Goal: Task Accomplishment & Management: Use online tool/utility

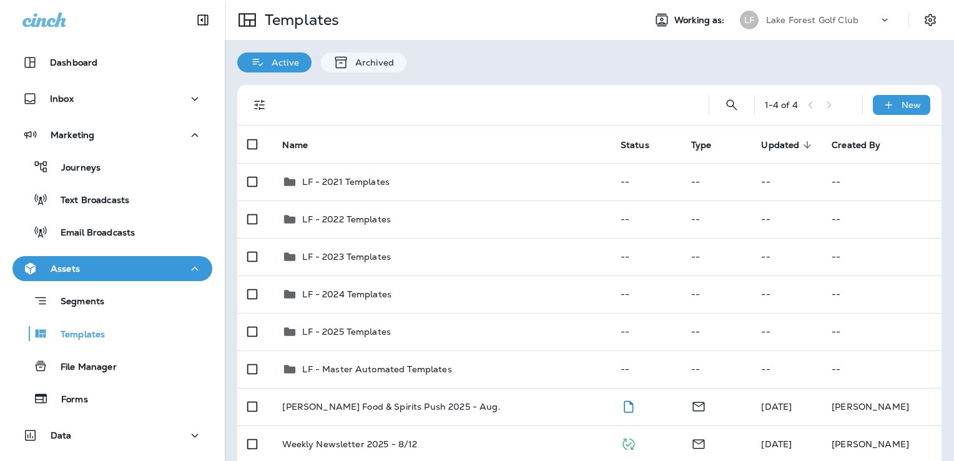
click at [816, 19] on p "Lake Forest Golf Club" at bounding box center [812, 20] width 92 height 10
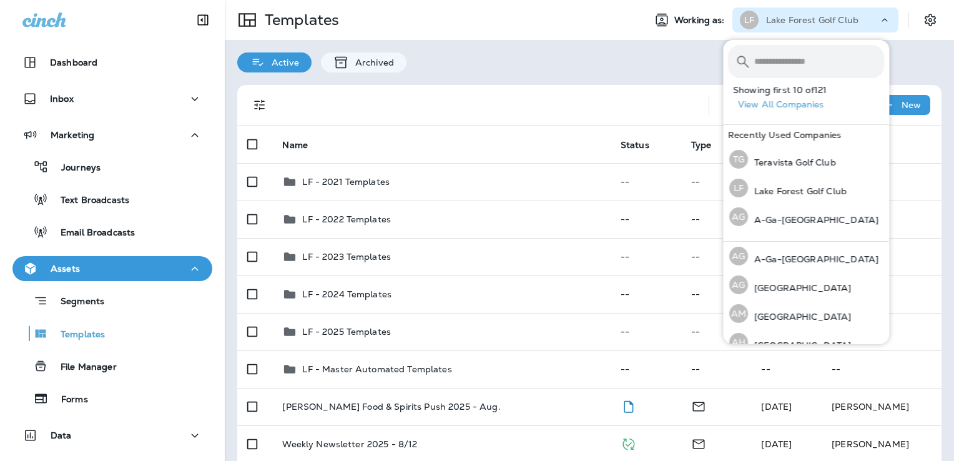
click at [784, 57] on input "text" at bounding box center [819, 61] width 130 height 33
click at [791, 58] on input "text" at bounding box center [819, 61] width 130 height 33
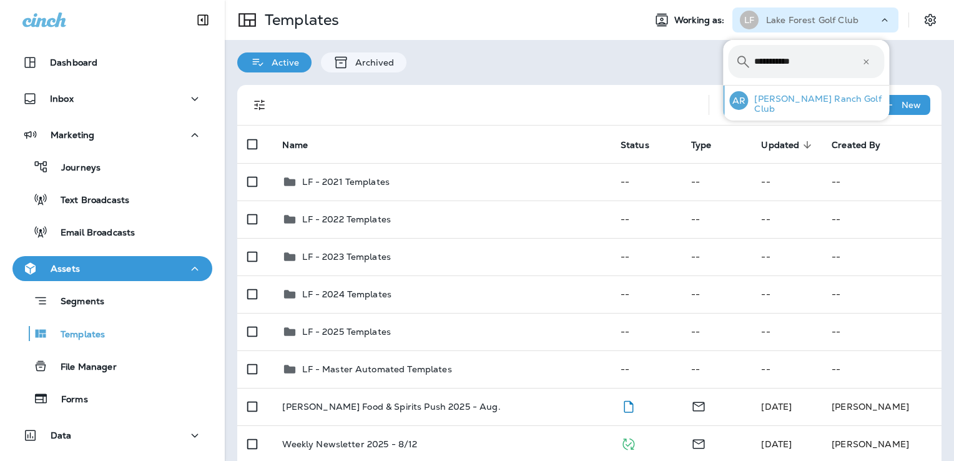
type input "**********"
click at [803, 108] on p "[PERSON_NAME] Ranch Golf Club" at bounding box center [816, 104] width 136 height 20
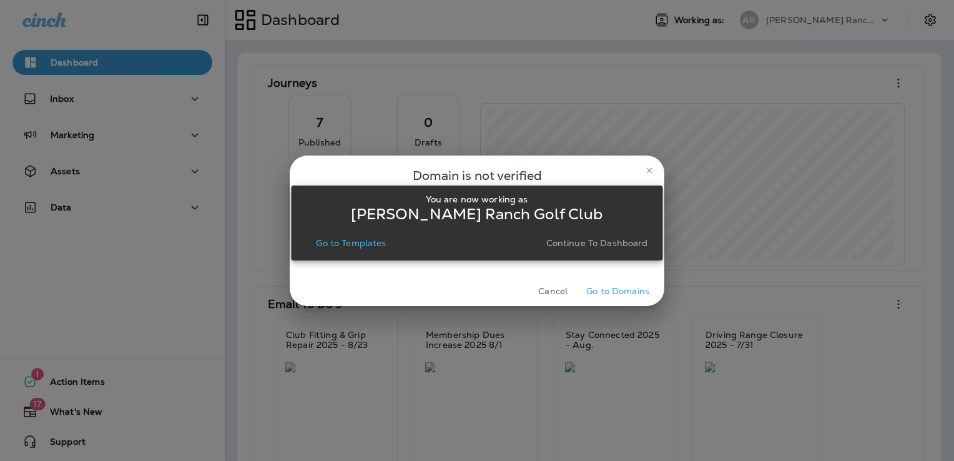
click at [364, 246] on p "Go to Templates" at bounding box center [351, 243] width 70 height 10
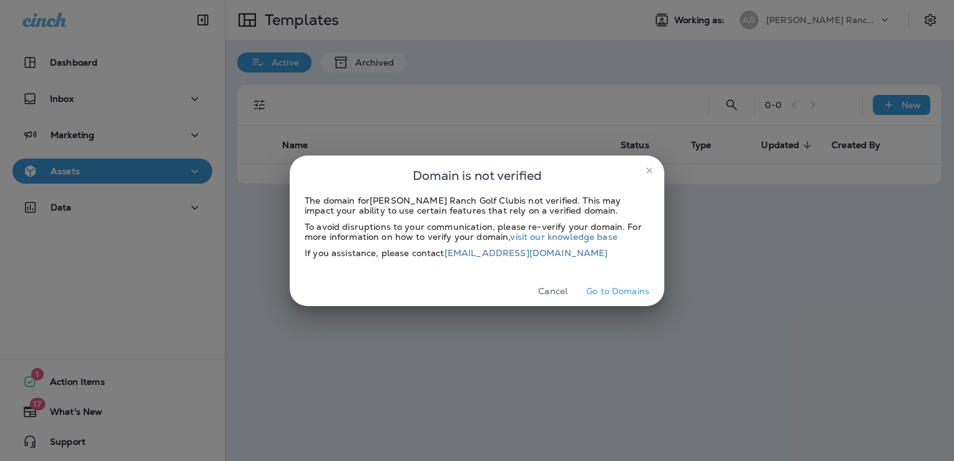
click at [560, 293] on button "Cancel" at bounding box center [552, 290] width 47 height 19
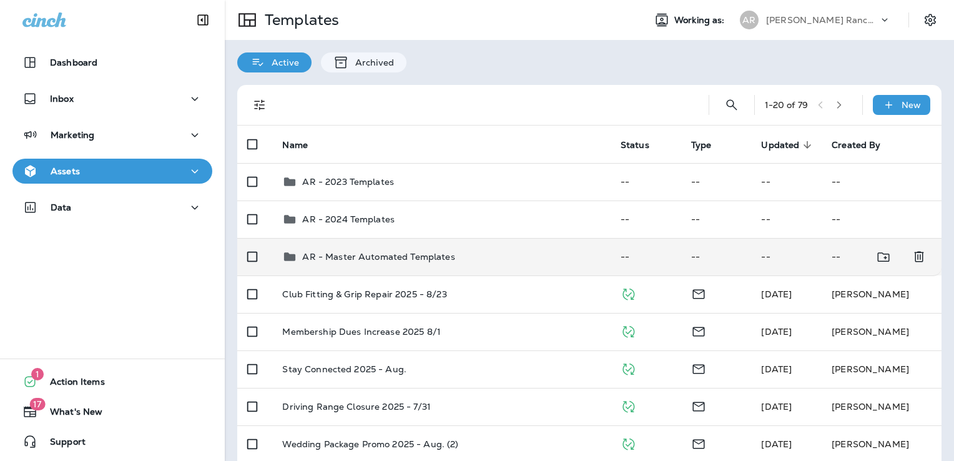
scroll to position [125, 0]
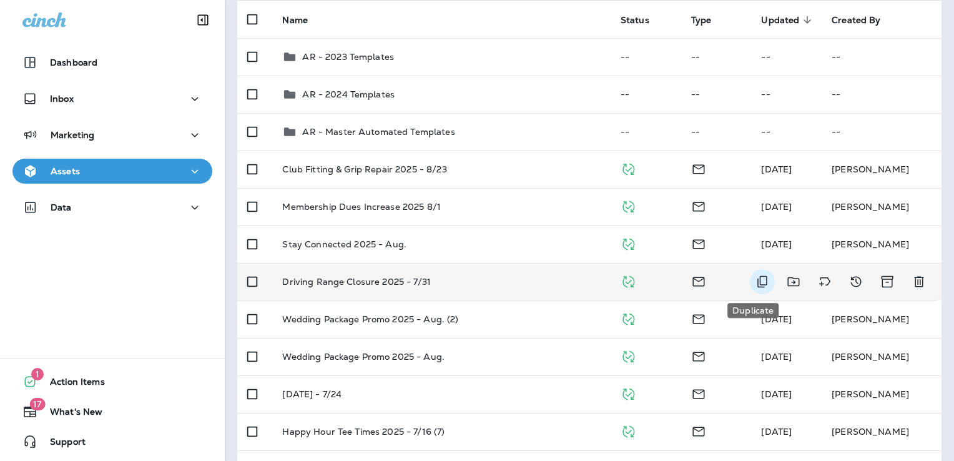
click at [757, 281] on icon "Duplicate" at bounding box center [762, 282] width 10 height 12
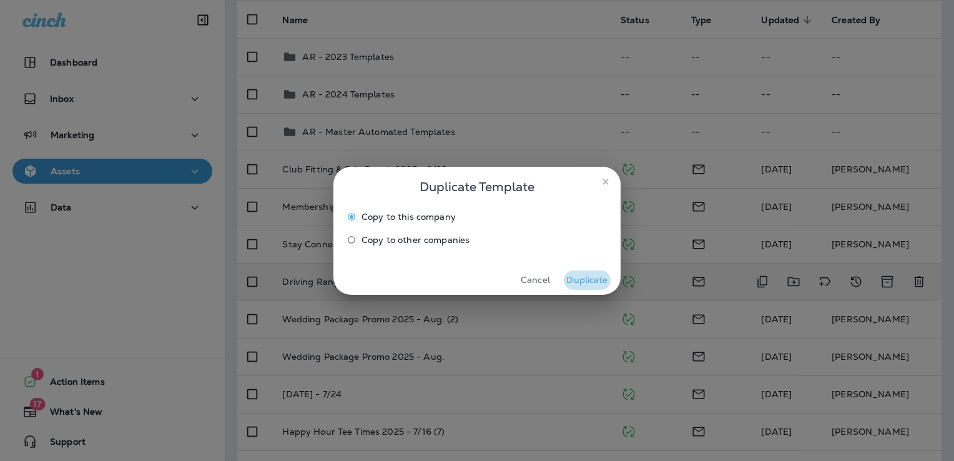
click at [584, 278] on button "Duplicate" at bounding box center [587, 279] width 47 height 19
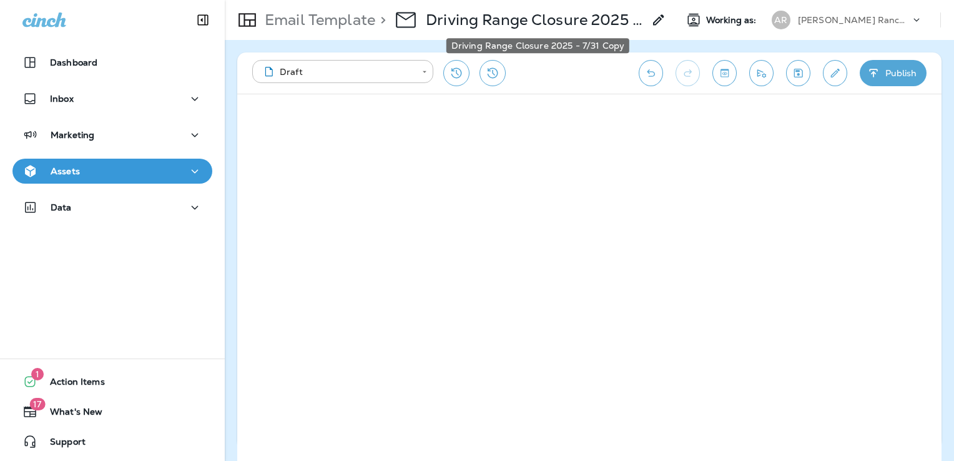
click at [544, 21] on p "Driving Range Closure 2025 - 7/31 Copy" at bounding box center [535, 20] width 218 height 19
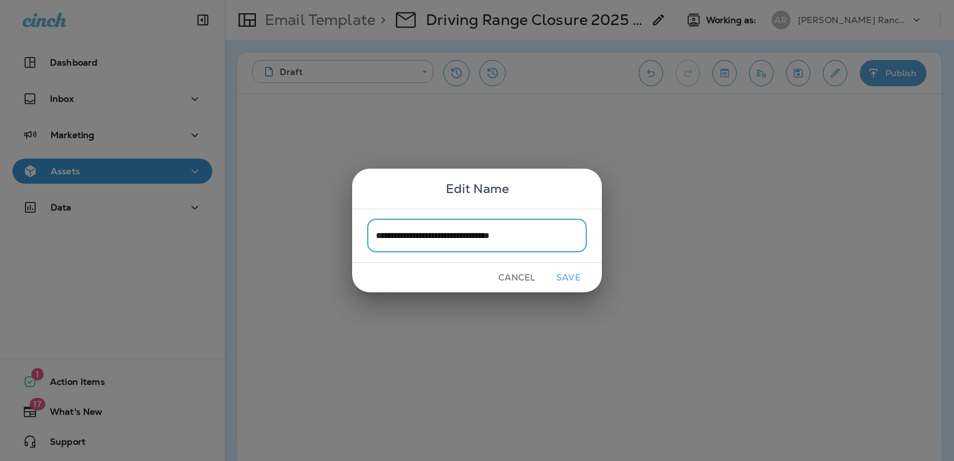
type input "**********"
click at [562, 273] on button "Save" at bounding box center [568, 277] width 47 height 19
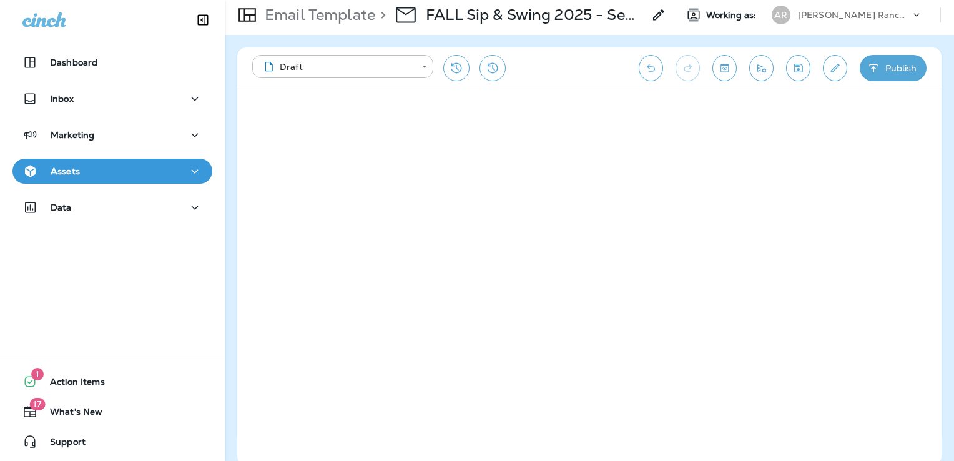
scroll to position [8, 0]
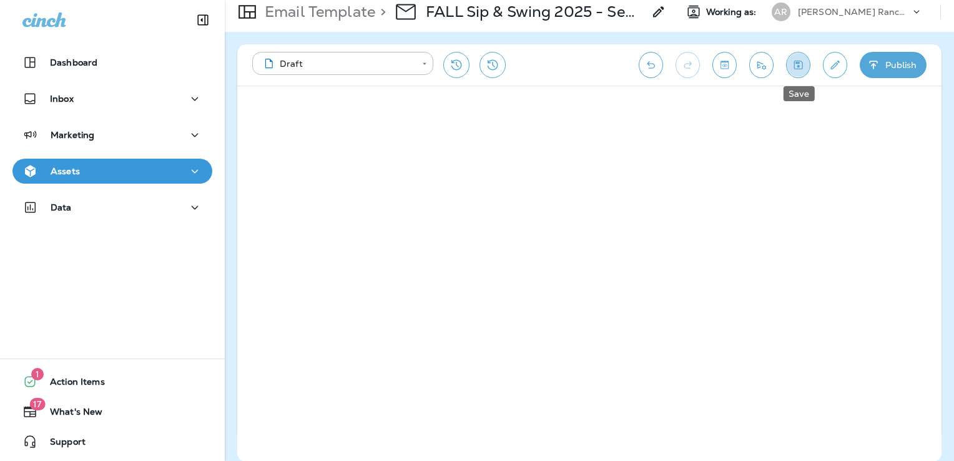
click at [799, 66] on icon "Save" at bounding box center [798, 65] width 9 height 9
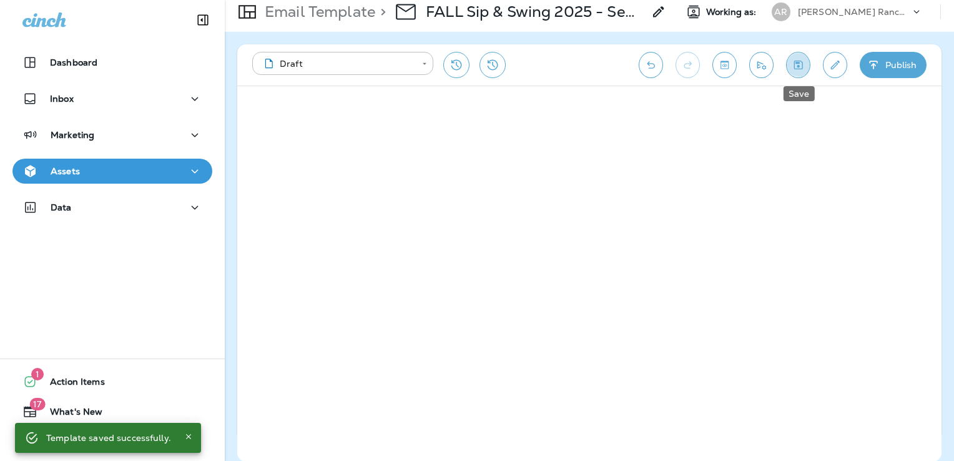
click at [793, 67] on icon "Save" at bounding box center [797, 65] width 13 height 12
click at [824, 64] on button "Edit details" at bounding box center [835, 65] width 24 height 26
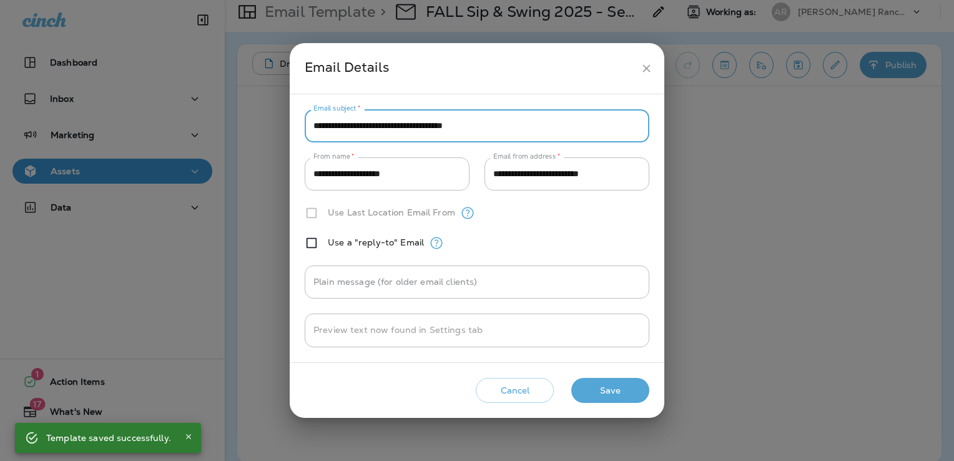
click at [499, 128] on input "**********" at bounding box center [477, 125] width 344 height 33
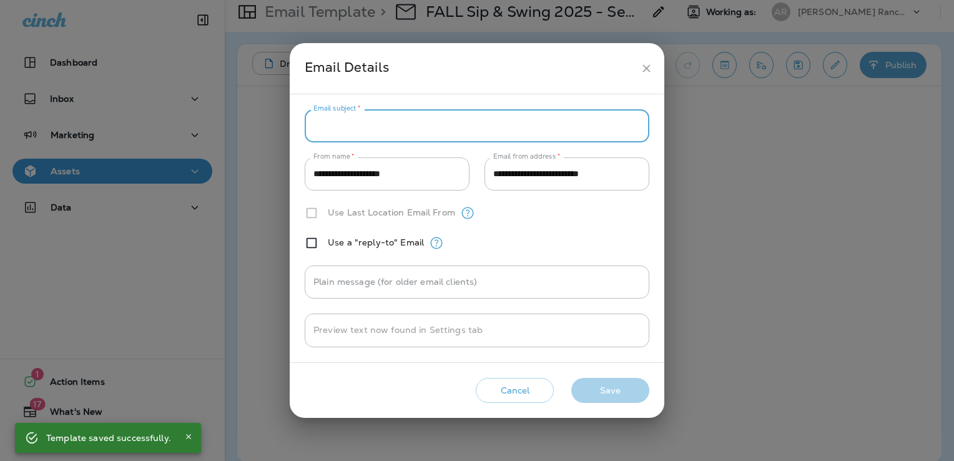
paste input "**********"
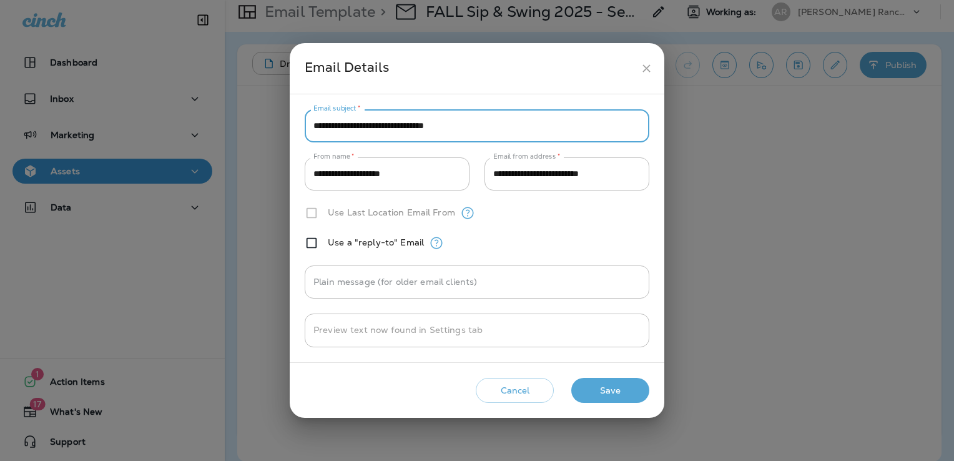
type input "**********"
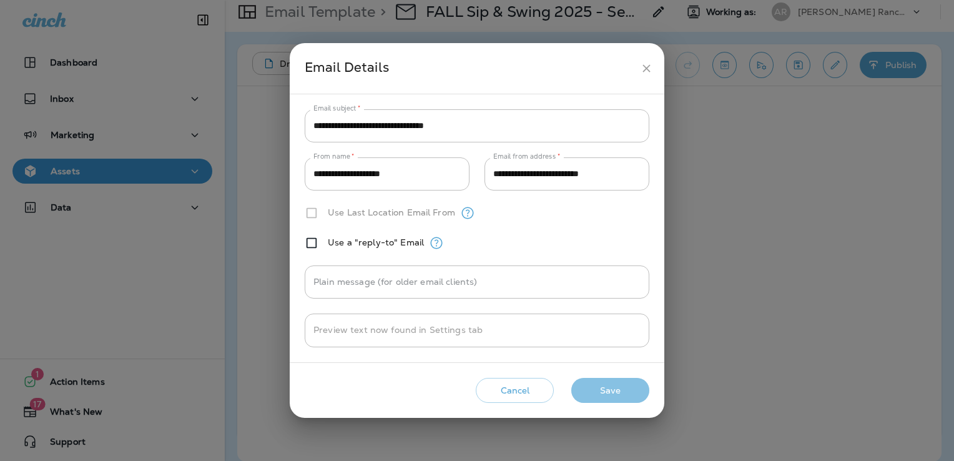
click at [636, 383] on button "Save" at bounding box center [610, 391] width 78 height 26
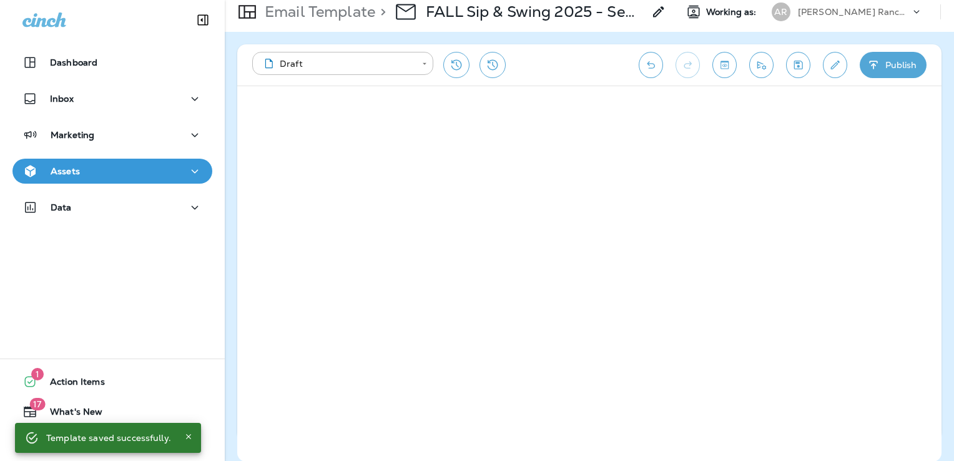
click at [836, 59] on icon "Edit details" at bounding box center [834, 65] width 13 height 12
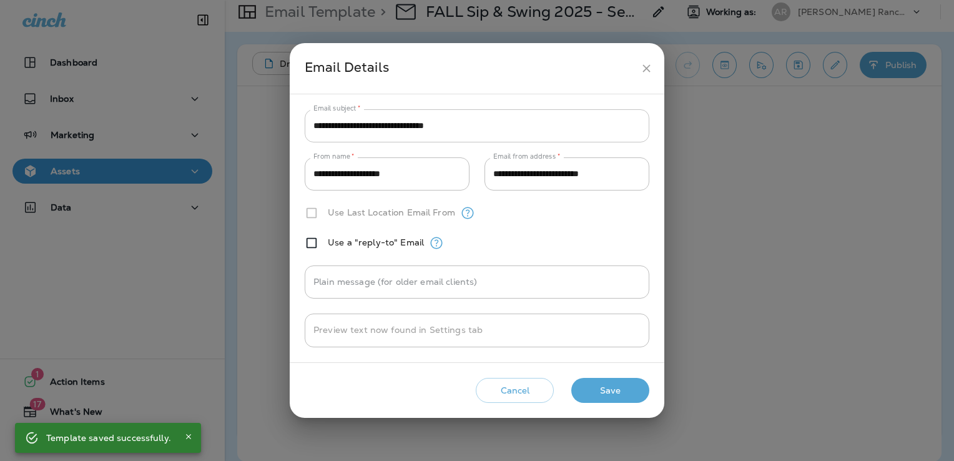
click at [480, 123] on input "**********" at bounding box center [477, 125] width 344 height 33
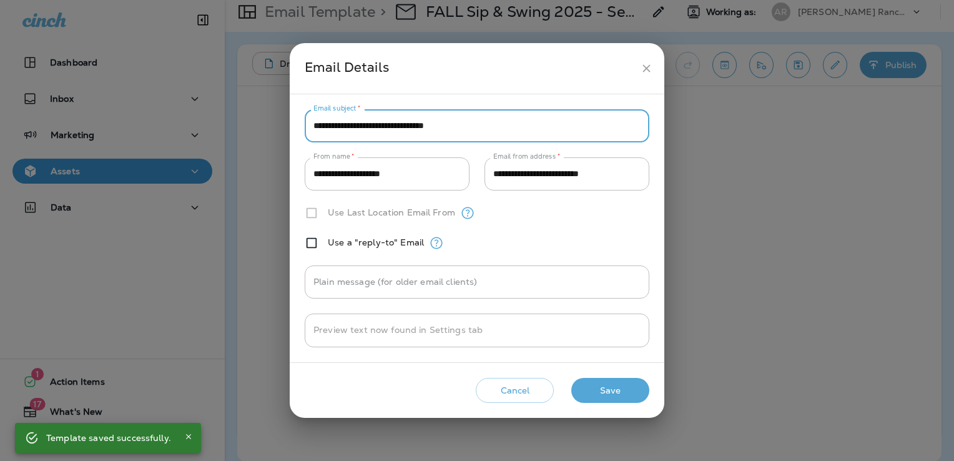
paste input "***"
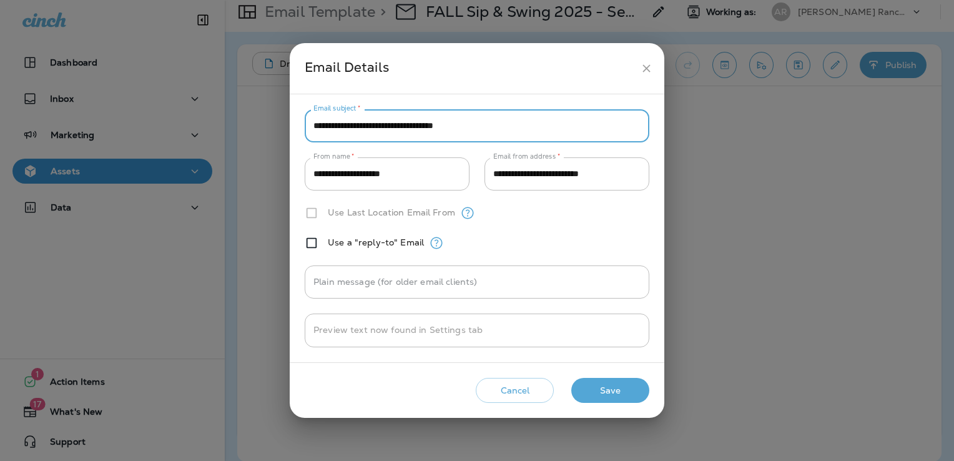
type input "**********"
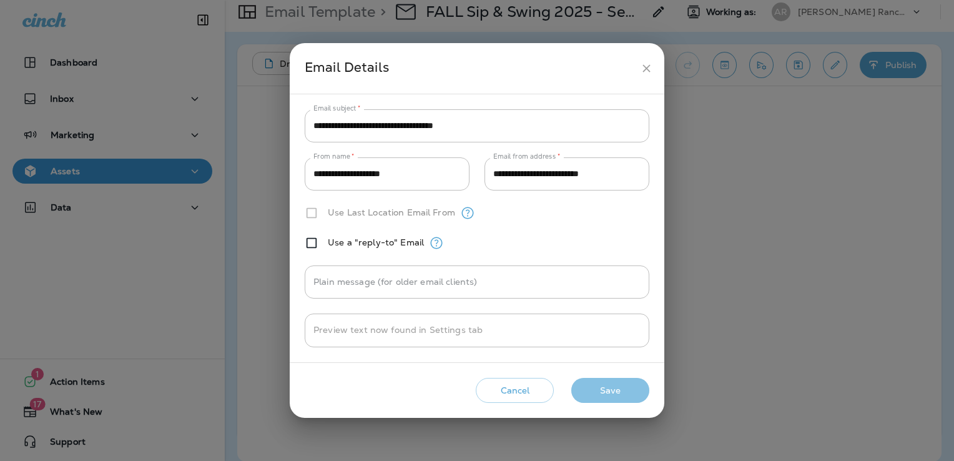
click at [627, 391] on button "Save" at bounding box center [610, 391] width 78 height 26
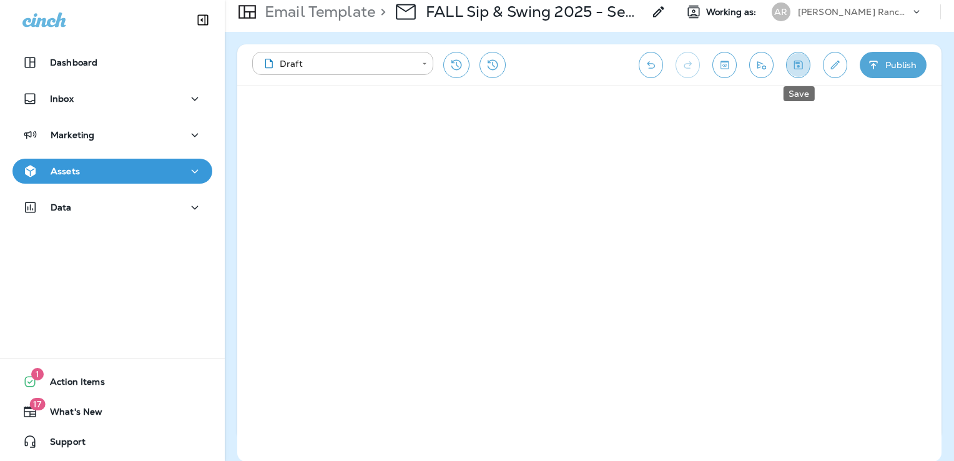
click at [799, 69] on icon "Save" at bounding box center [797, 65] width 13 height 12
click at [838, 64] on icon "Edit details" at bounding box center [834, 65] width 13 height 12
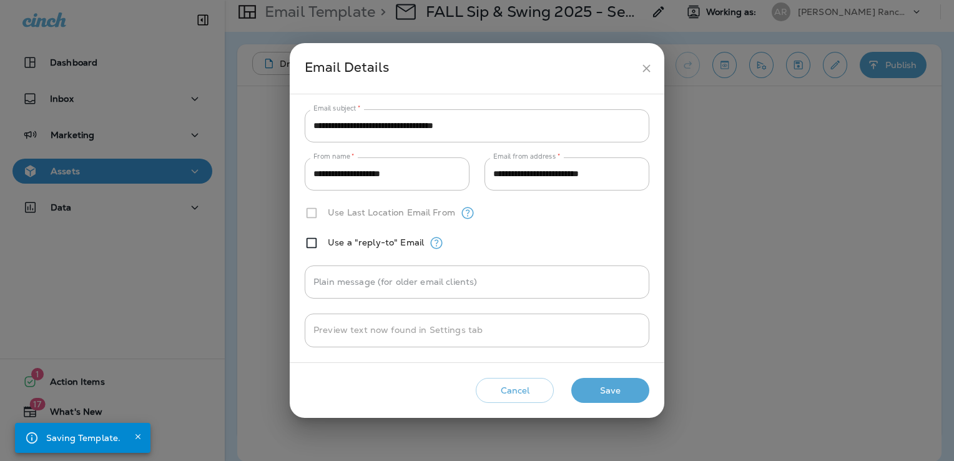
click at [647, 71] on icon "close" at bounding box center [646, 68] width 13 height 13
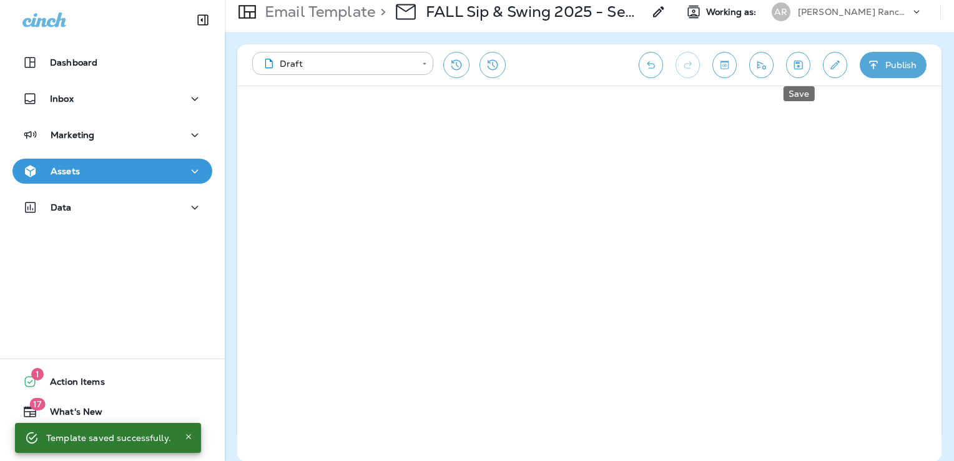
click at [801, 67] on icon "Save" at bounding box center [797, 65] width 13 height 12
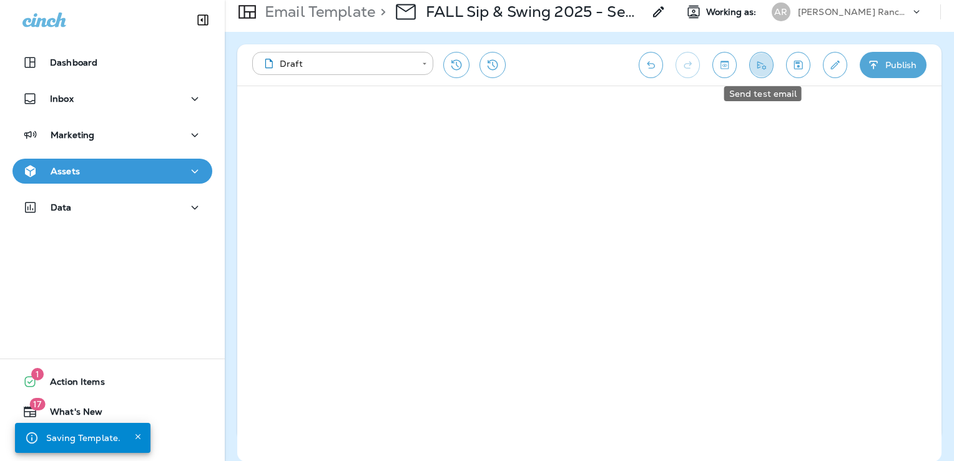
click at [759, 66] on icon "Send test email" at bounding box center [761, 65] width 13 height 12
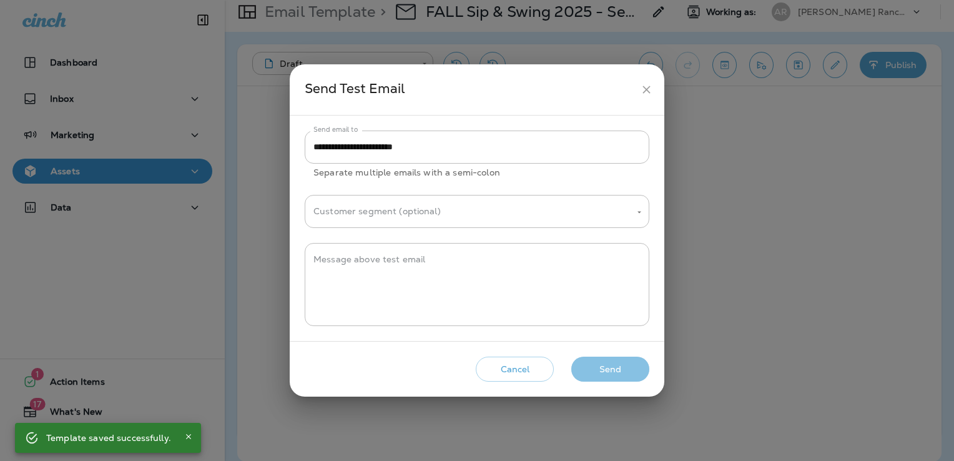
click at [628, 366] on button "Send" at bounding box center [610, 369] width 78 height 26
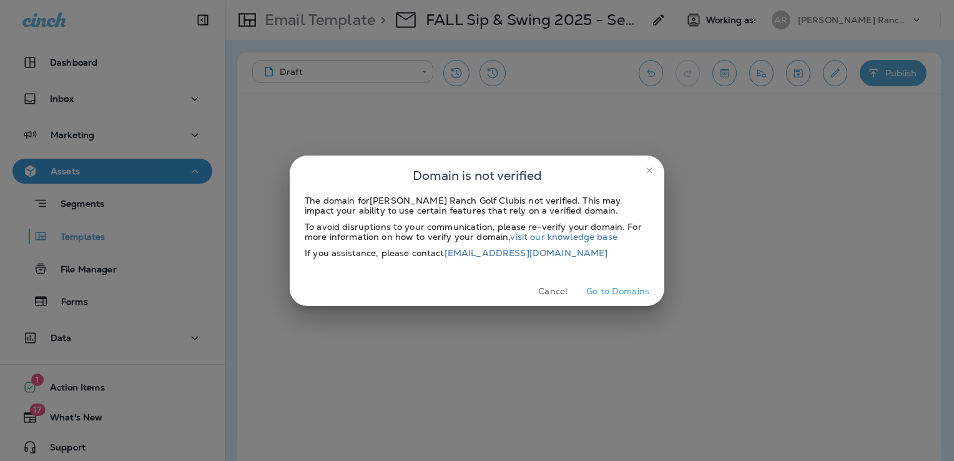
click at [554, 288] on button "Cancel" at bounding box center [552, 290] width 47 height 19
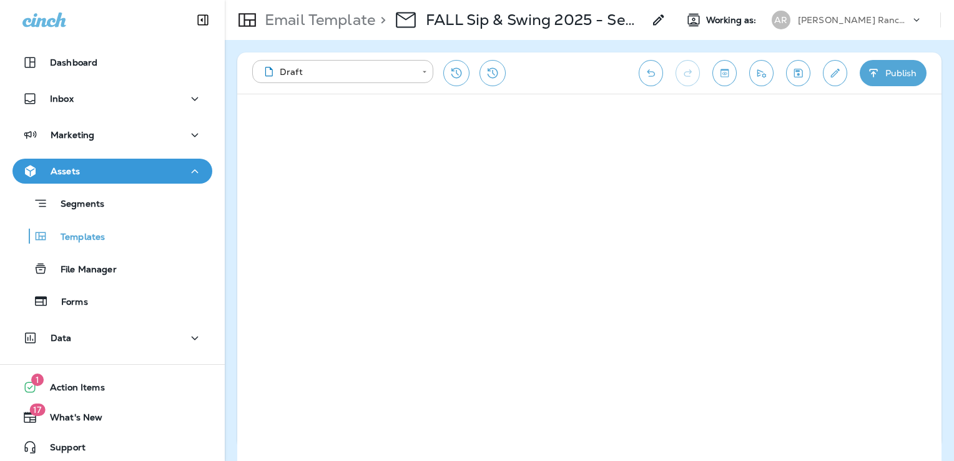
click at [801, 80] on button "Save" at bounding box center [798, 73] width 24 height 26
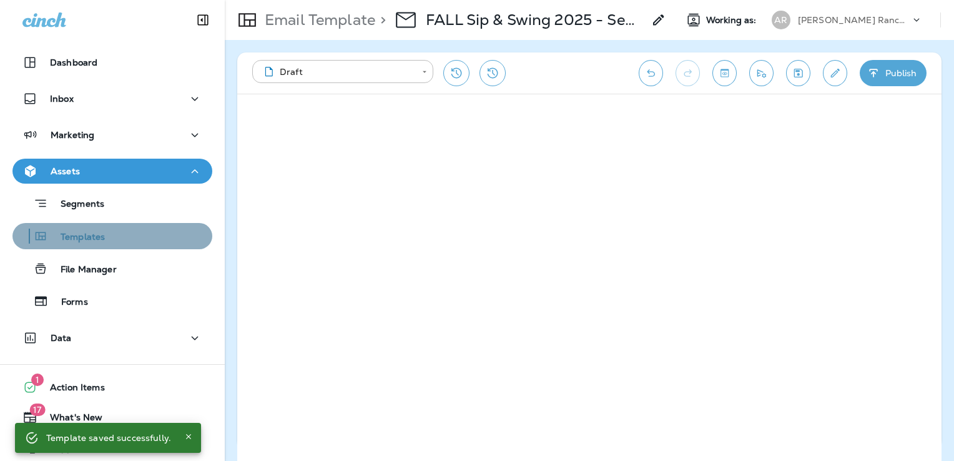
click at [122, 232] on div "Templates" at bounding box center [112, 236] width 190 height 19
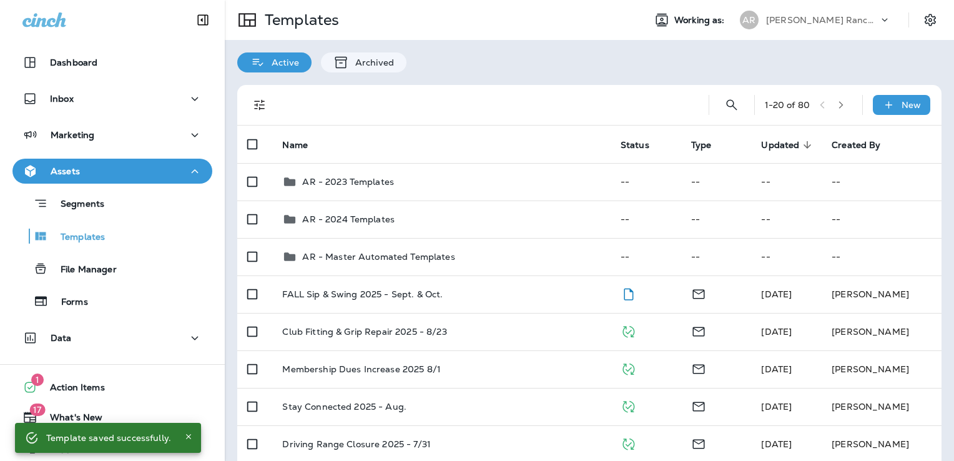
click at [831, 22] on p "[PERSON_NAME] Ranch Golf Club" at bounding box center [822, 20] width 112 height 10
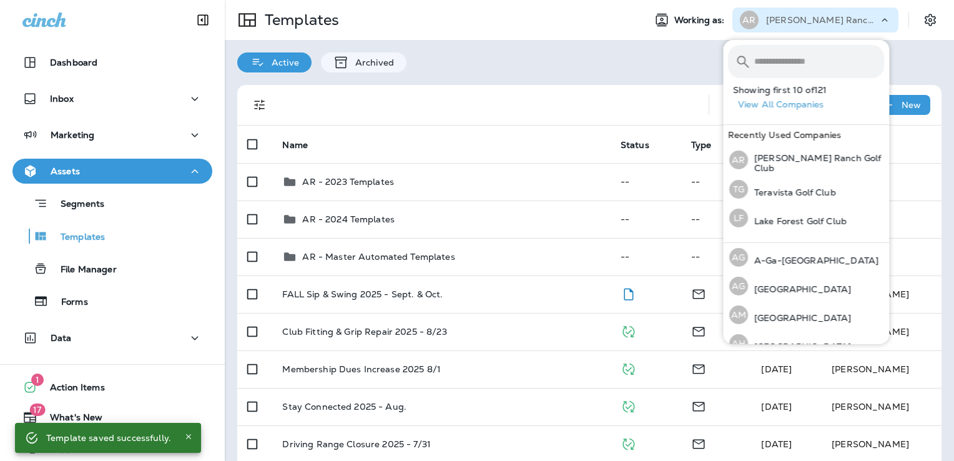
click at [791, 61] on input "text" at bounding box center [819, 61] width 130 height 33
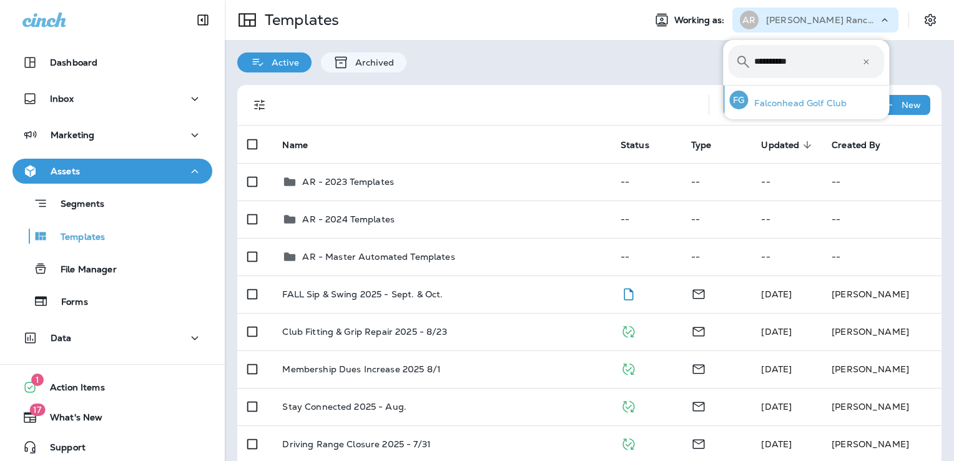
type input "**********"
click at [814, 109] on div "FG Falconhead Golf Club" at bounding box center [787, 99] width 127 height 29
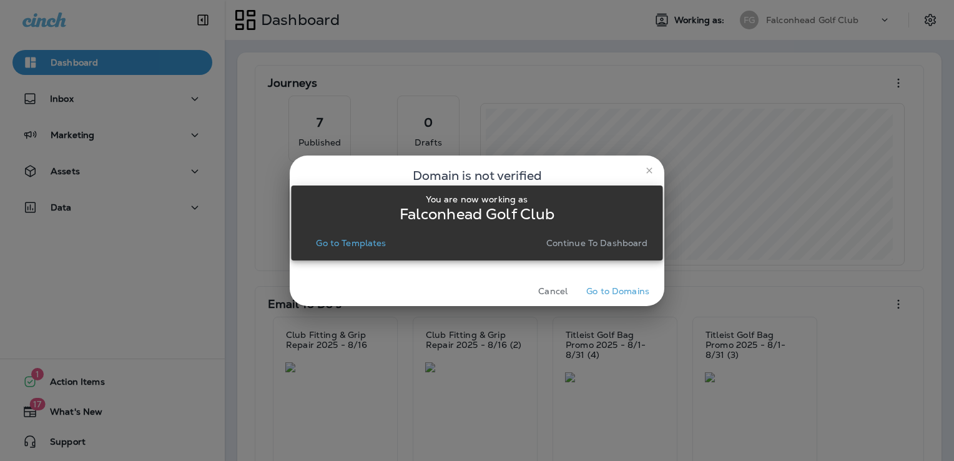
click at [364, 241] on p "Go to Templates" at bounding box center [351, 243] width 70 height 10
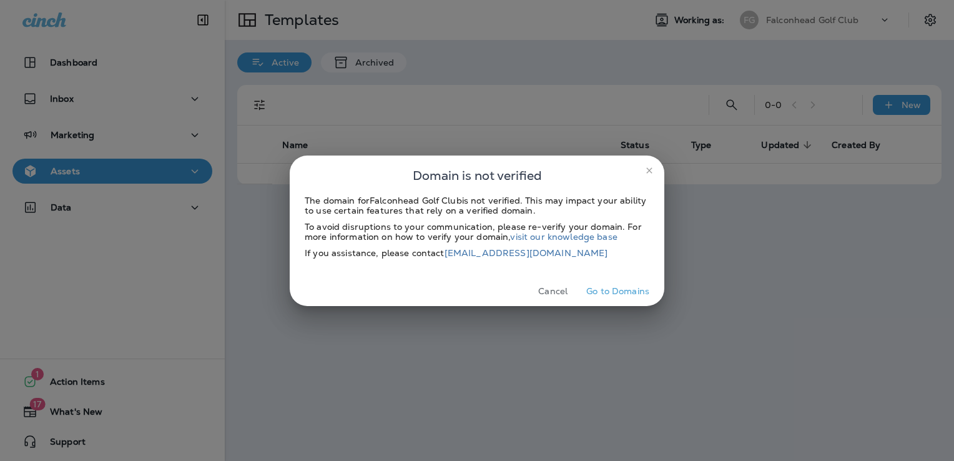
click at [550, 289] on button "Cancel" at bounding box center [552, 290] width 47 height 19
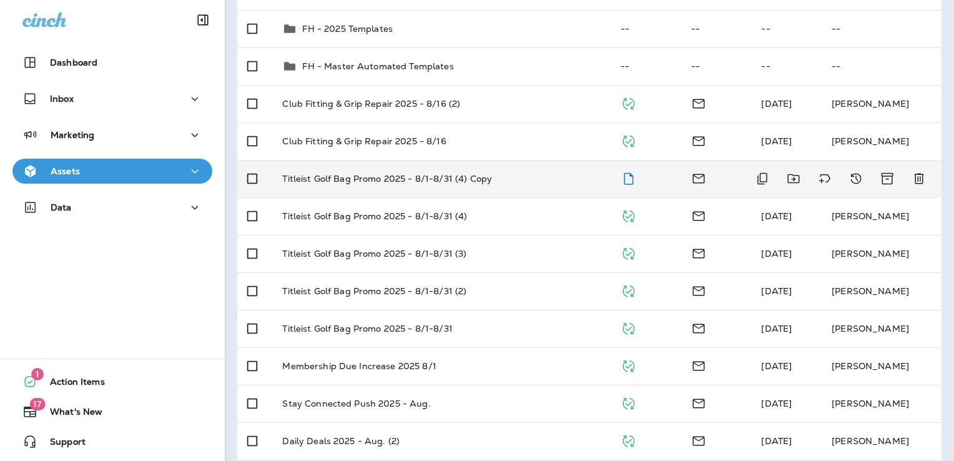
scroll to position [250, 0]
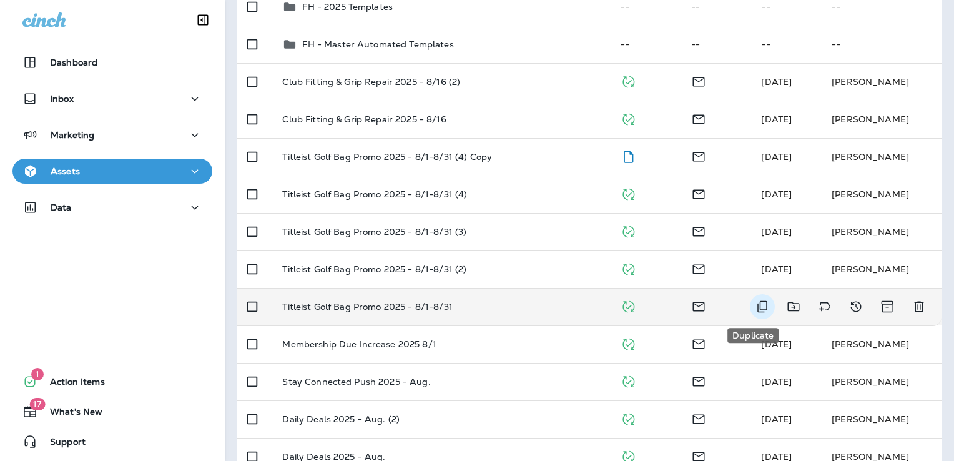
click at [755, 310] on icon "Duplicate" at bounding box center [762, 306] width 15 height 15
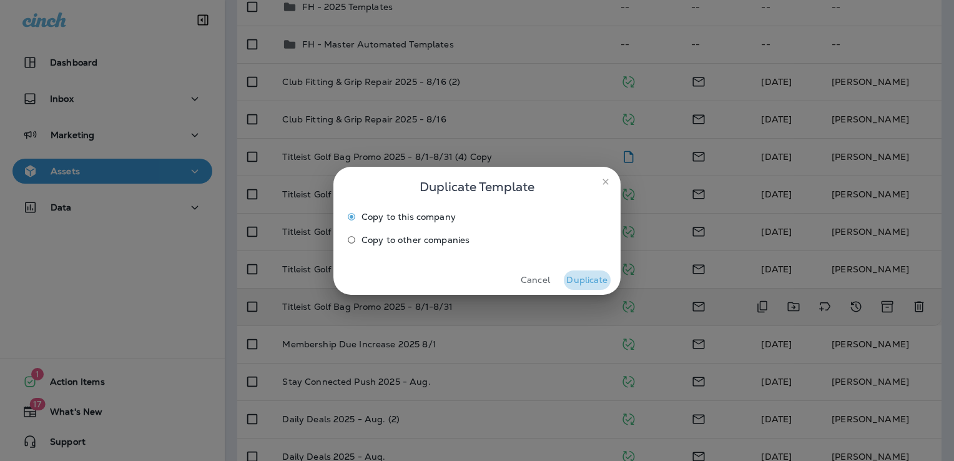
click at [598, 276] on button "Duplicate" at bounding box center [587, 279] width 47 height 19
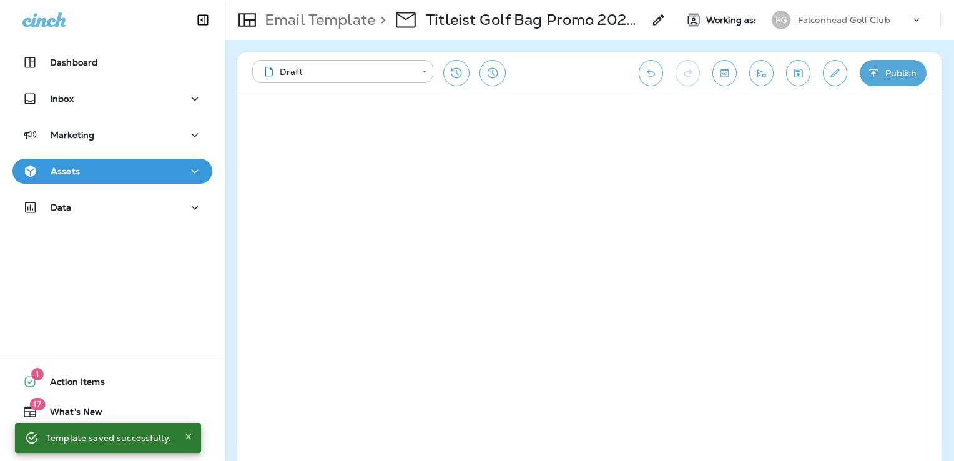
click at [808, 69] on button "Save" at bounding box center [798, 73] width 24 height 26
click at [832, 69] on icon "Edit details" at bounding box center [834, 73] width 13 height 12
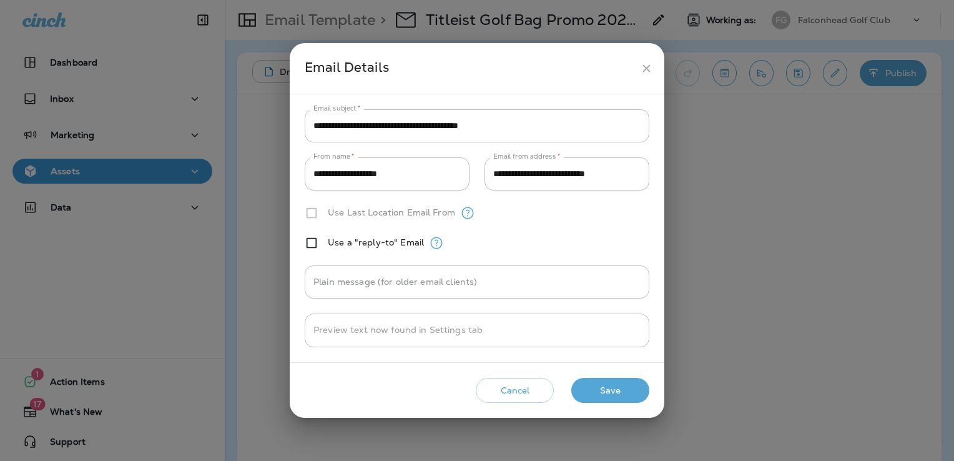
click at [544, 390] on button "Cancel" at bounding box center [515, 391] width 78 height 26
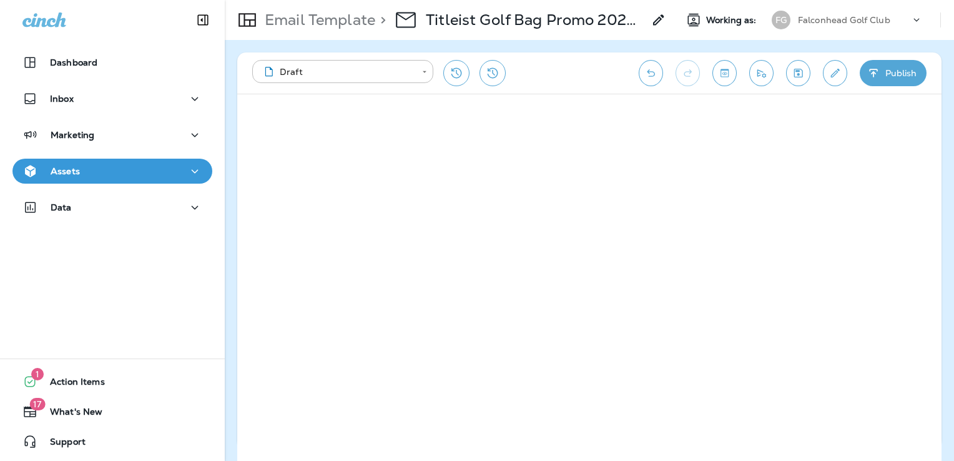
click at [833, 69] on icon "Edit details" at bounding box center [834, 73] width 13 height 12
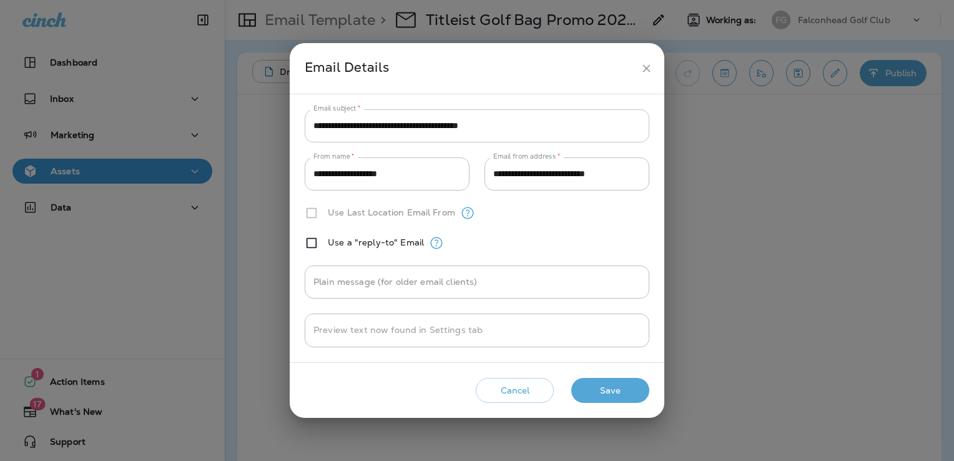
click at [449, 130] on input "**********" at bounding box center [477, 125] width 344 height 33
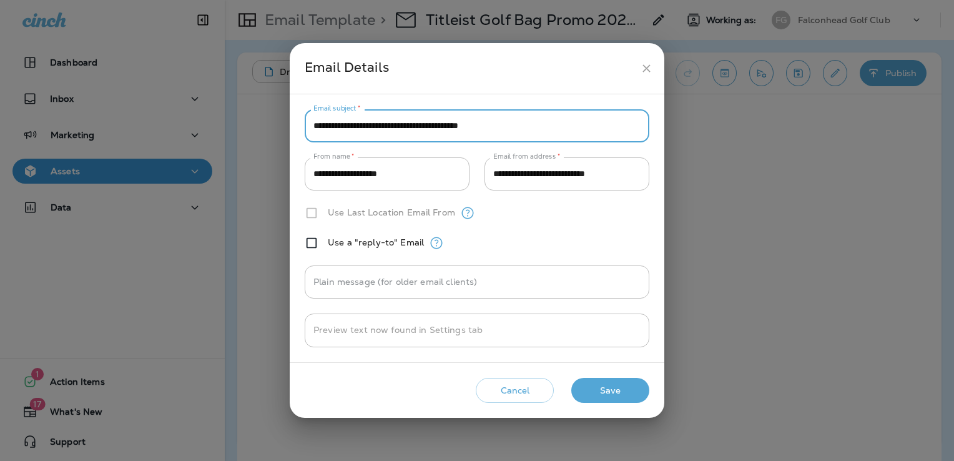
click at [449, 130] on input "**********" at bounding box center [477, 125] width 344 height 33
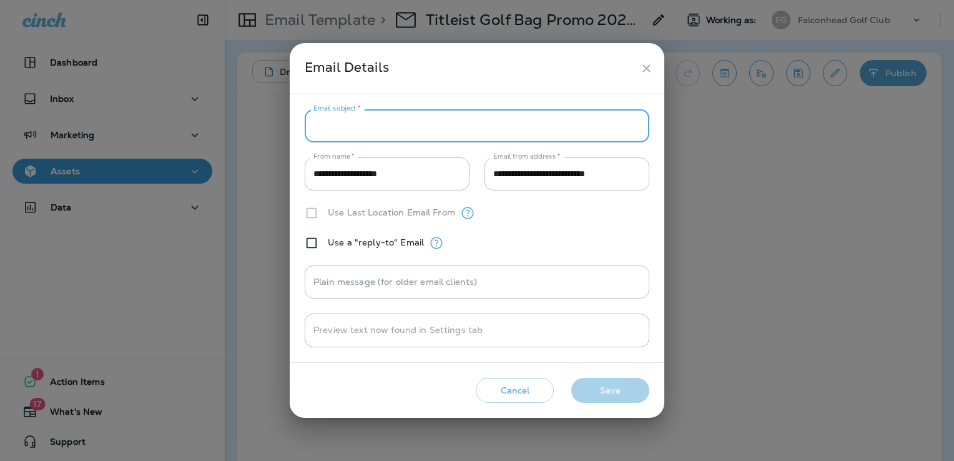
paste input "**********"
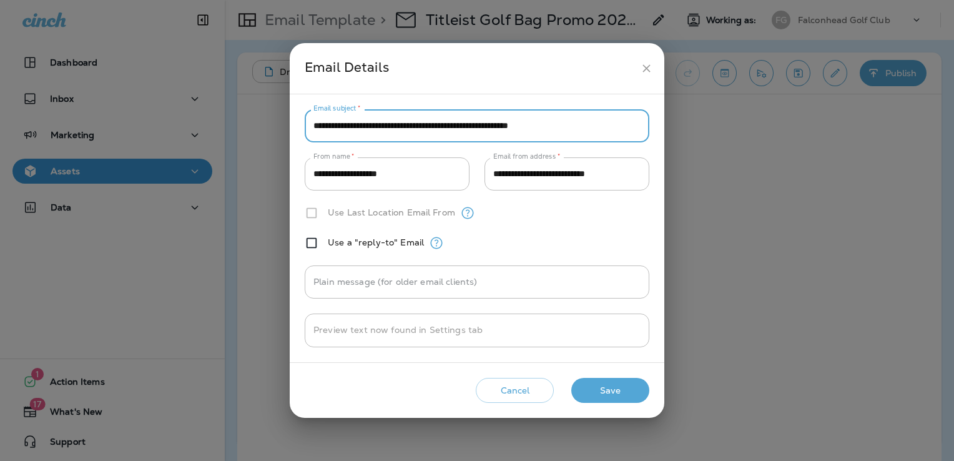
type input "**********"
click at [618, 384] on button "Save" at bounding box center [610, 391] width 78 height 26
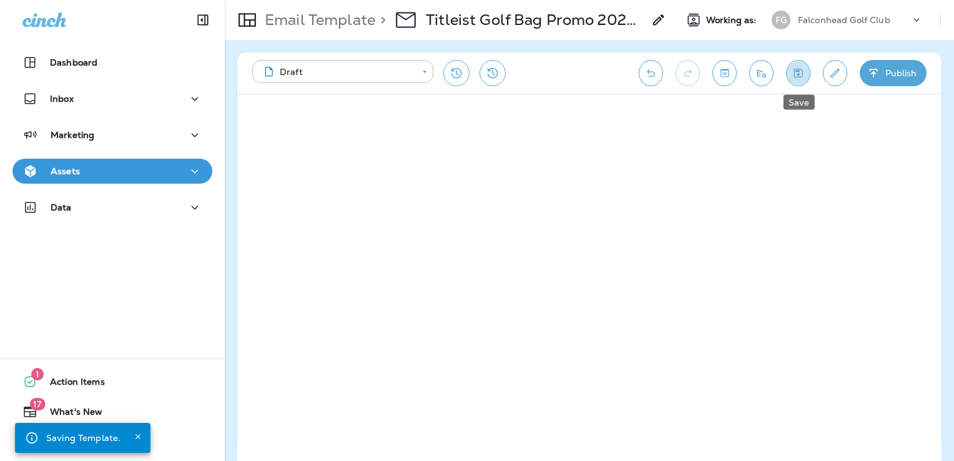
click at [795, 66] on button "Save" at bounding box center [798, 73] width 24 height 26
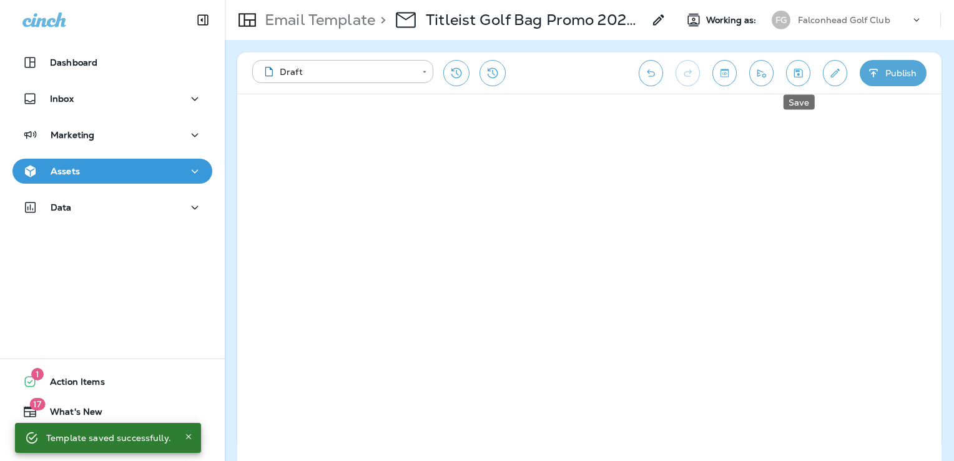
click at [801, 76] on icon "Save" at bounding box center [797, 73] width 13 height 12
click at [764, 77] on icon "Send test email" at bounding box center [761, 73] width 9 height 8
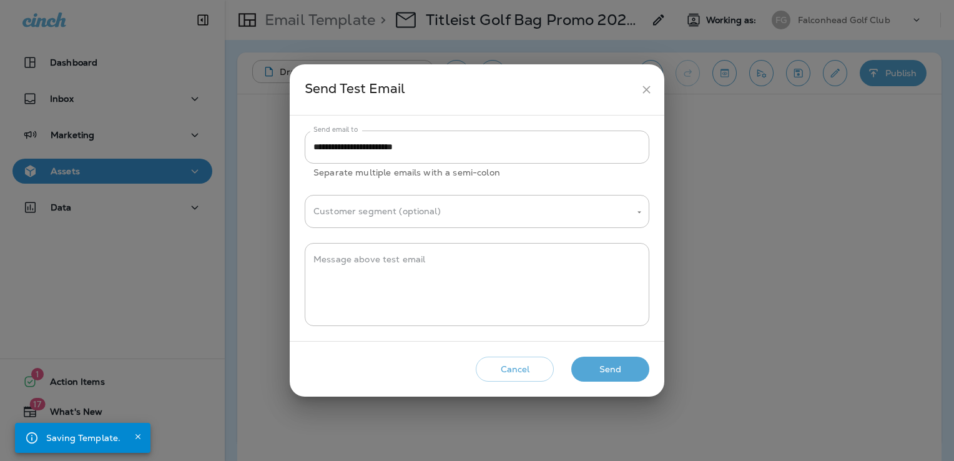
click at [625, 373] on button "Send" at bounding box center [610, 369] width 78 height 26
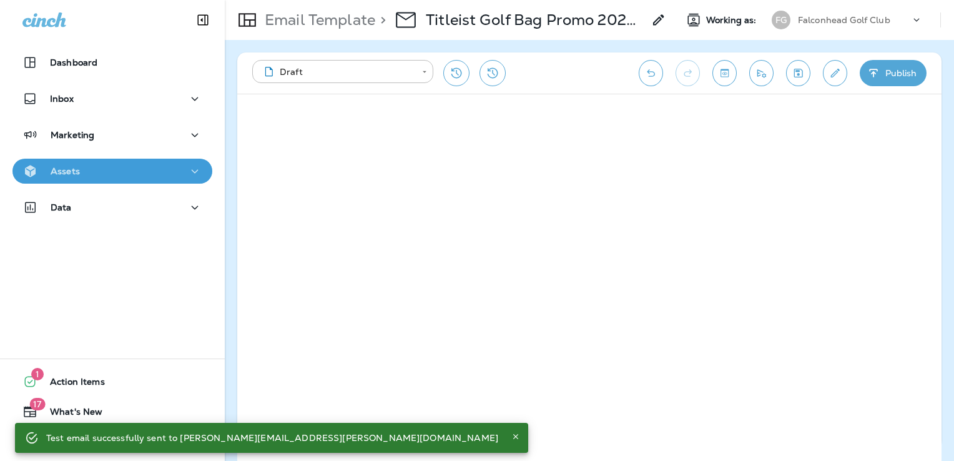
click at [152, 176] on div "Assets" at bounding box center [112, 172] width 180 height 16
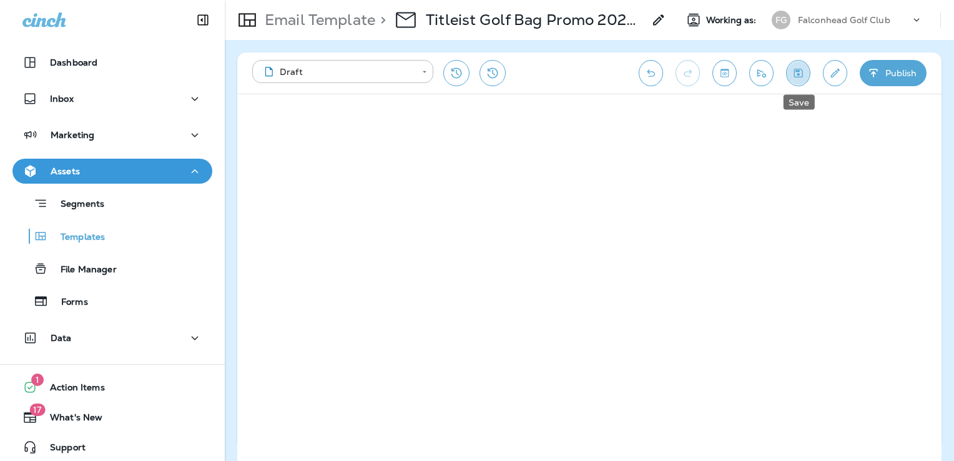
click at [798, 75] on icon "Save" at bounding box center [797, 73] width 13 height 12
click at [839, 26] on div "Falconhead Golf Club" at bounding box center [854, 20] width 112 height 19
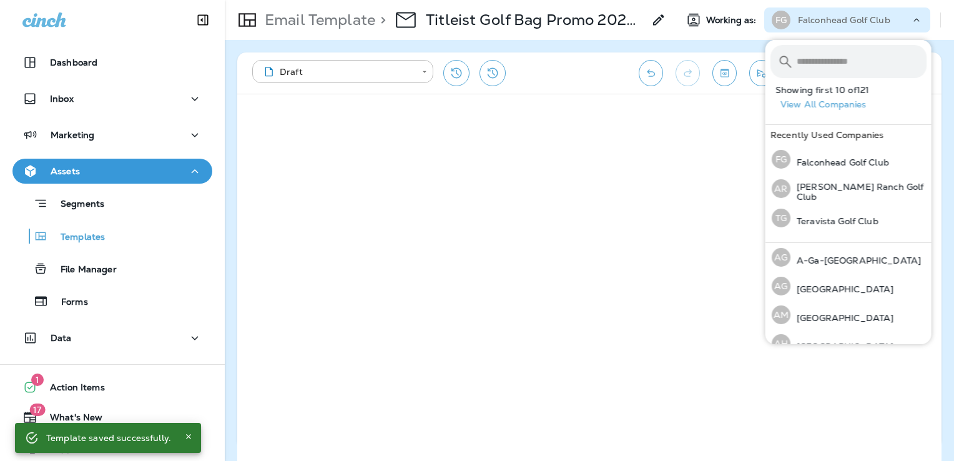
click at [824, 59] on input "text" at bounding box center [861, 61] width 130 height 33
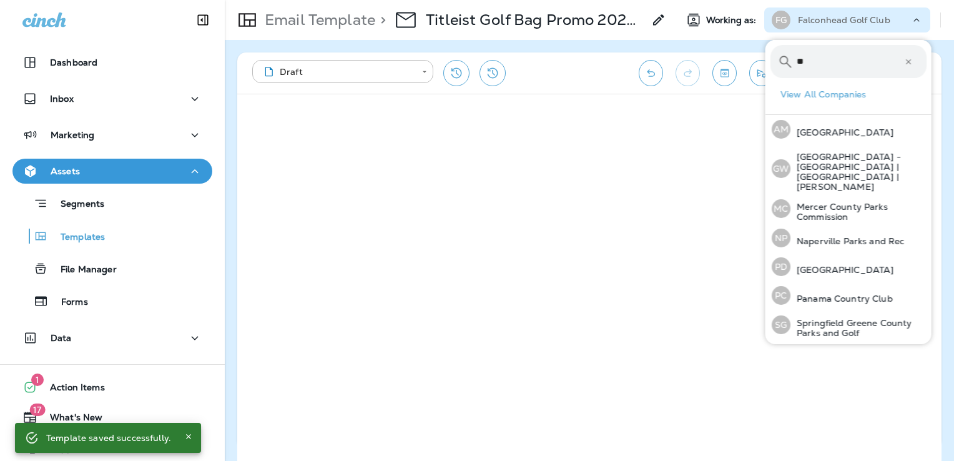
type input "*"
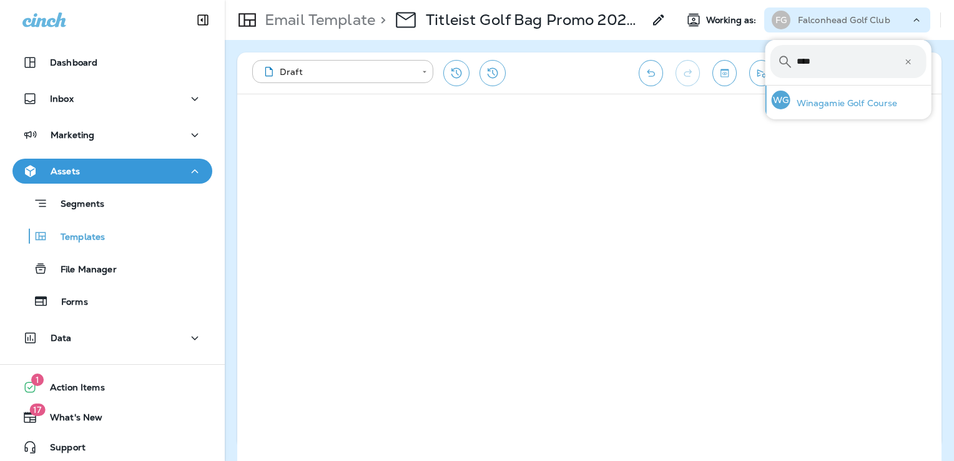
type input "****"
click at [833, 93] on div "WG Winagamie Golf Course" at bounding box center [834, 99] width 136 height 29
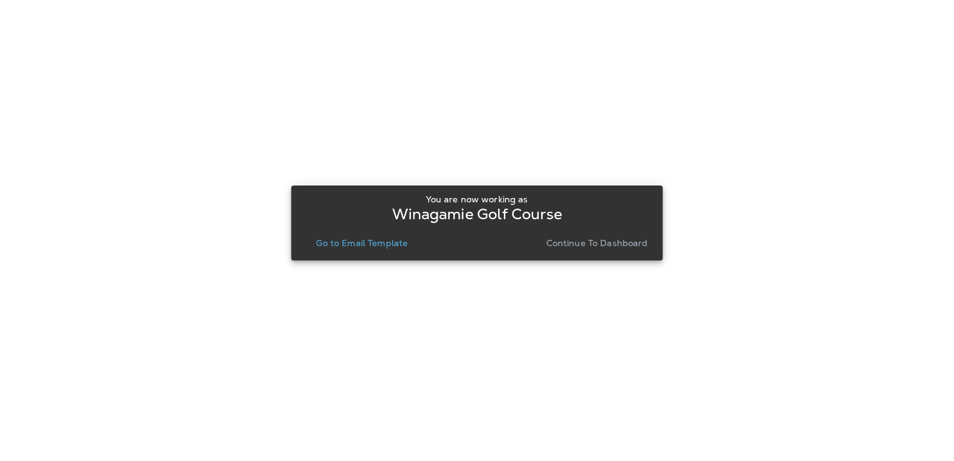
click at [358, 245] on p "Go to Email Template" at bounding box center [362, 243] width 92 height 10
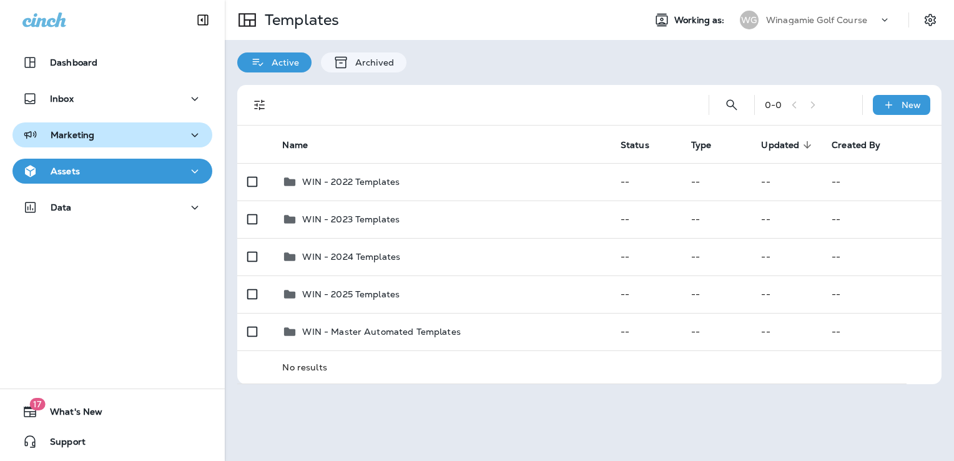
click at [138, 139] on div "Marketing" at bounding box center [112, 135] width 180 height 16
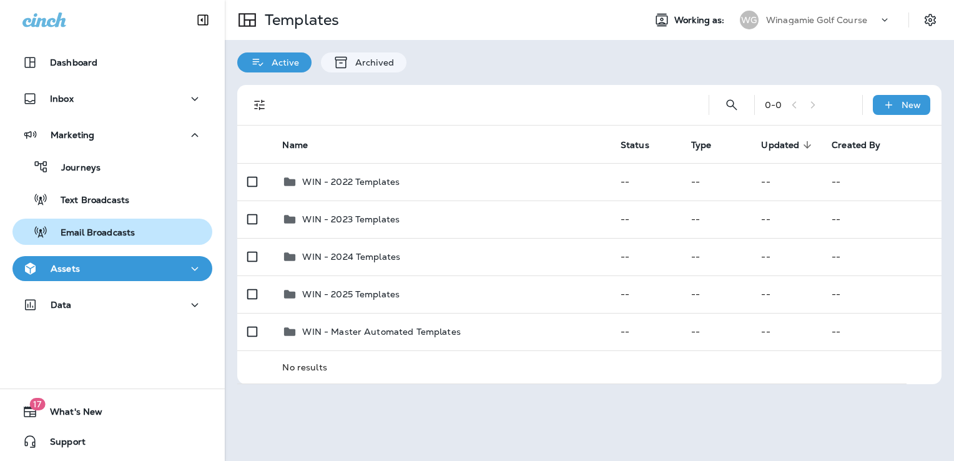
click at [126, 232] on p "Email Broadcasts" at bounding box center [91, 233] width 87 height 12
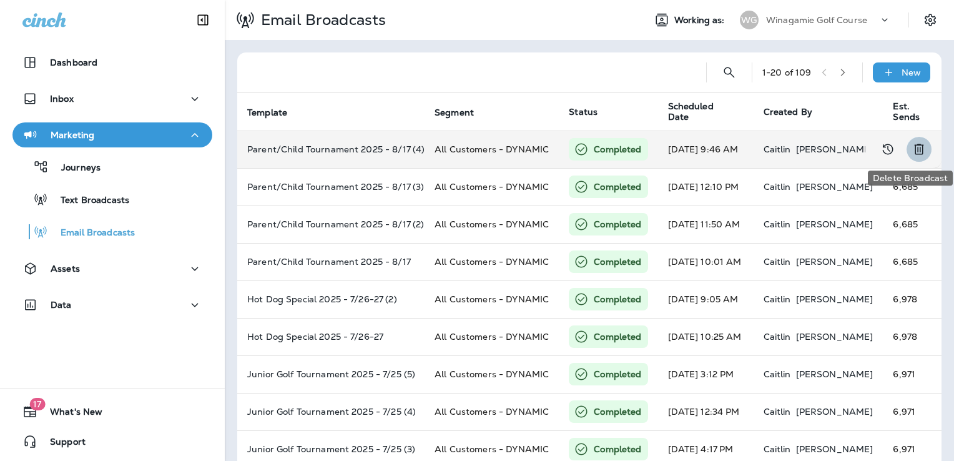
click at [915, 150] on icon "Delete Broadcast" at bounding box center [918, 149] width 15 height 15
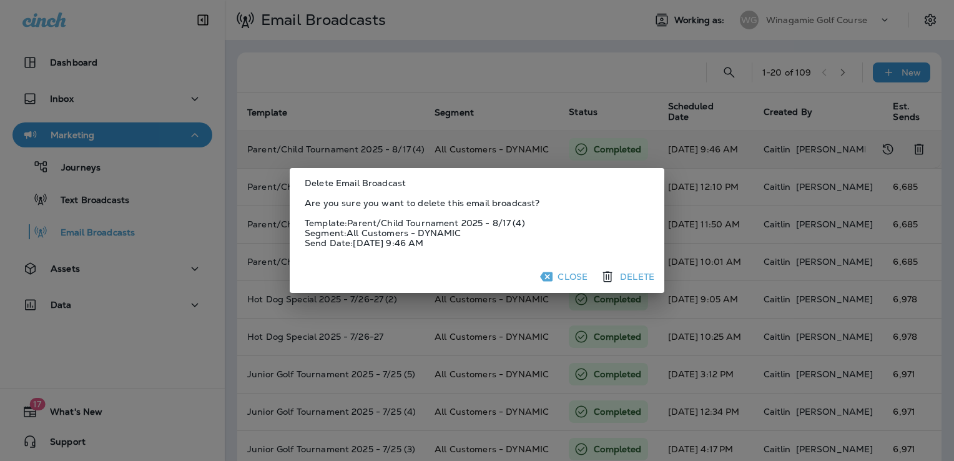
click at [633, 272] on button "Delete" at bounding box center [628, 276] width 62 height 22
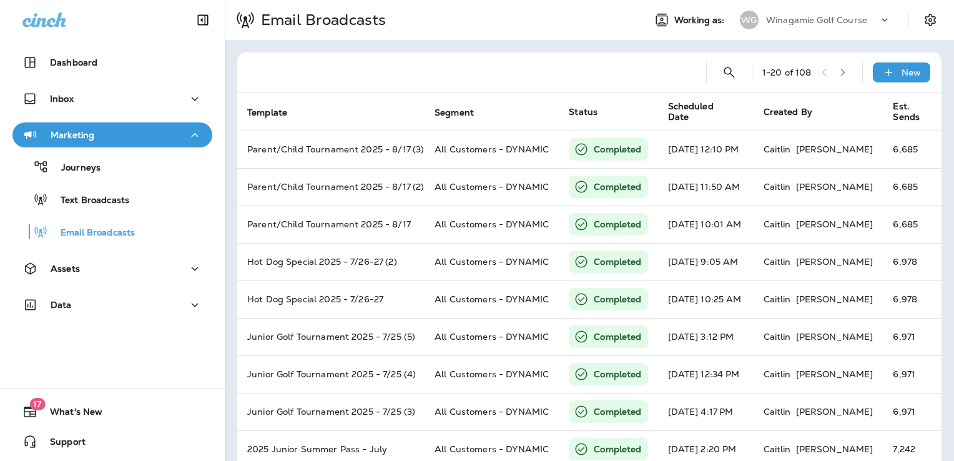
click at [829, 19] on p "Winagamie Golf Course" at bounding box center [816, 20] width 101 height 10
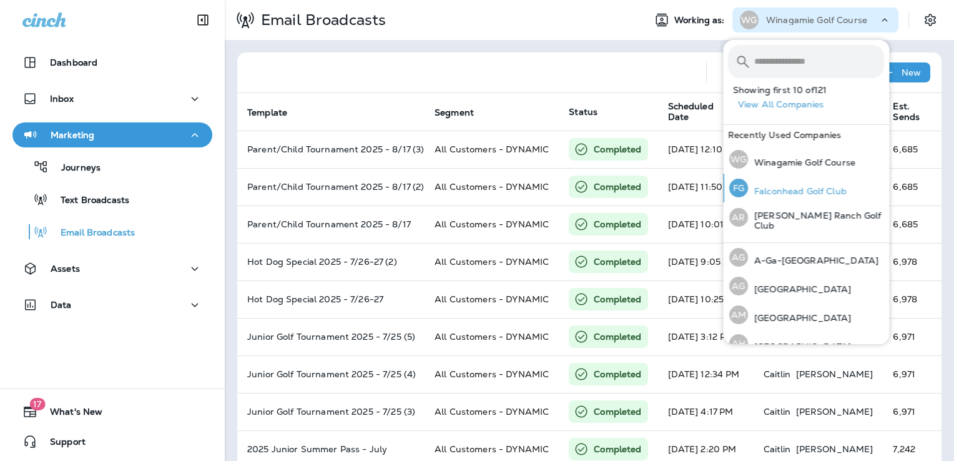
click at [796, 193] on p "Falconhead Golf Club" at bounding box center [797, 191] width 99 height 10
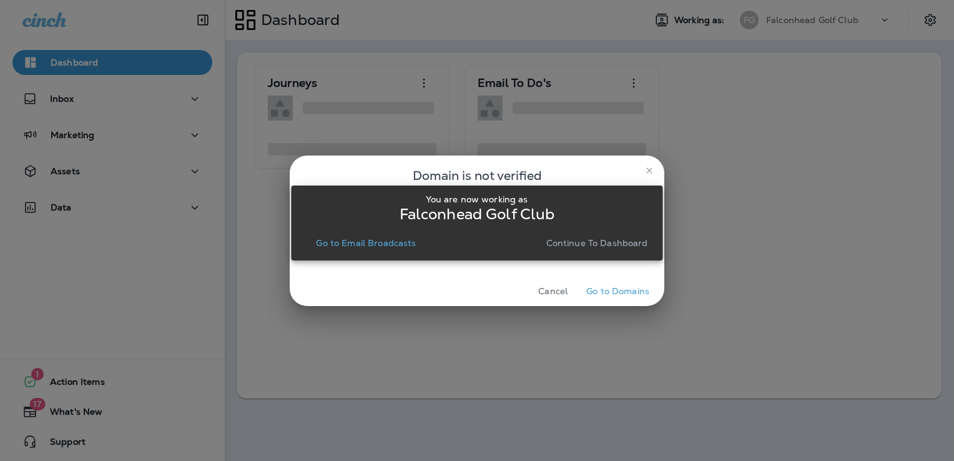
click at [574, 240] on p "Continue to Dashboard" at bounding box center [597, 243] width 102 height 10
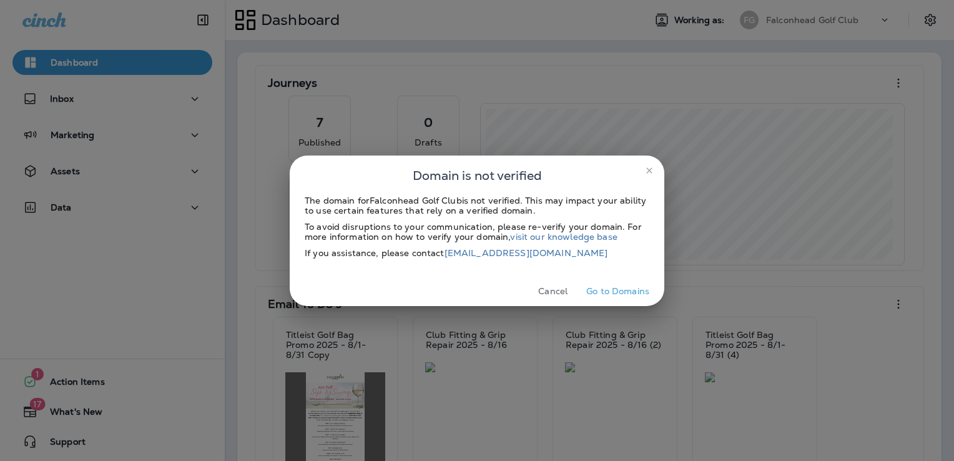
drag, startPoint x: 557, startPoint y: 288, endPoint x: 533, endPoint y: 281, distance: 25.3
click at [557, 288] on button "Cancel" at bounding box center [552, 290] width 47 height 19
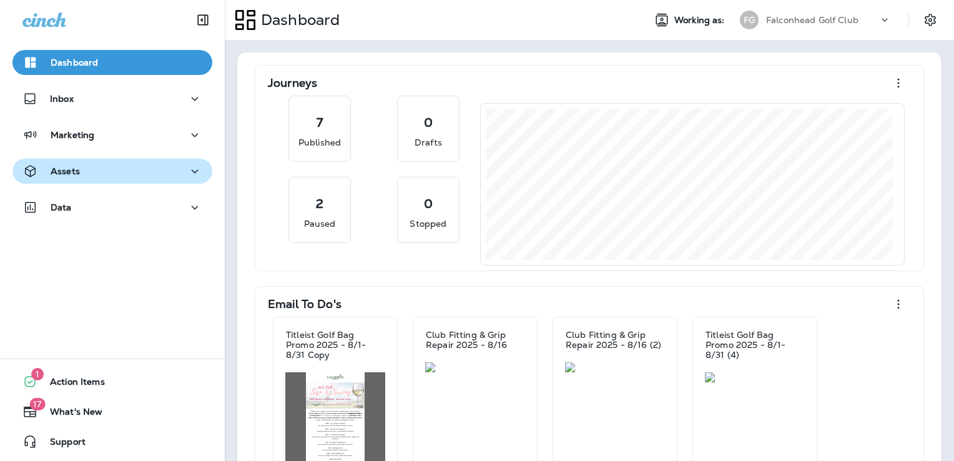
click at [113, 173] on div "Assets" at bounding box center [112, 172] width 180 height 16
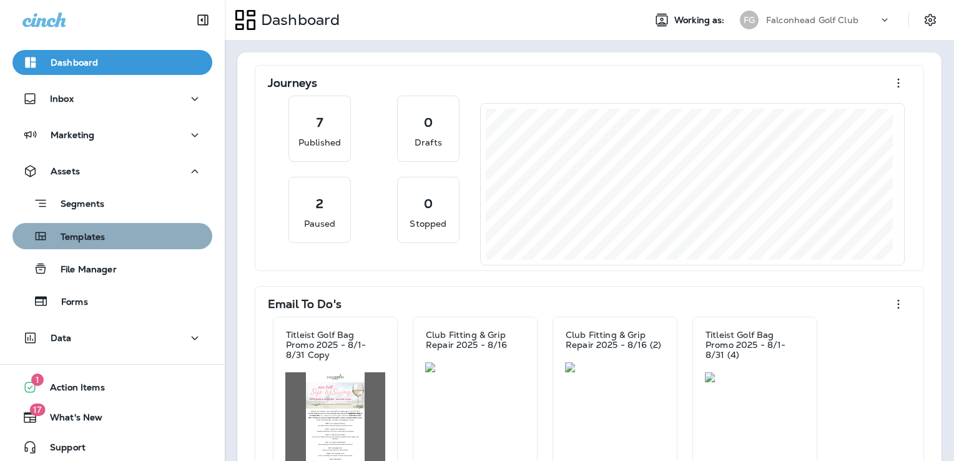
click at [135, 238] on div "Templates" at bounding box center [112, 236] width 190 height 19
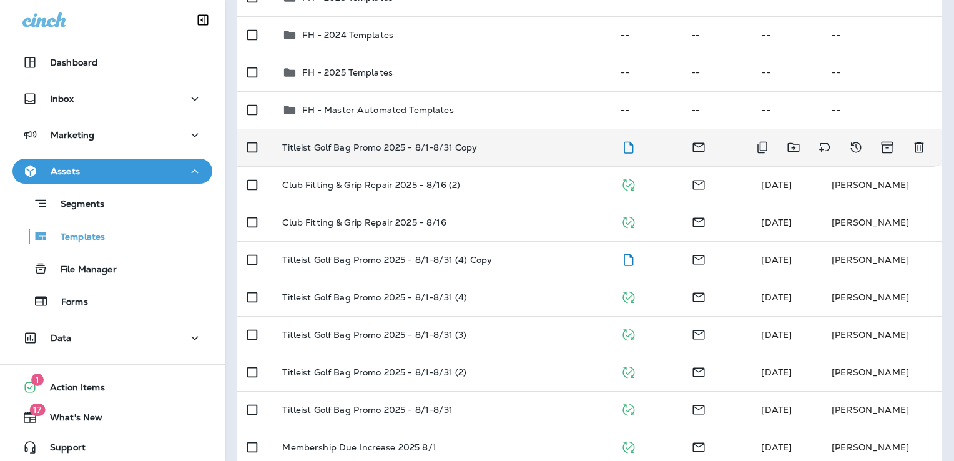
scroll to position [187, 0]
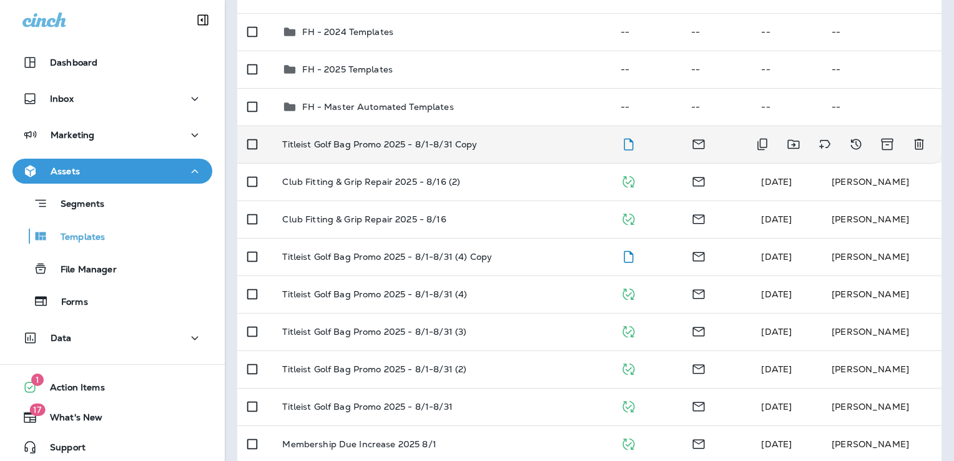
click at [504, 156] on td "Titleist Golf Bag Promo 2025 - 8/1-8/31 Copy" at bounding box center [441, 143] width 338 height 37
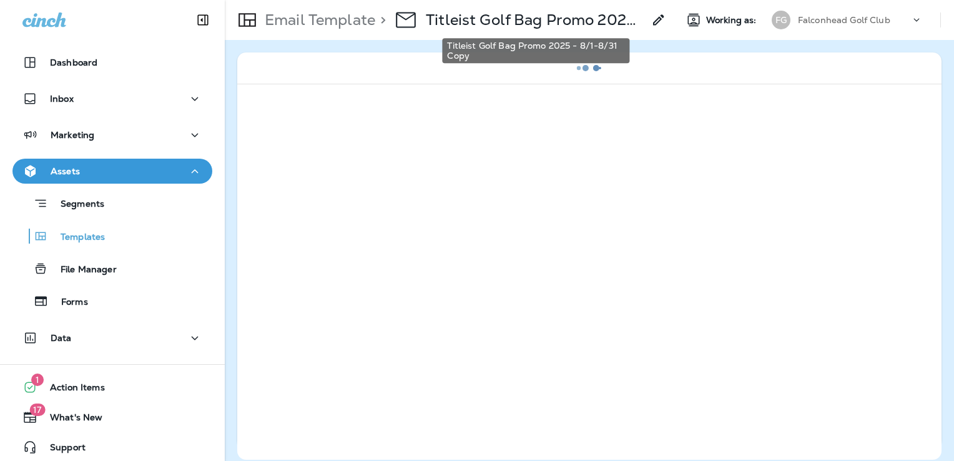
click at [569, 20] on p "Titleist Golf Bag Promo 2025 - 8/1-8/31 Copy" at bounding box center [535, 20] width 218 height 19
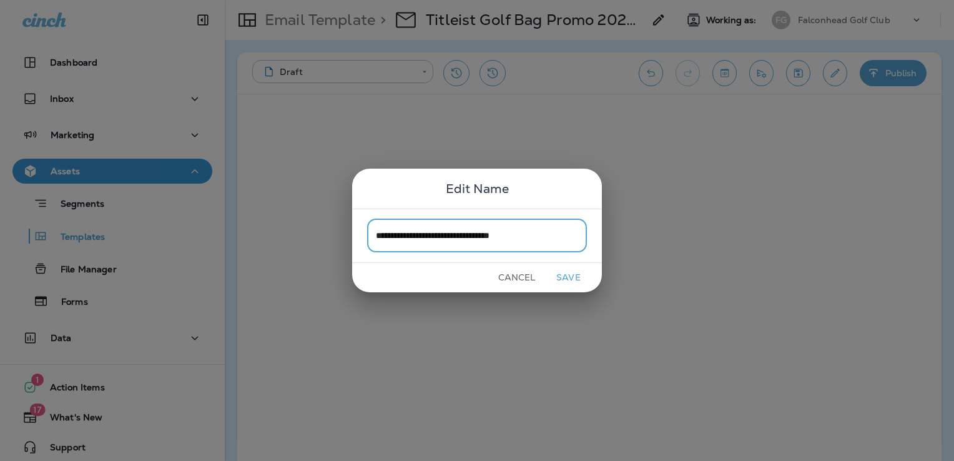
type input "**********"
click at [571, 277] on button "Save" at bounding box center [568, 277] width 47 height 19
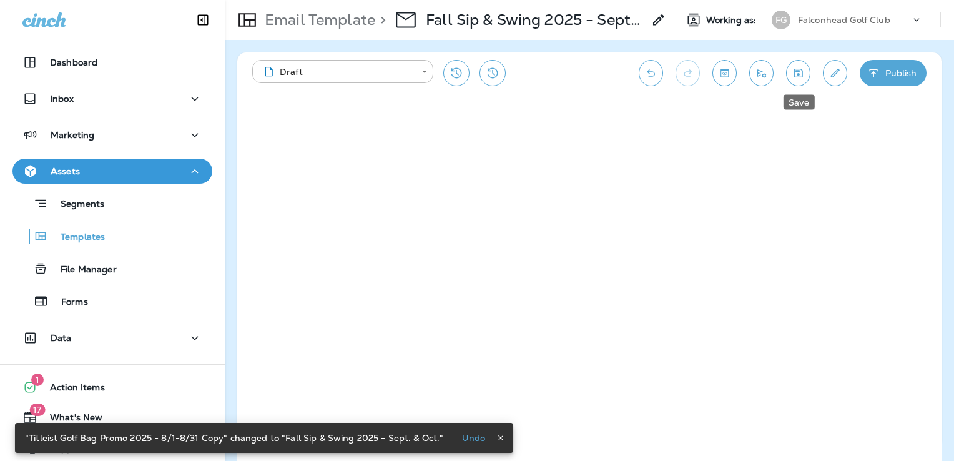
click at [794, 78] on icon "Save" at bounding box center [797, 73] width 13 height 12
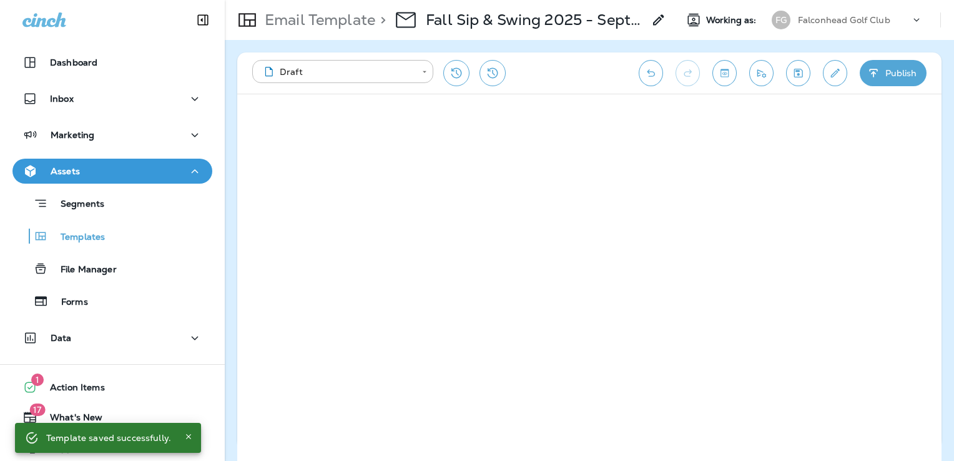
click at [774, 74] on div "**********" at bounding box center [589, 72] width 704 height 41
click at [762, 78] on icon "Send test email" at bounding box center [761, 73] width 13 height 12
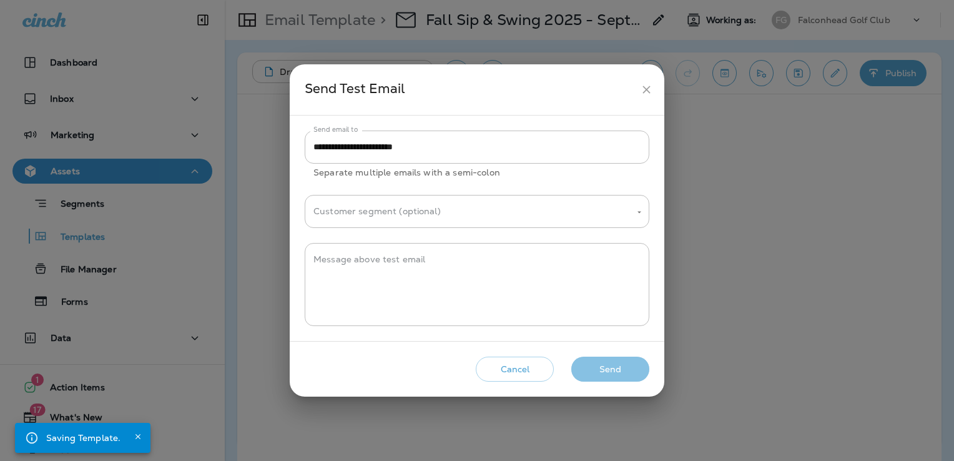
click at [612, 371] on button "Send" at bounding box center [610, 369] width 78 height 26
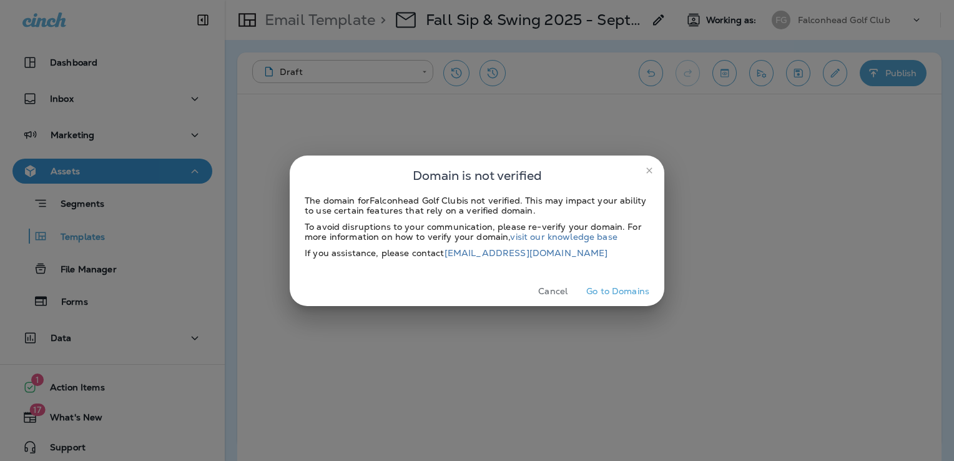
click at [562, 293] on button "Cancel" at bounding box center [552, 290] width 47 height 19
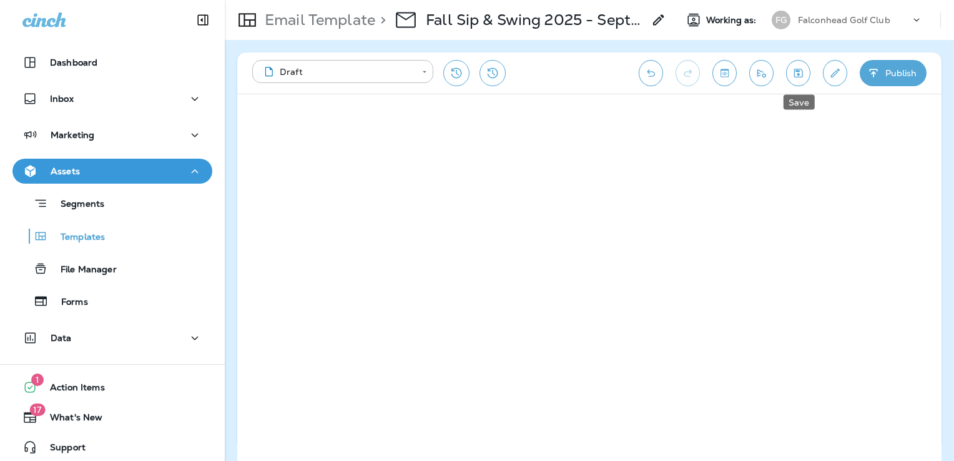
click at [794, 72] on icon "Save" at bounding box center [798, 73] width 9 height 9
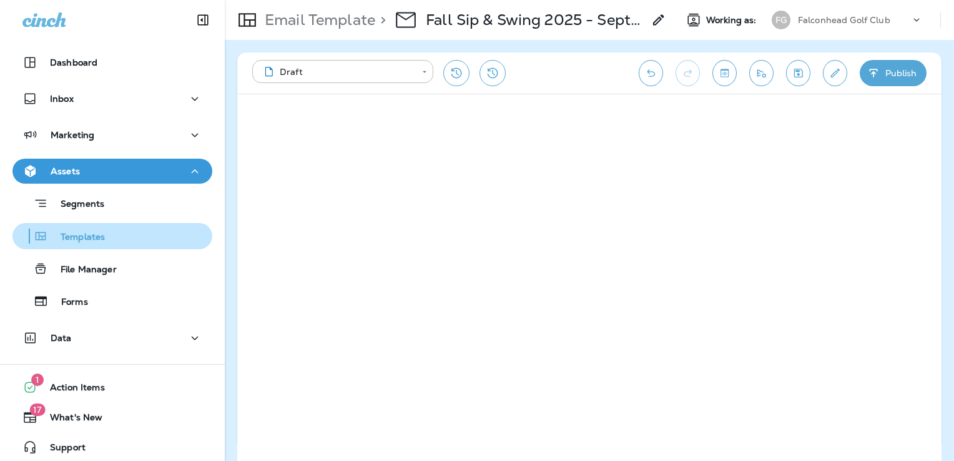
click at [102, 238] on p "Templates" at bounding box center [76, 238] width 57 height 12
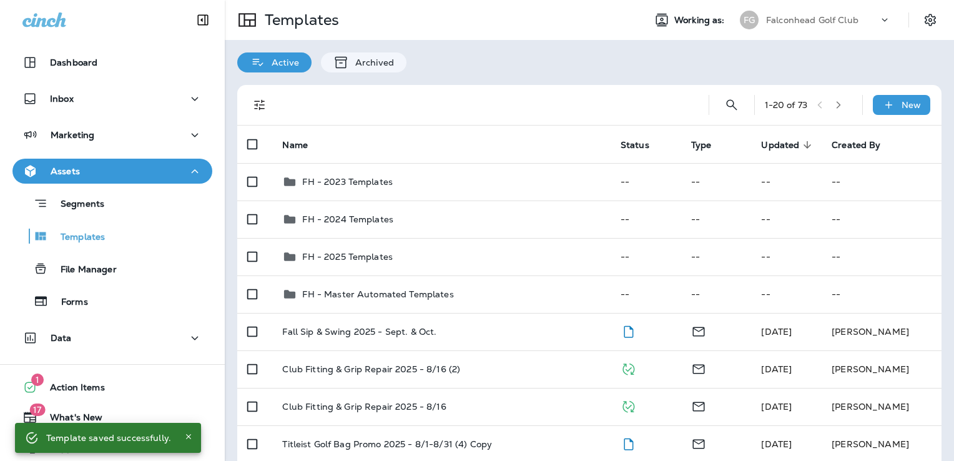
click at [814, 23] on p "Falconhead Golf Club" at bounding box center [812, 20] width 92 height 10
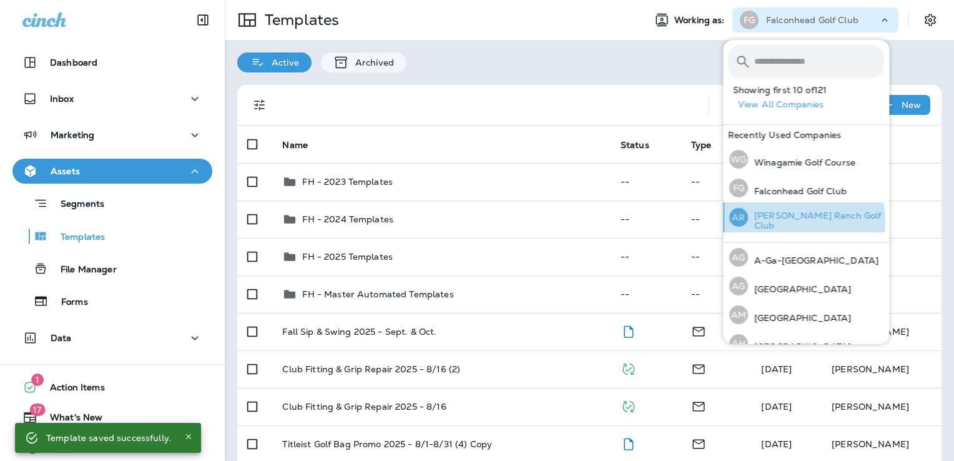
click at [789, 222] on p "[PERSON_NAME] Ranch Golf Club" at bounding box center [816, 220] width 136 height 20
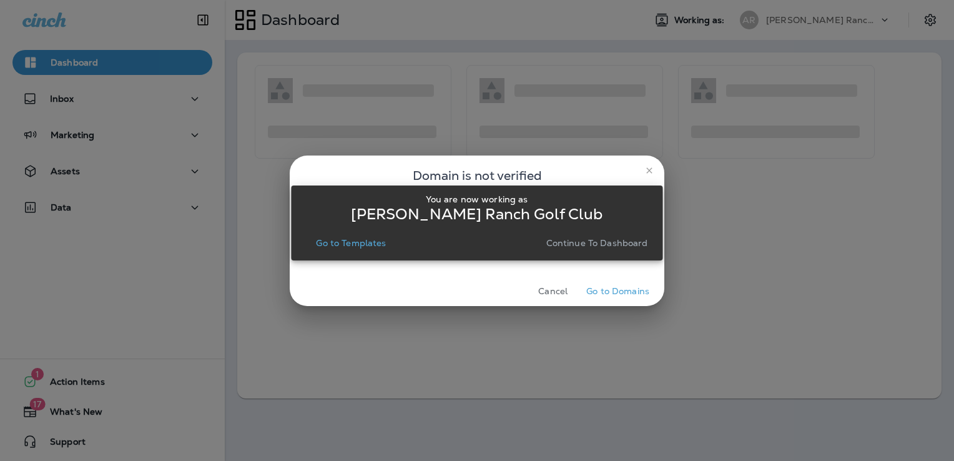
click at [359, 245] on p "Go to Templates" at bounding box center [351, 243] width 70 height 10
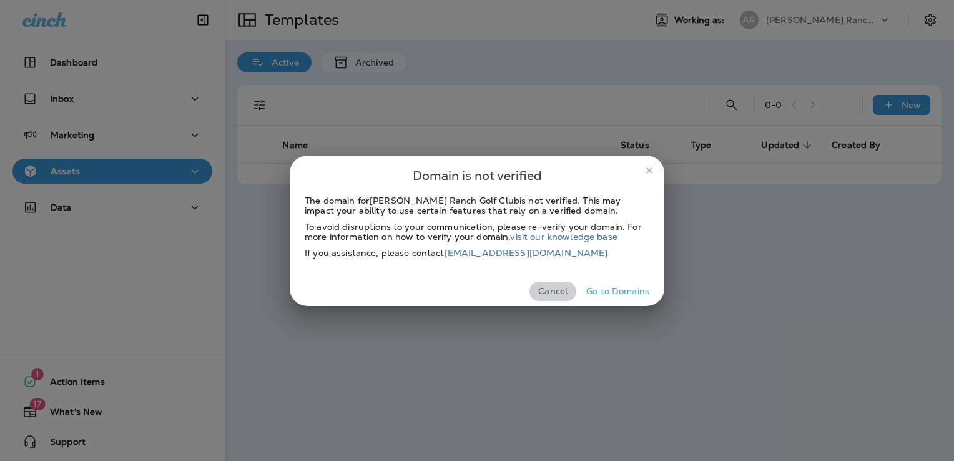
click at [550, 291] on button "Cancel" at bounding box center [552, 290] width 47 height 19
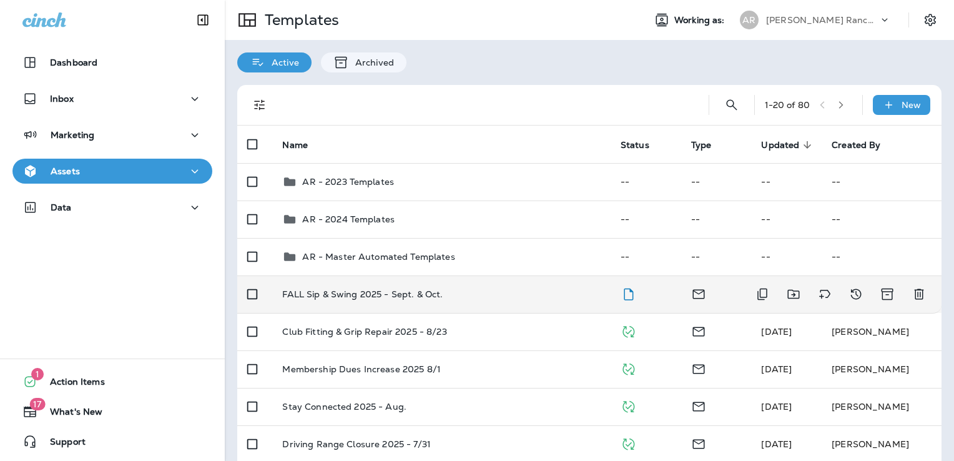
click at [471, 286] on td "FALL Sip & Swing 2025 - Sept. & Oct." at bounding box center [441, 293] width 338 height 37
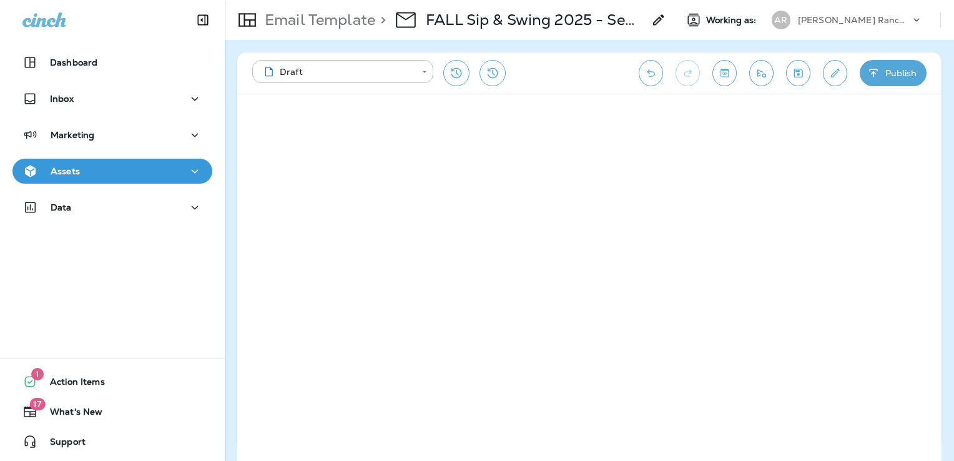
click at [798, 67] on icon "Save" at bounding box center [797, 73] width 13 height 12
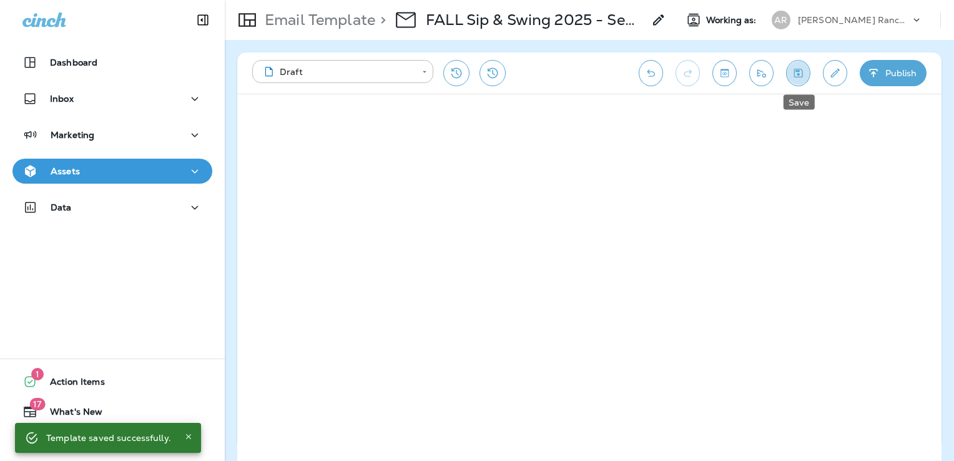
click at [794, 73] on icon "Save" at bounding box center [798, 73] width 9 height 9
click at [755, 78] on icon "Send test email" at bounding box center [761, 73] width 13 height 12
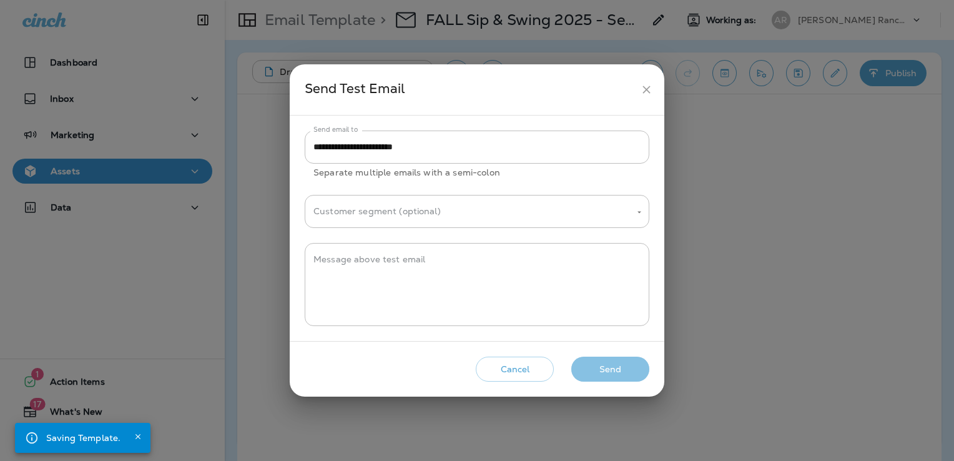
click at [628, 376] on button "Send" at bounding box center [610, 369] width 78 height 26
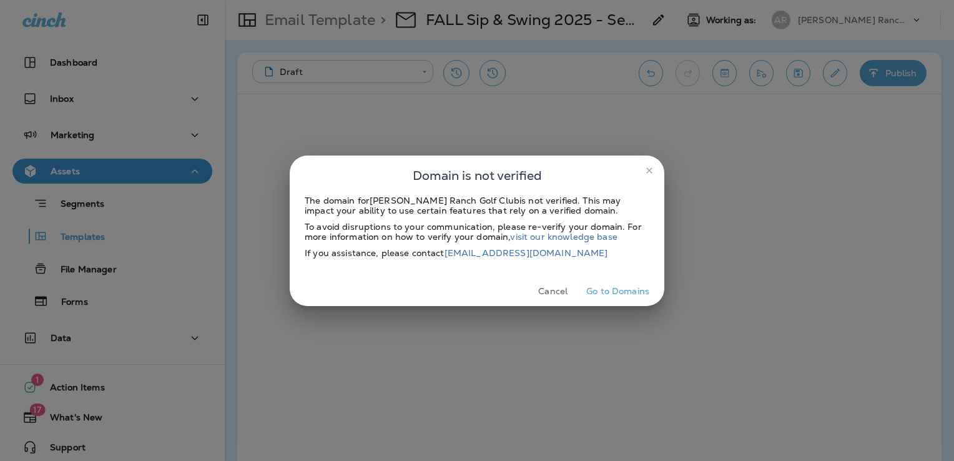
drag, startPoint x: 547, startPoint y: 290, endPoint x: 533, endPoint y: 283, distance: 15.1
click at [547, 290] on button "Cancel" at bounding box center [552, 290] width 47 height 19
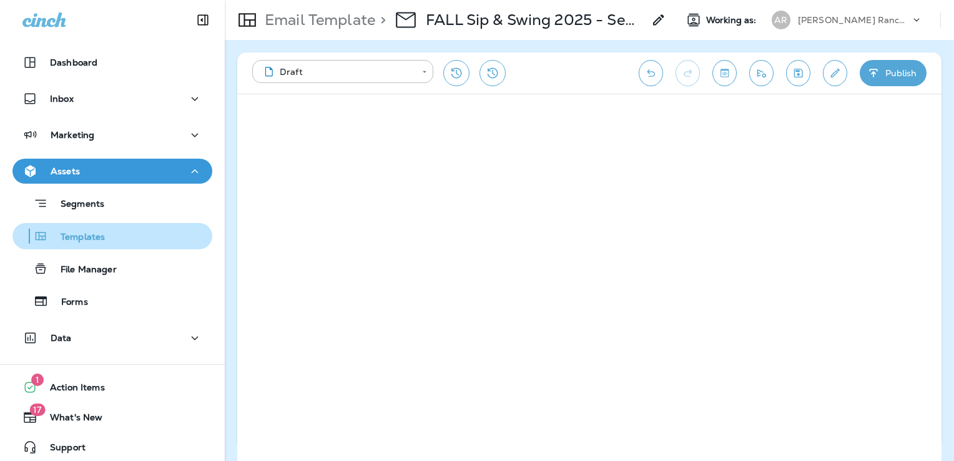
click at [105, 236] on div "Templates" at bounding box center [112, 236] width 190 height 19
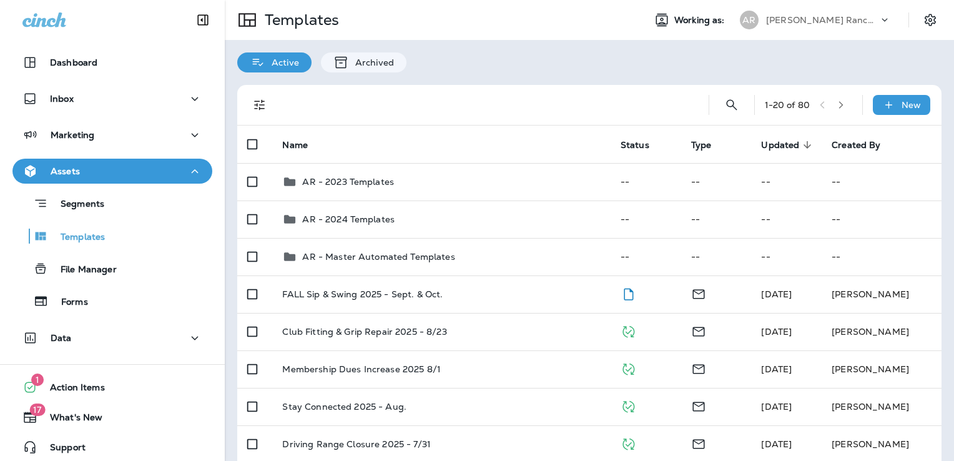
click at [827, 17] on p "[PERSON_NAME] Ranch Golf Club" at bounding box center [822, 20] width 112 height 10
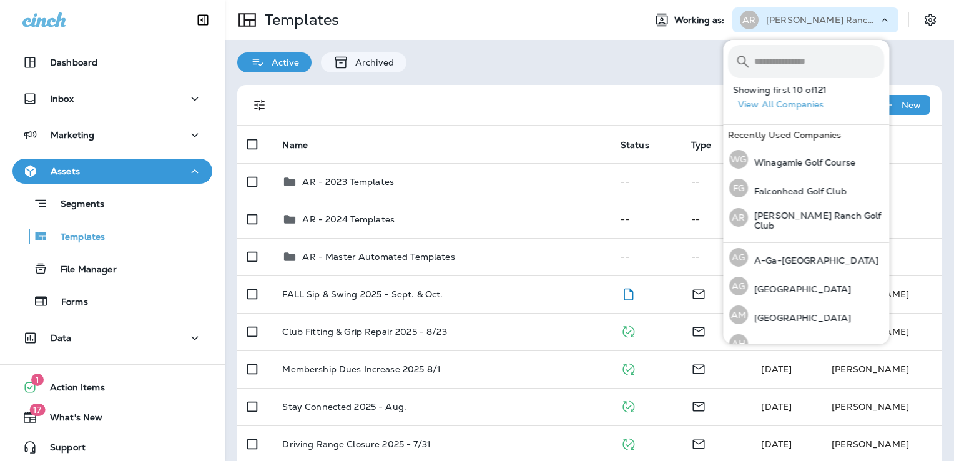
click at [814, 61] on input "text" at bounding box center [819, 61] width 130 height 33
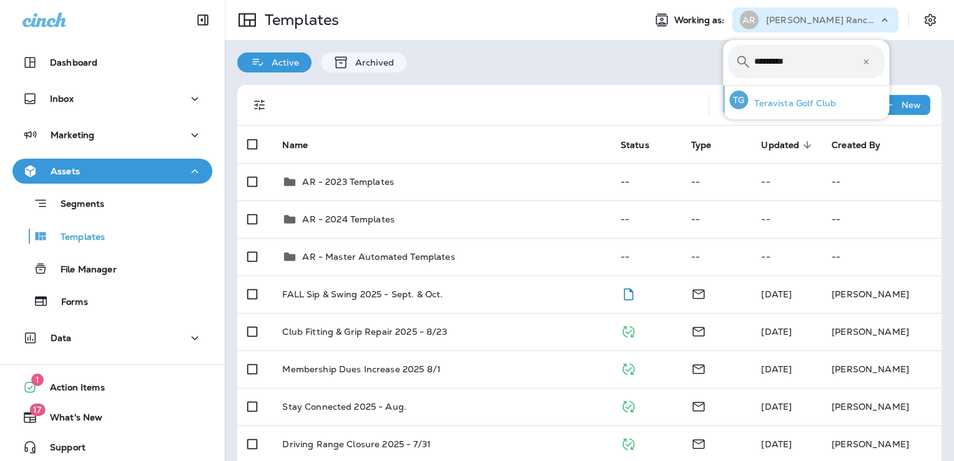
type input "*********"
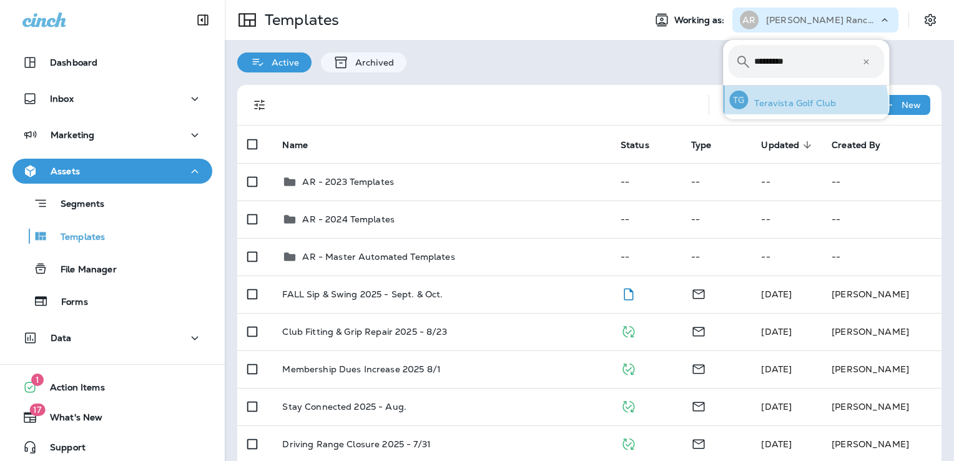
click at [804, 105] on p "Teravista Golf Club" at bounding box center [792, 103] width 88 height 10
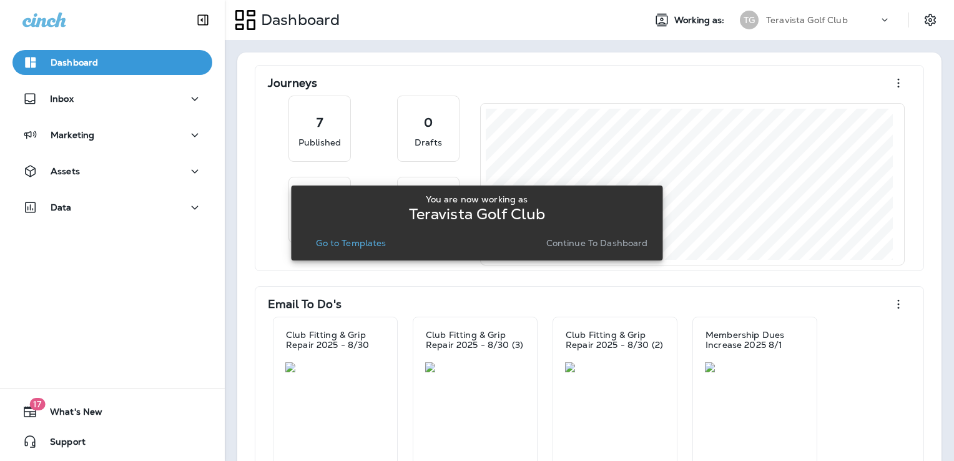
click at [352, 243] on p "Go to Templates" at bounding box center [351, 243] width 70 height 10
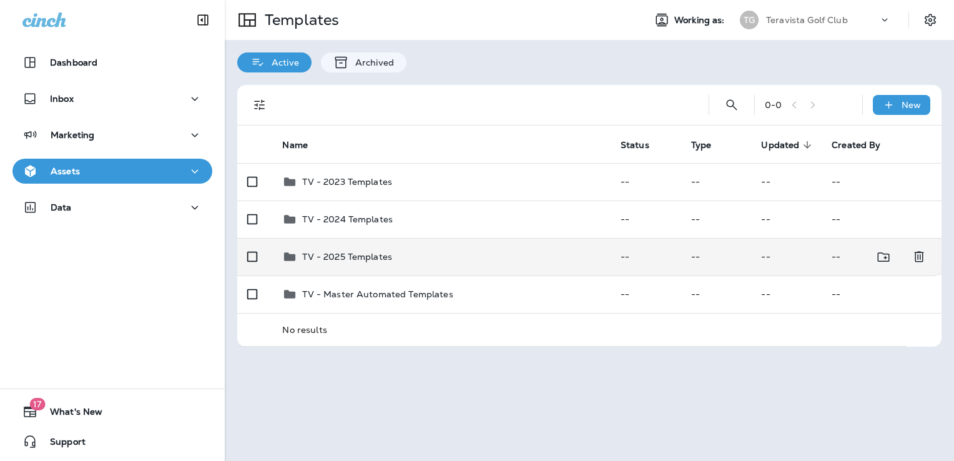
click at [402, 259] on div "TV - 2025 Templates" at bounding box center [441, 256] width 318 height 15
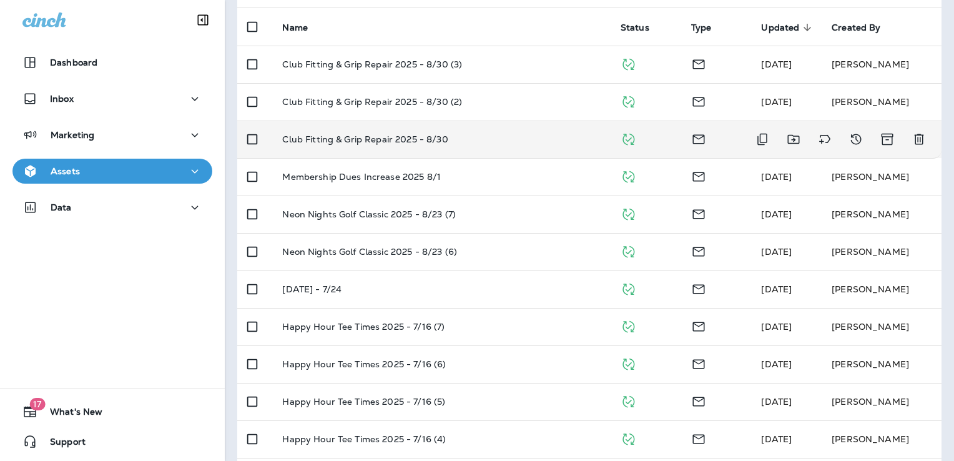
scroll to position [125, 0]
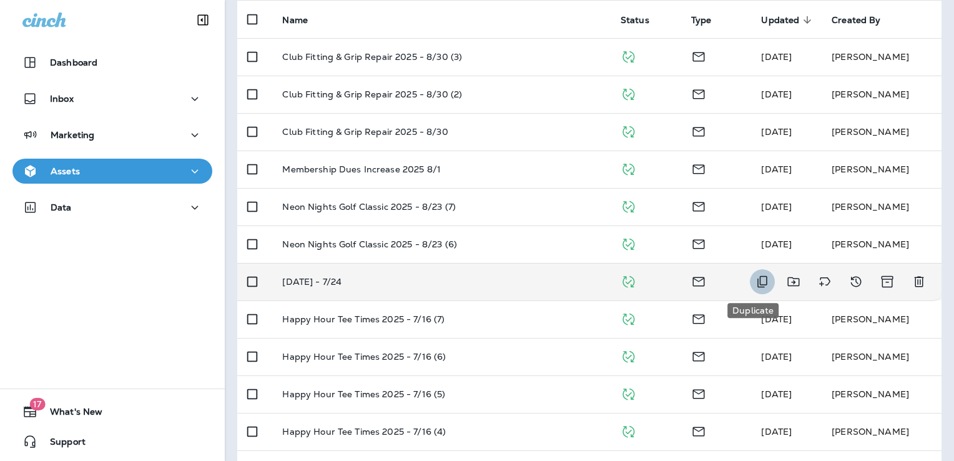
click at [757, 282] on icon "Duplicate" at bounding box center [762, 282] width 10 height 12
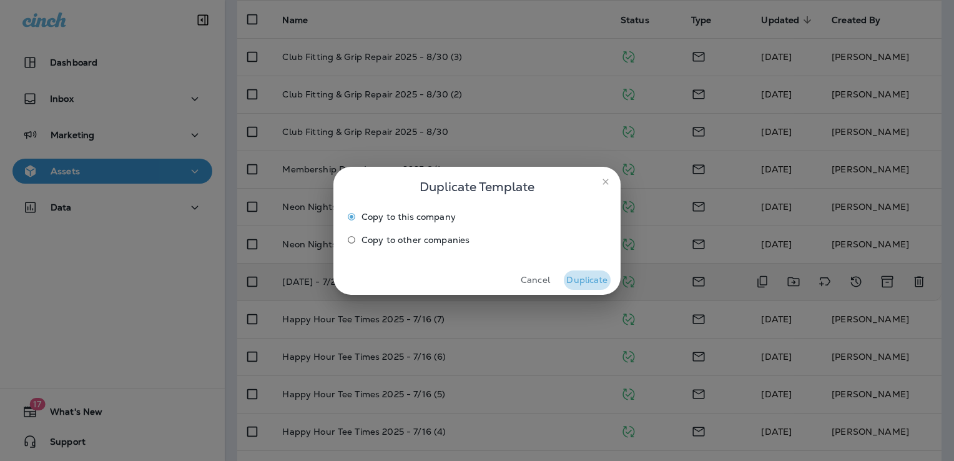
click at [597, 277] on button "Duplicate" at bounding box center [587, 279] width 47 height 19
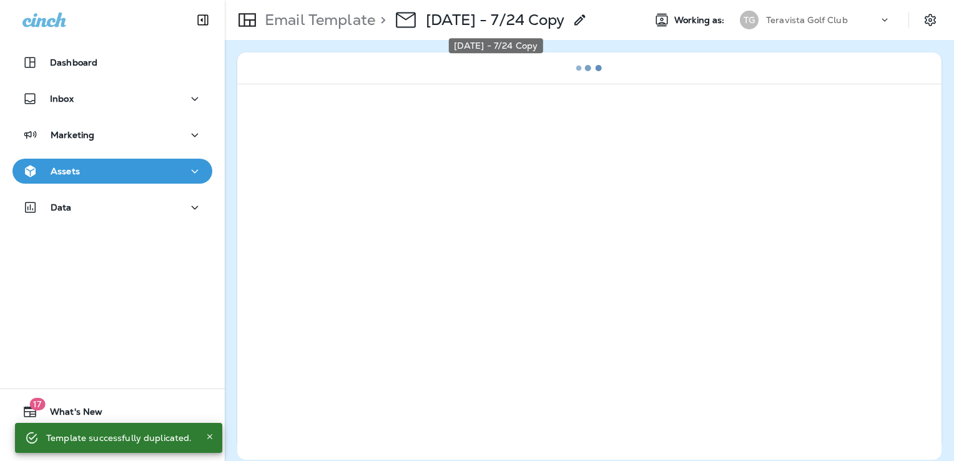
click at [565, 23] on p "National Tequila Day 2025 - 7/24 Copy" at bounding box center [495, 20] width 139 height 19
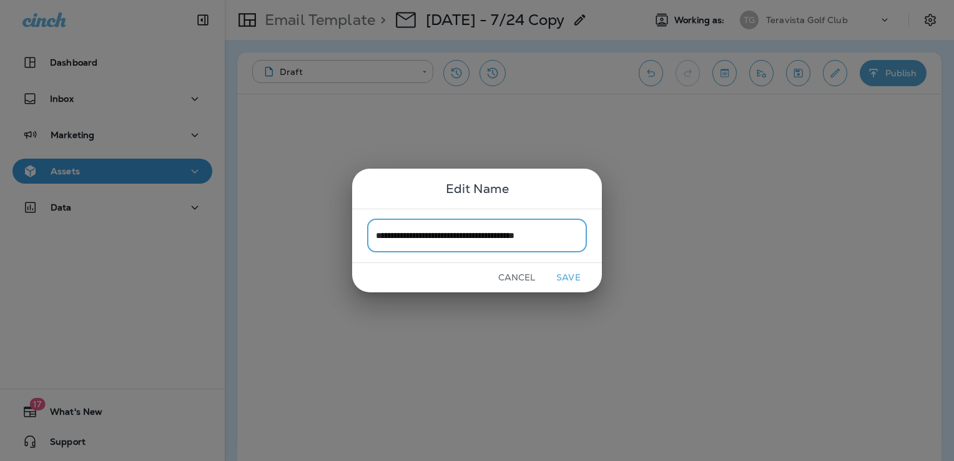
type input "**********"
click at [568, 276] on button "Save" at bounding box center [568, 277] width 47 height 19
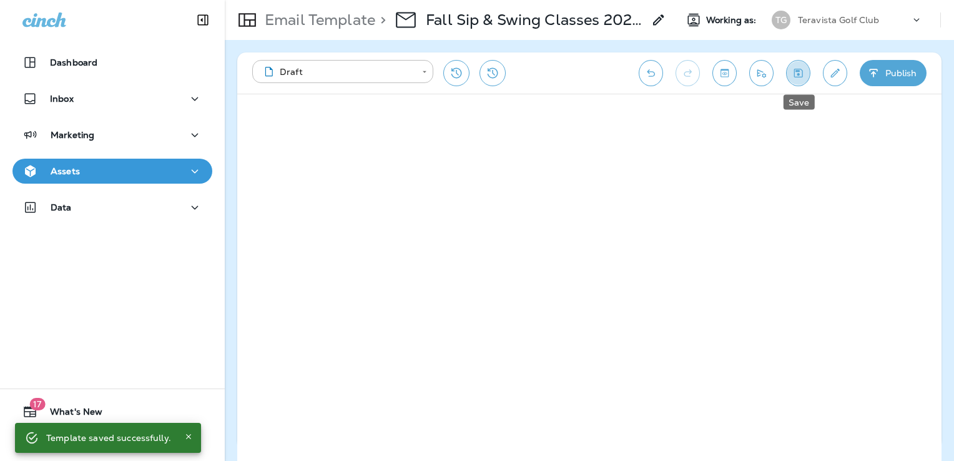
click at [808, 67] on button "Save" at bounding box center [798, 73] width 24 height 26
click at [806, 75] on button "Save" at bounding box center [798, 73] width 24 height 26
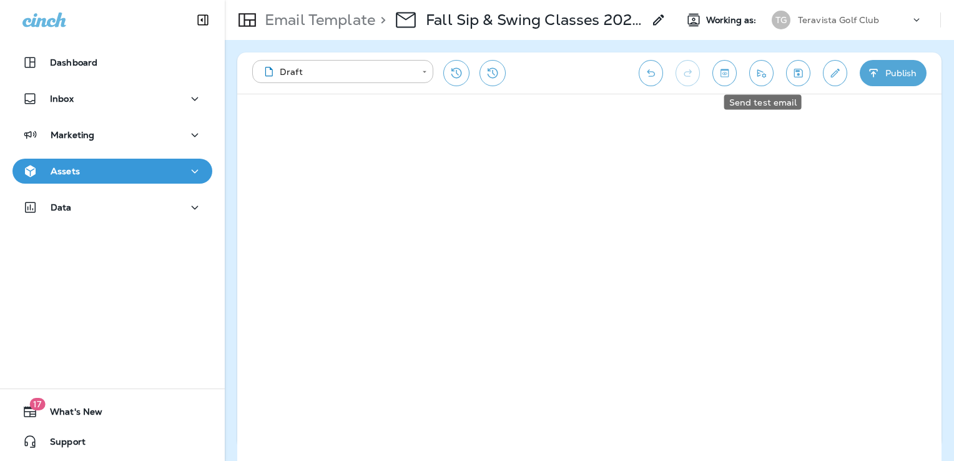
click at [761, 79] on button "Send test email" at bounding box center [761, 73] width 24 height 26
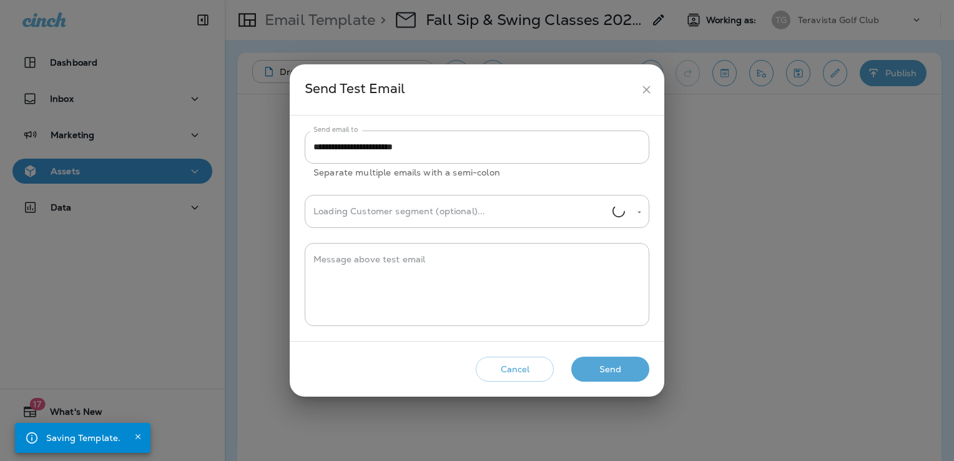
click at [623, 371] on button "Send" at bounding box center [610, 369] width 78 height 26
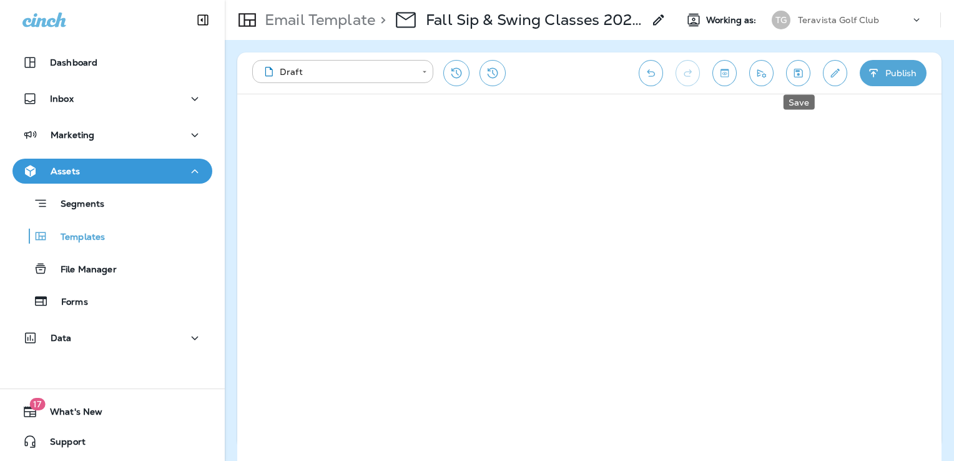
drag, startPoint x: 798, startPoint y: 75, endPoint x: 804, endPoint y: 92, distance: 18.4
click at [798, 75] on icon "Save" at bounding box center [798, 73] width 9 height 9
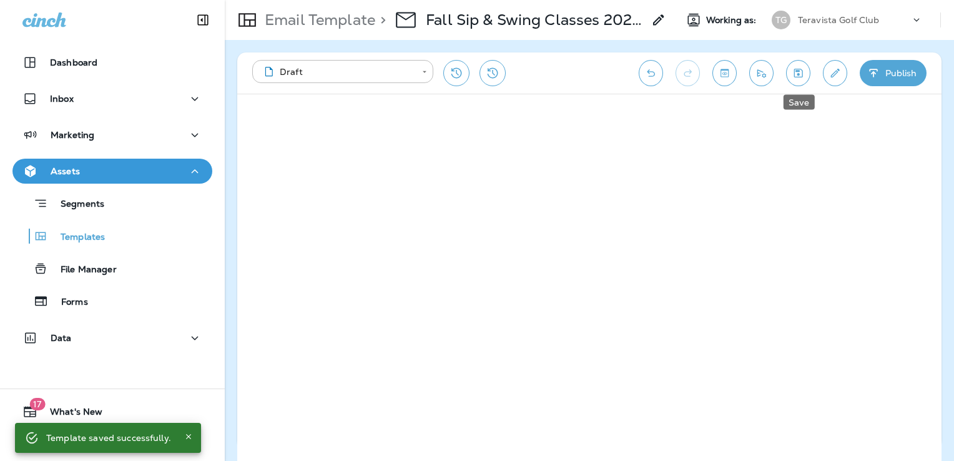
click at [804, 72] on icon "Save" at bounding box center [797, 73] width 13 height 12
click at [748, 74] on div "**********" at bounding box center [589, 72] width 704 height 41
click at [754, 75] on button "Send test email" at bounding box center [761, 73] width 24 height 26
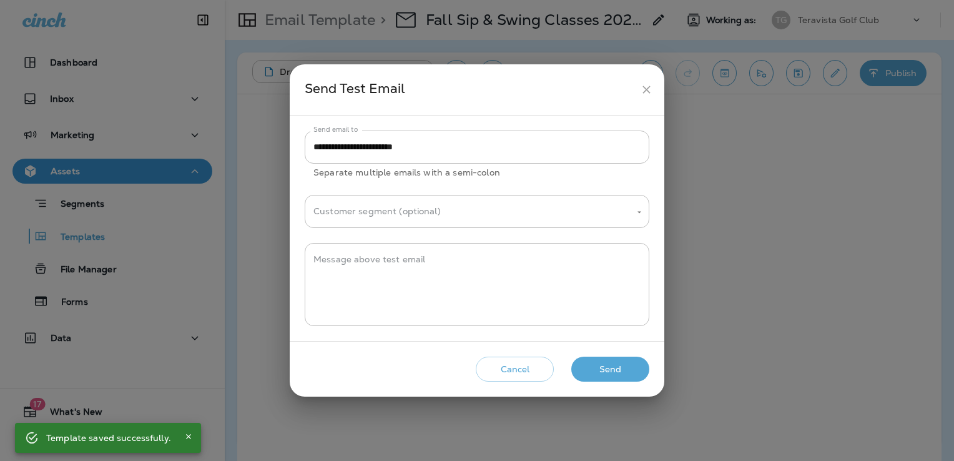
click at [609, 373] on button "Send" at bounding box center [610, 369] width 78 height 26
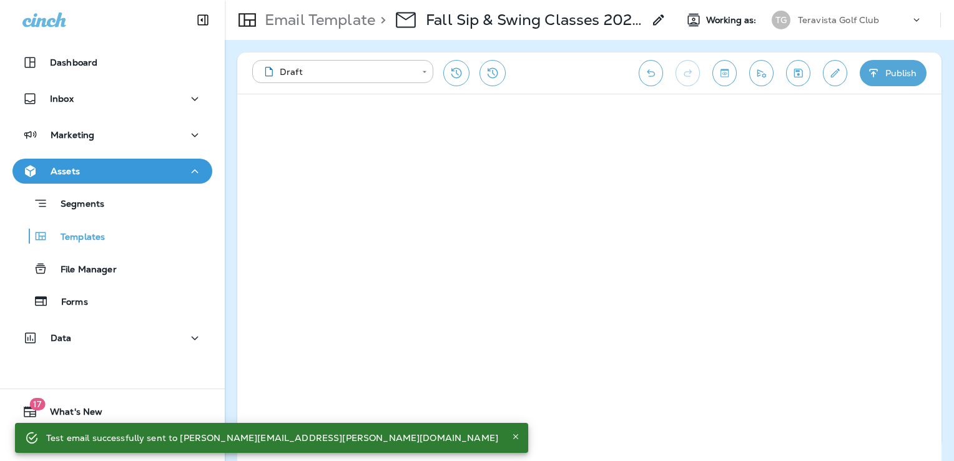
click at [802, 70] on icon "Save" at bounding box center [798, 73] width 9 height 9
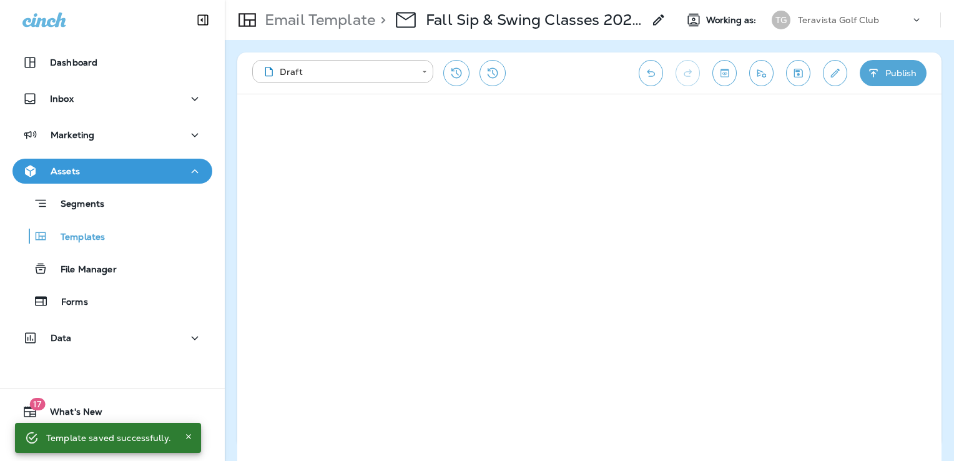
click at [841, 69] on button "Edit details" at bounding box center [835, 73] width 24 height 26
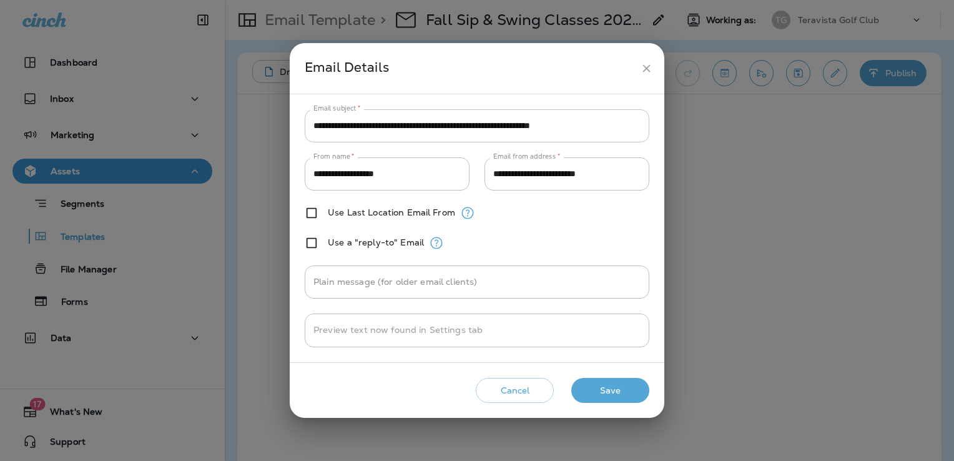
click at [434, 120] on input "**********" at bounding box center [477, 125] width 344 height 33
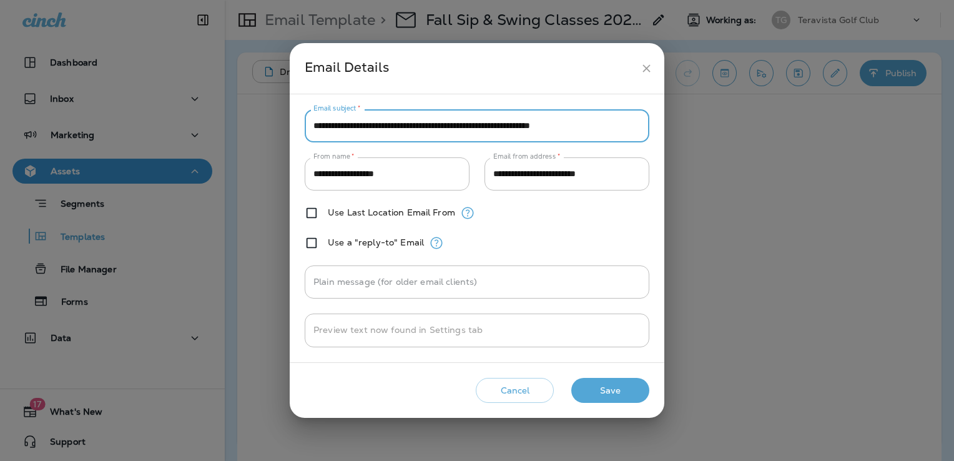
click at [434, 120] on input "**********" at bounding box center [477, 125] width 344 height 33
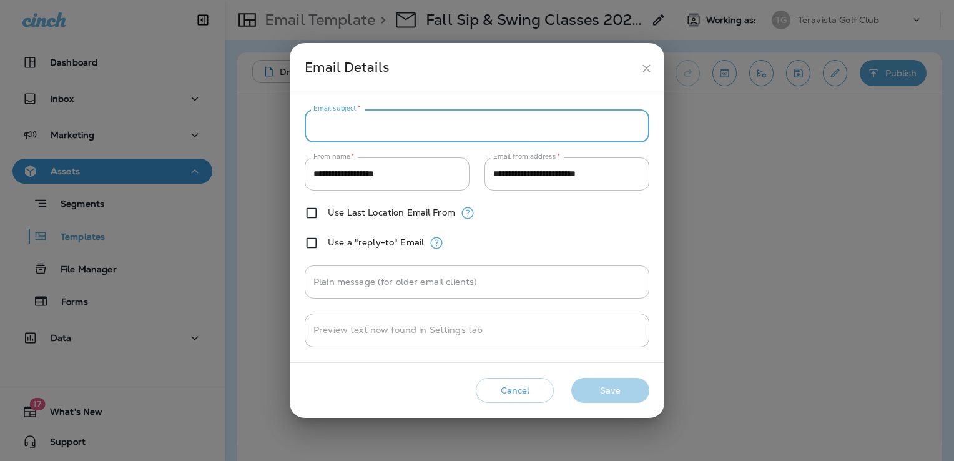
paste input "**********"
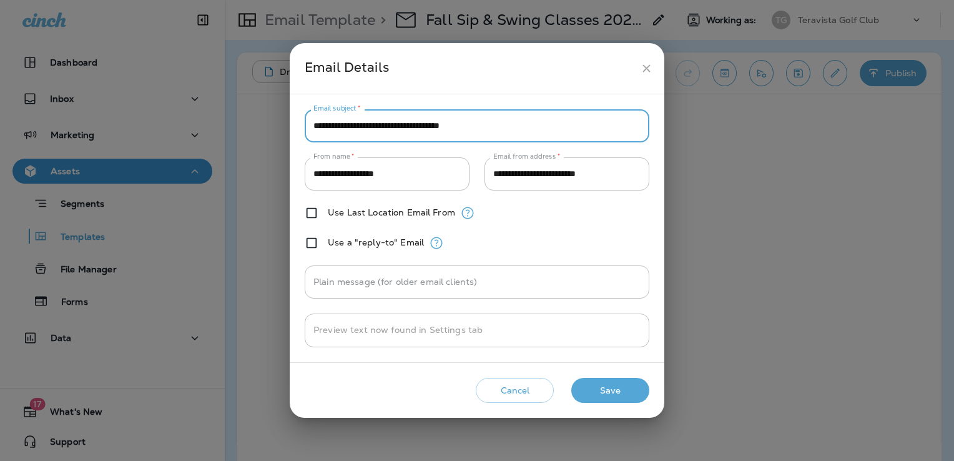
click at [391, 126] on input "**********" at bounding box center [477, 125] width 344 height 33
click at [481, 129] on input "**********" at bounding box center [477, 125] width 344 height 33
type input "**********"
click at [613, 394] on button "Save" at bounding box center [610, 391] width 78 height 26
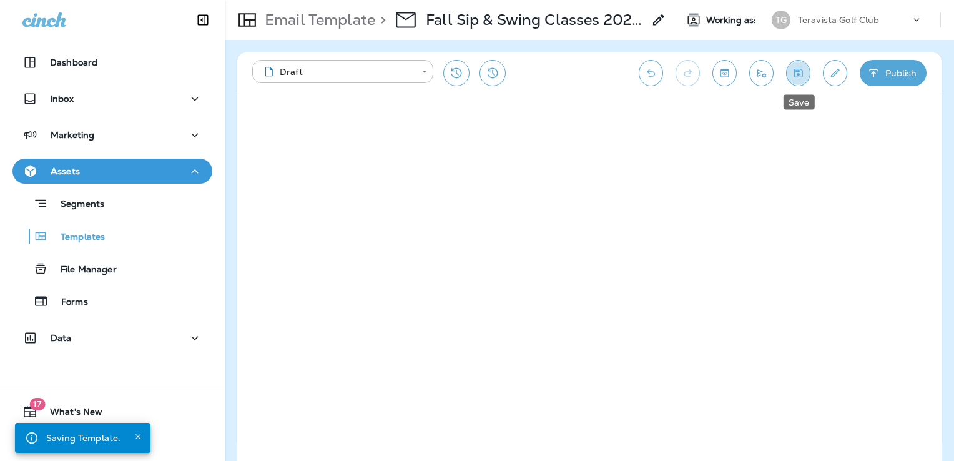
click at [794, 77] on icon "Save" at bounding box center [797, 73] width 13 height 12
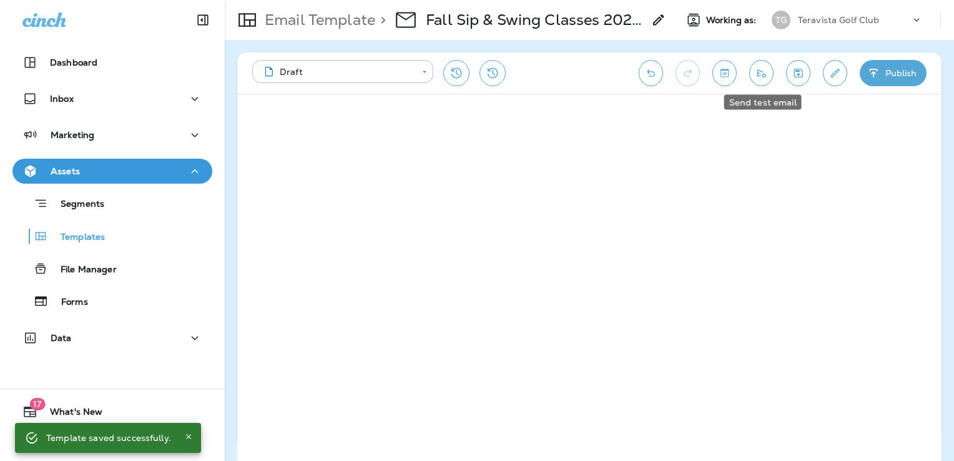
click at [765, 64] on button "Send test email" at bounding box center [761, 73] width 24 height 26
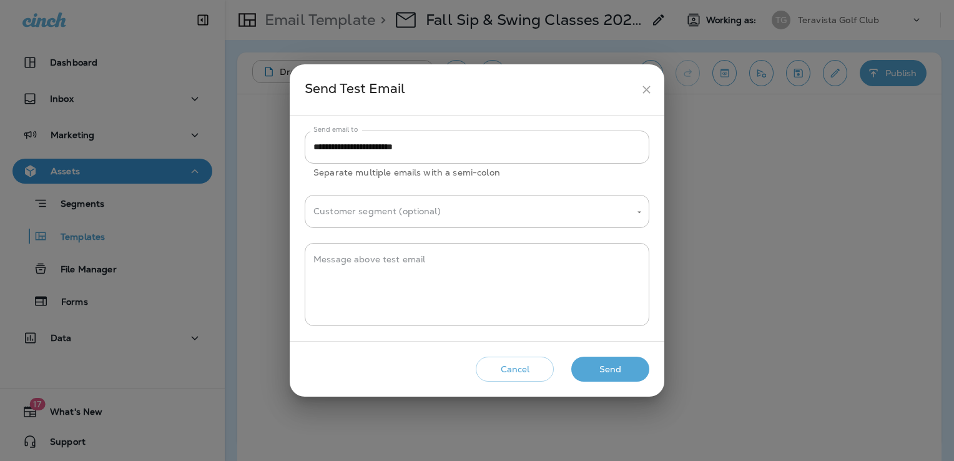
click at [612, 367] on button "Send" at bounding box center [610, 369] width 78 height 26
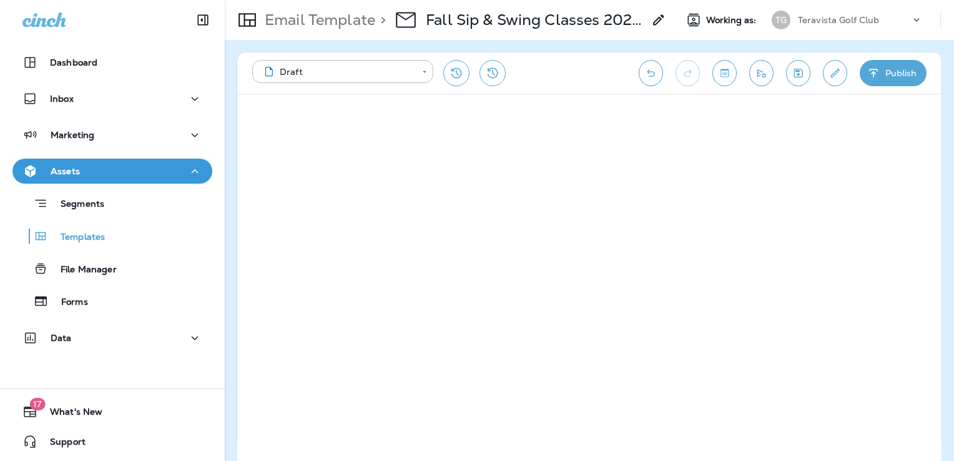
click at [838, 72] on icon "Edit details" at bounding box center [834, 73] width 13 height 12
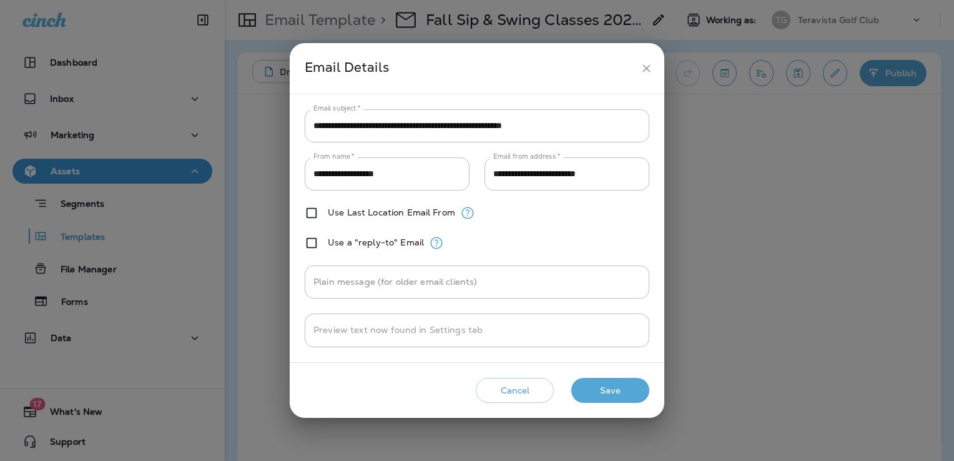
click at [614, 379] on button "Save" at bounding box center [610, 391] width 78 height 26
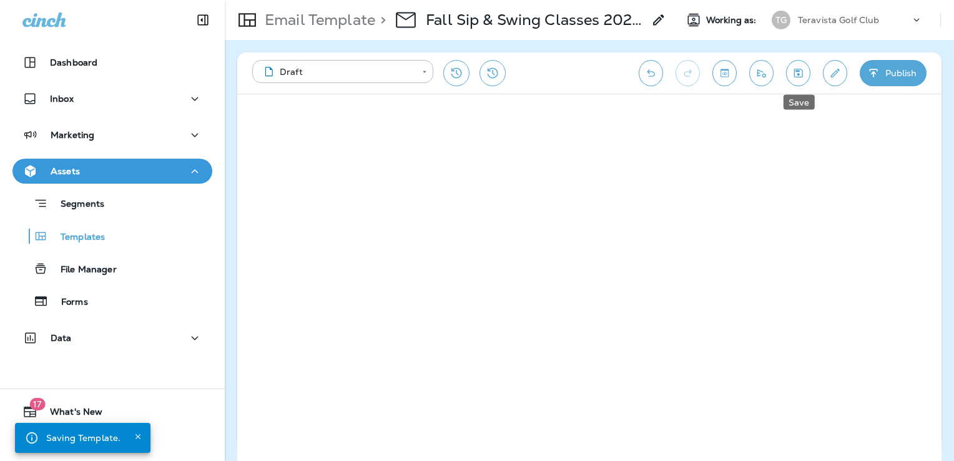
click at [797, 74] on icon "Save" at bounding box center [798, 73] width 9 height 9
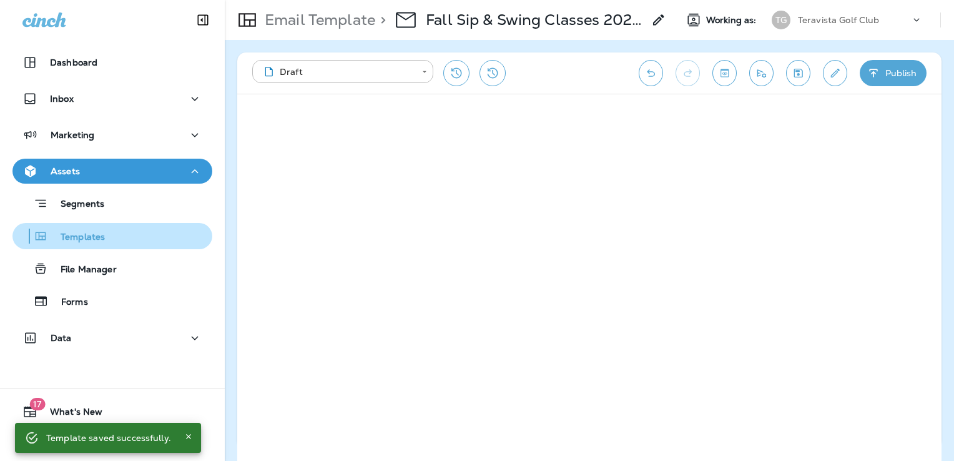
click at [100, 236] on p "Templates" at bounding box center [76, 238] width 57 height 12
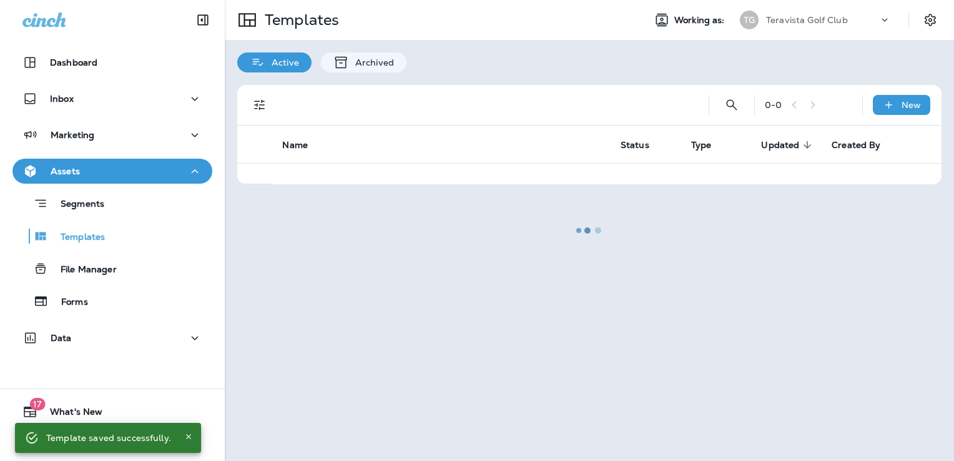
click at [798, 21] on div at bounding box center [589, 230] width 726 height 458
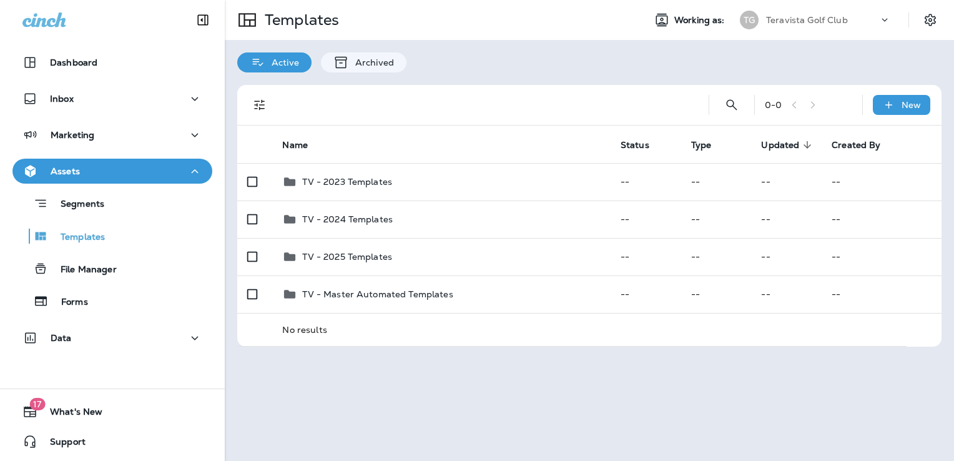
click at [798, 21] on p "Teravista Golf Club" at bounding box center [807, 20] width 82 height 10
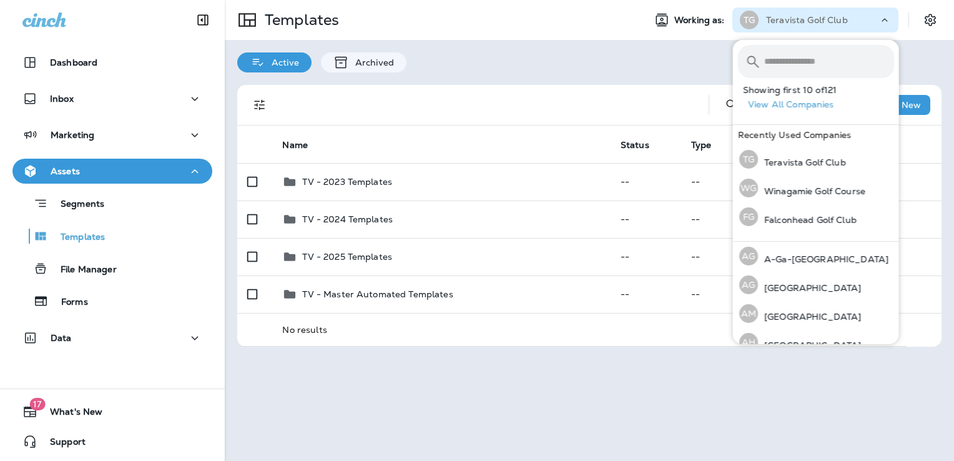
click at [809, 59] on input "text" at bounding box center [829, 61] width 130 height 33
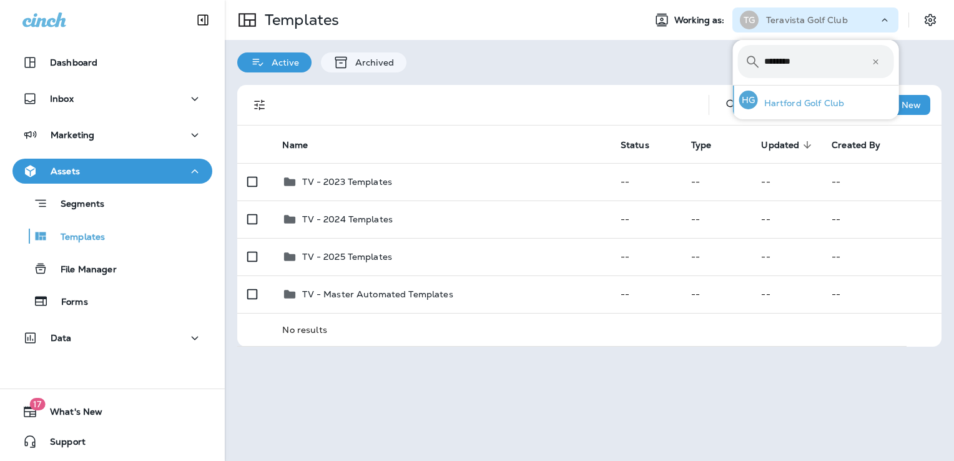
type input "********"
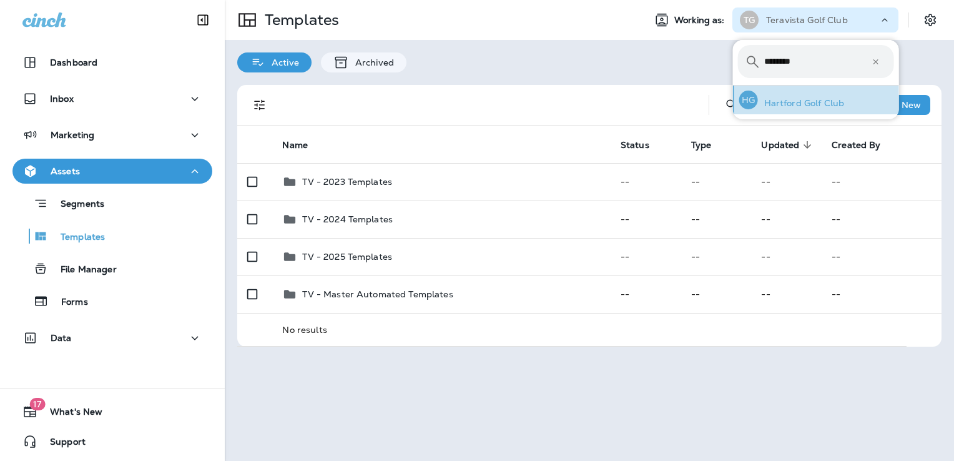
click at [816, 95] on div "HG Hartford Golf Club" at bounding box center [791, 99] width 115 height 29
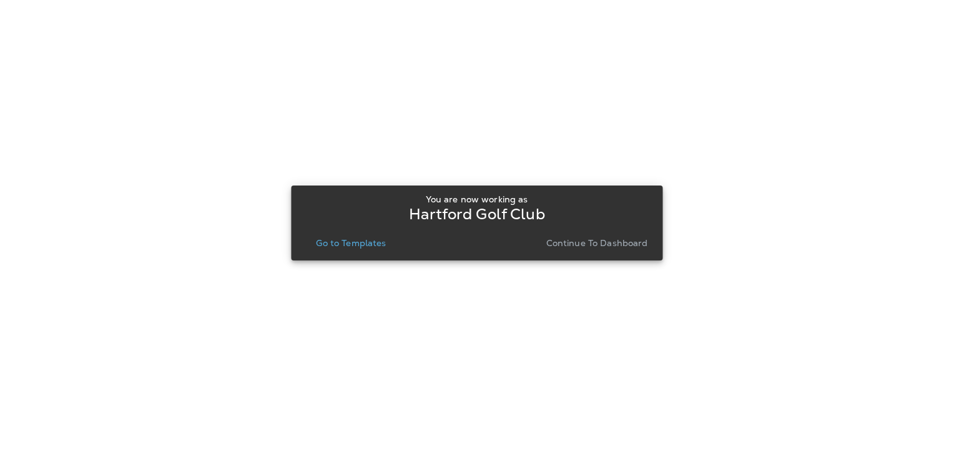
click at [347, 238] on p "Go to Templates" at bounding box center [351, 243] width 70 height 10
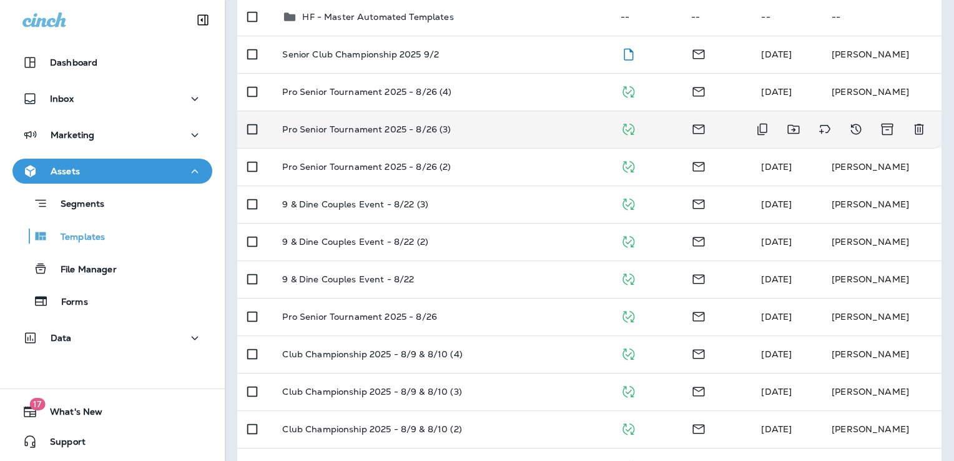
scroll to position [250, 0]
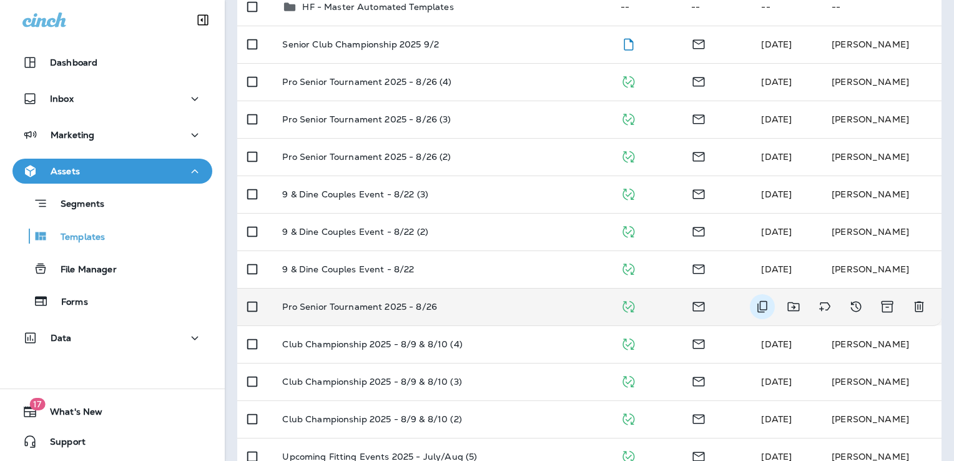
click at [757, 304] on icon "Duplicate" at bounding box center [762, 307] width 10 height 12
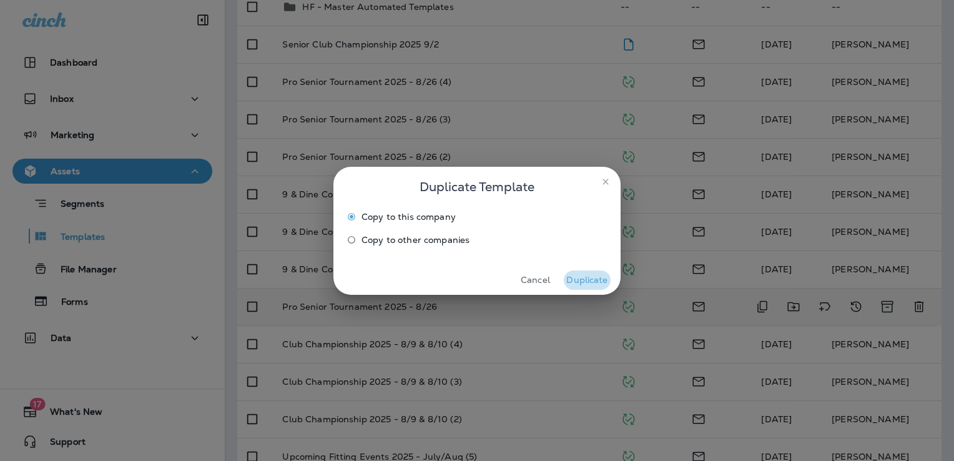
click at [589, 282] on button "Duplicate" at bounding box center [587, 279] width 47 height 19
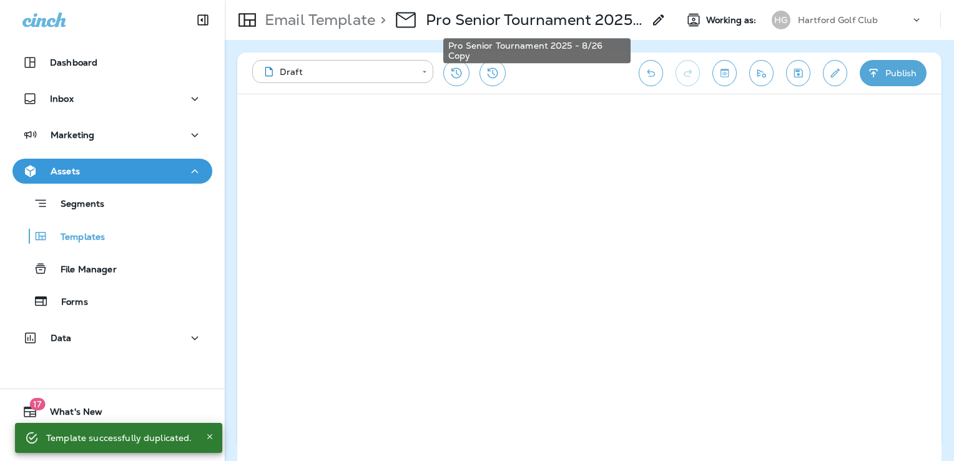
click at [549, 20] on p "Pro Senior Tournament 2025 - 8/26 Copy" at bounding box center [535, 20] width 218 height 19
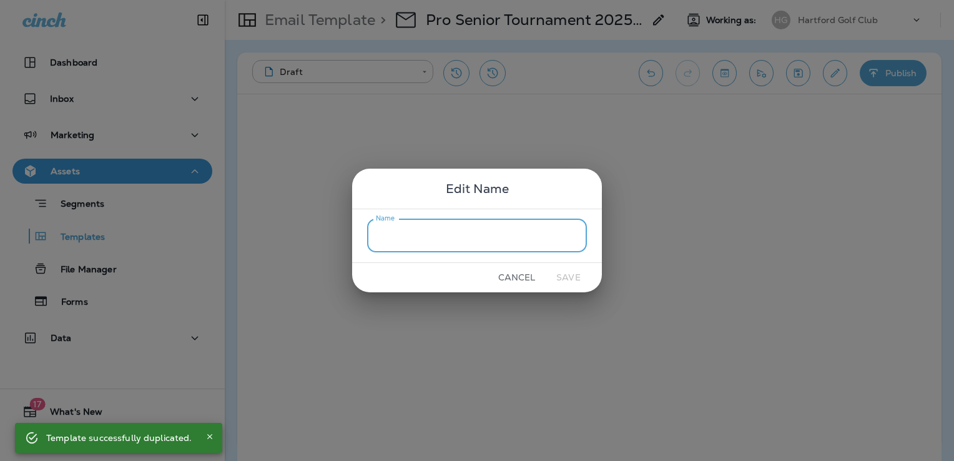
type input "*"
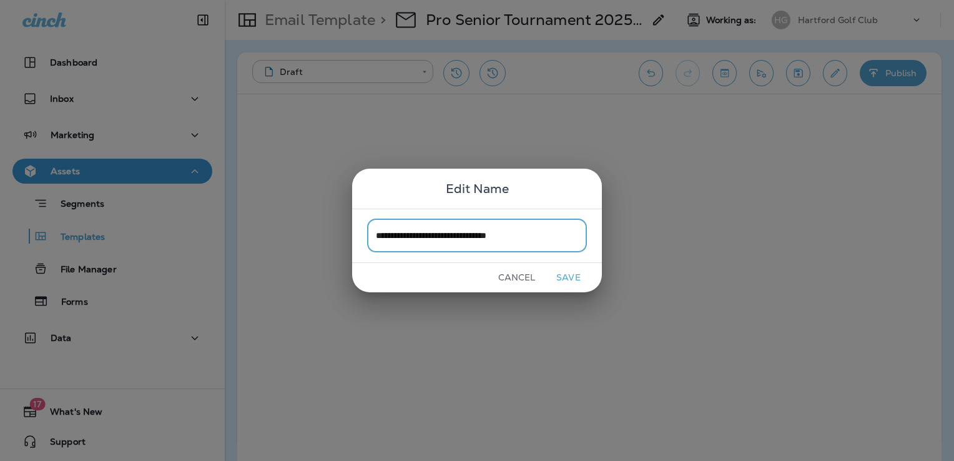
type input "**********"
click at [569, 272] on button "Save" at bounding box center [568, 277] width 47 height 19
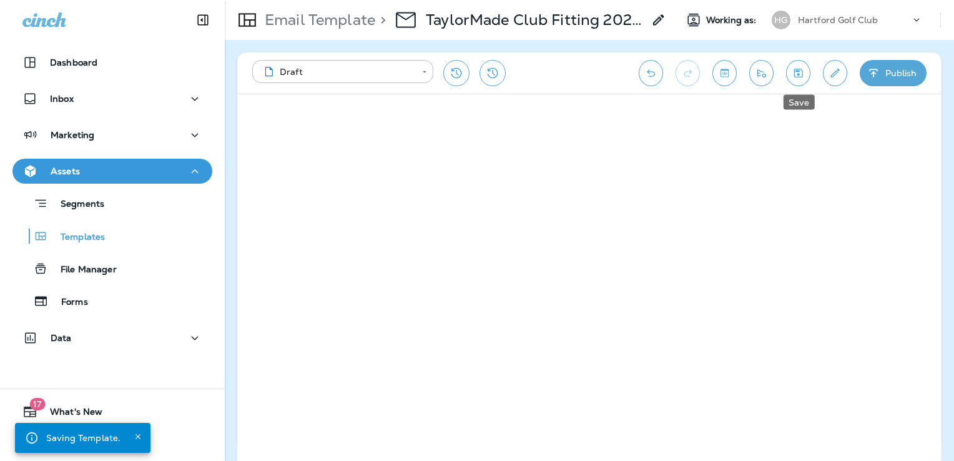
click at [805, 72] on button "Save" at bounding box center [798, 73] width 24 height 26
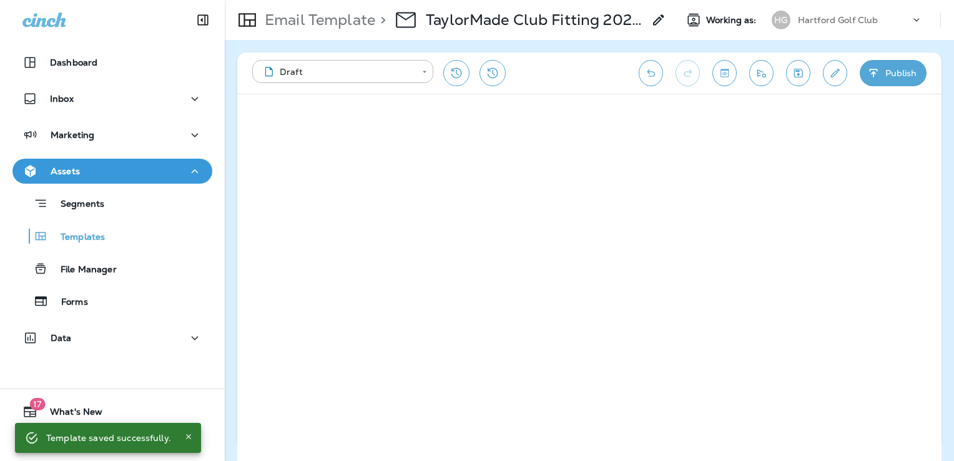
click at [800, 74] on icon "Save" at bounding box center [797, 73] width 13 height 12
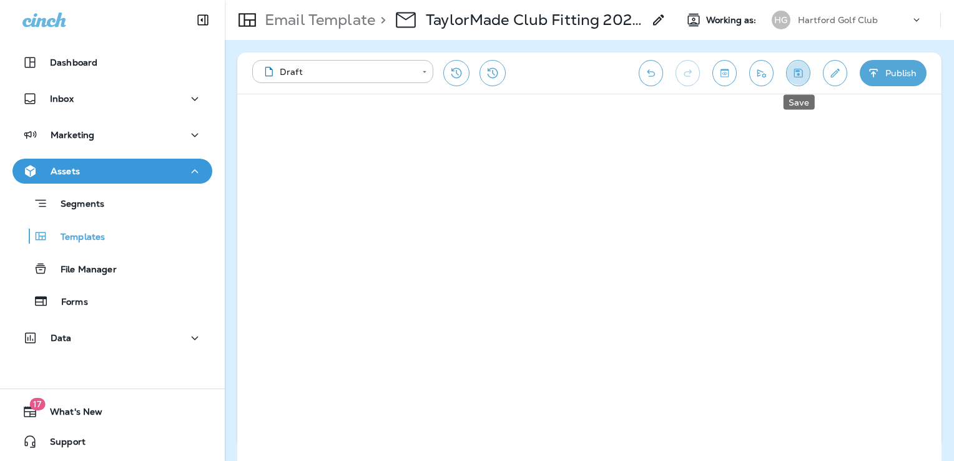
click at [805, 66] on button "Save" at bounding box center [798, 73] width 24 height 26
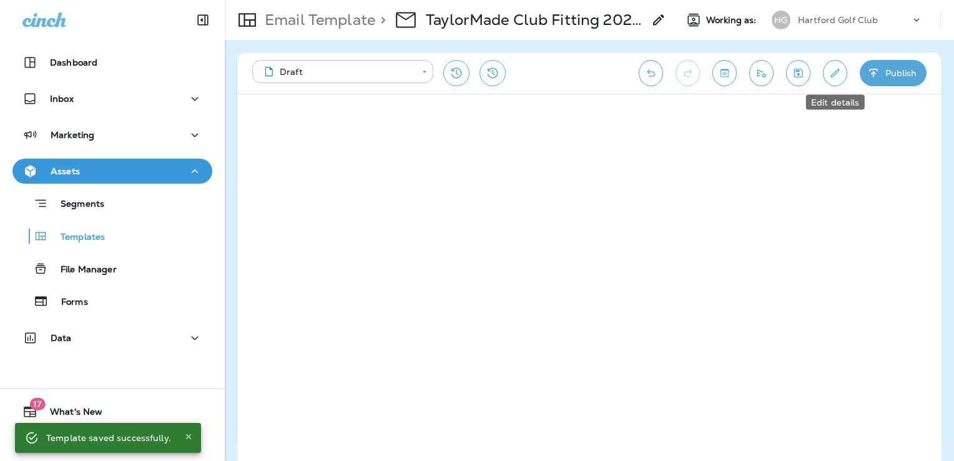
click at [829, 67] on icon "Edit details" at bounding box center [834, 73] width 13 height 12
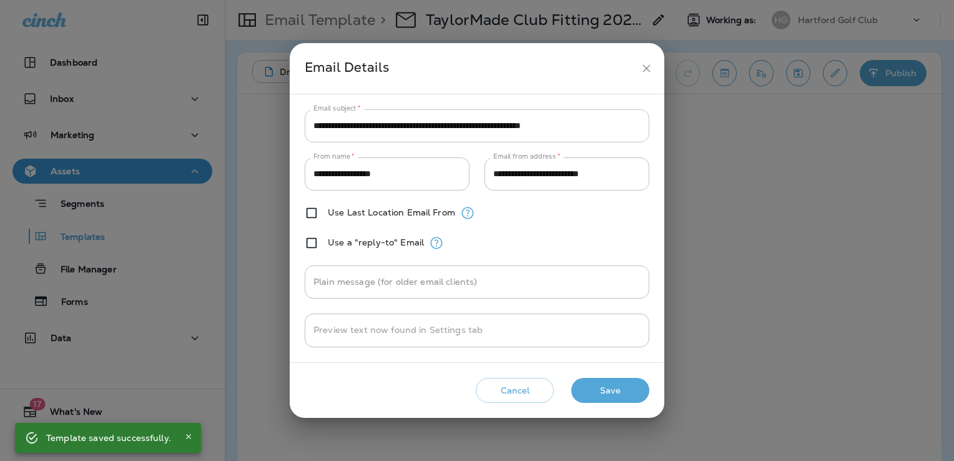
click at [538, 124] on input "**********" at bounding box center [477, 125] width 344 height 33
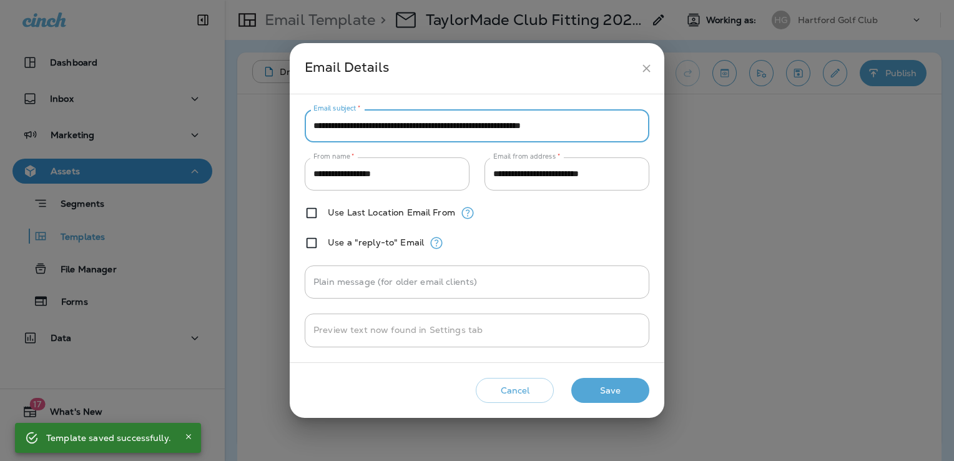
click at [537, 124] on input "**********" at bounding box center [477, 125] width 344 height 33
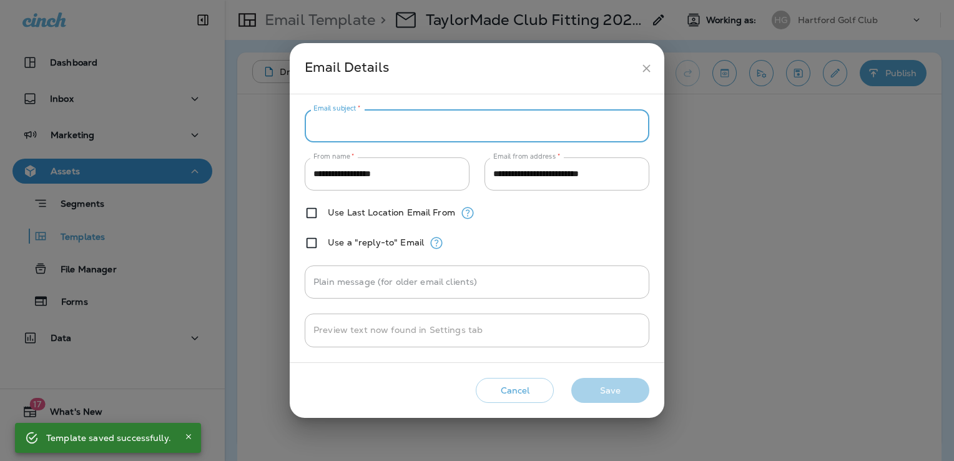
paste input "**********"
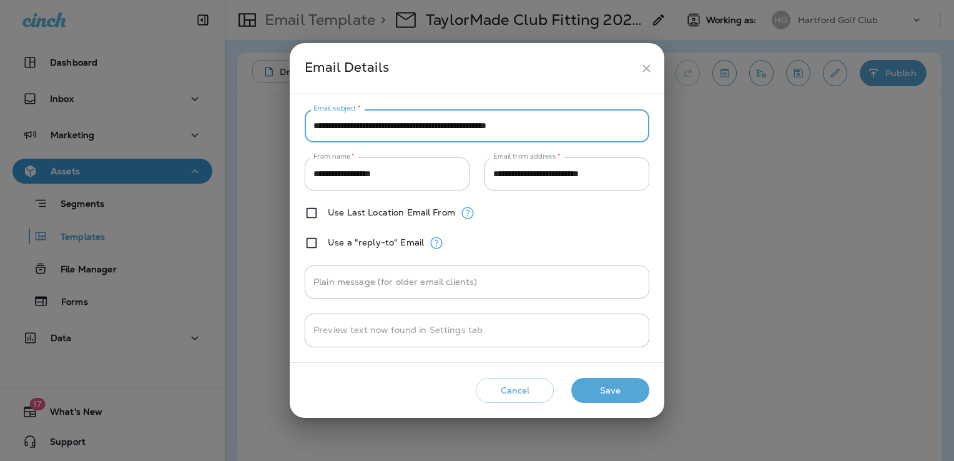
click at [547, 126] on input "**********" at bounding box center [477, 125] width 344 height 33
type input "**********"
click at [622, 384] on button "Save" at bounding box center [610, 391] width 78 height 26
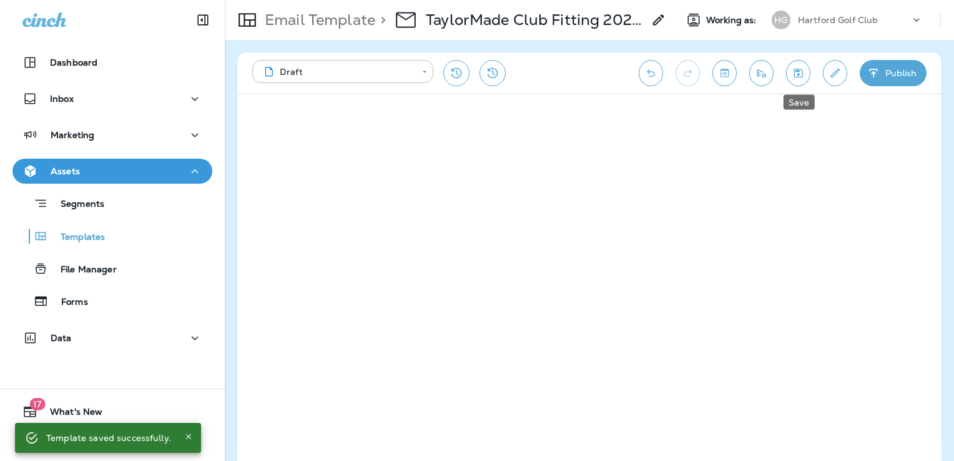
click at [799, 77] on icon "Save" at bounding box center [797, 73] width 13 height 12
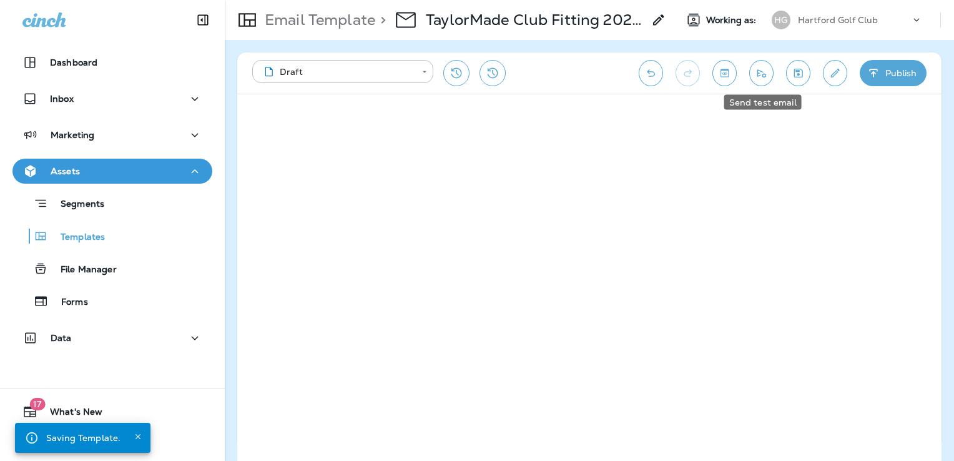
click at [767, 77] on icon "Send test email" at bounding box center [761, 73] width 13 height 12
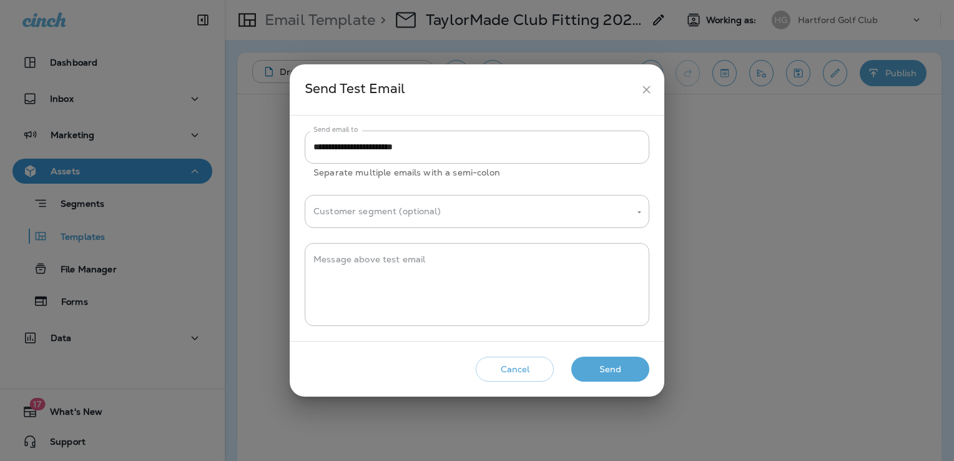
click at [612, 363] on button "Send" at bounding box center [610, 369] width 78 height 26
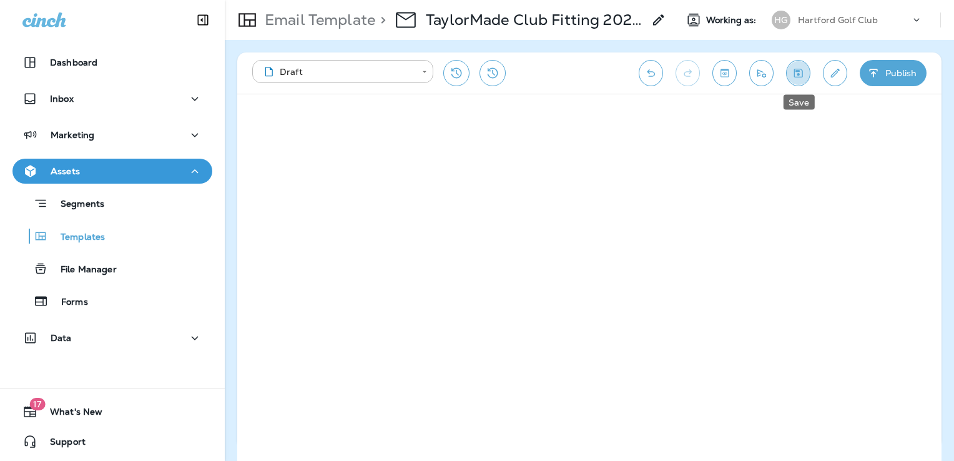
click at [801, 76] on icon "Save" at bounding box center [797, 73] width 13 height 12
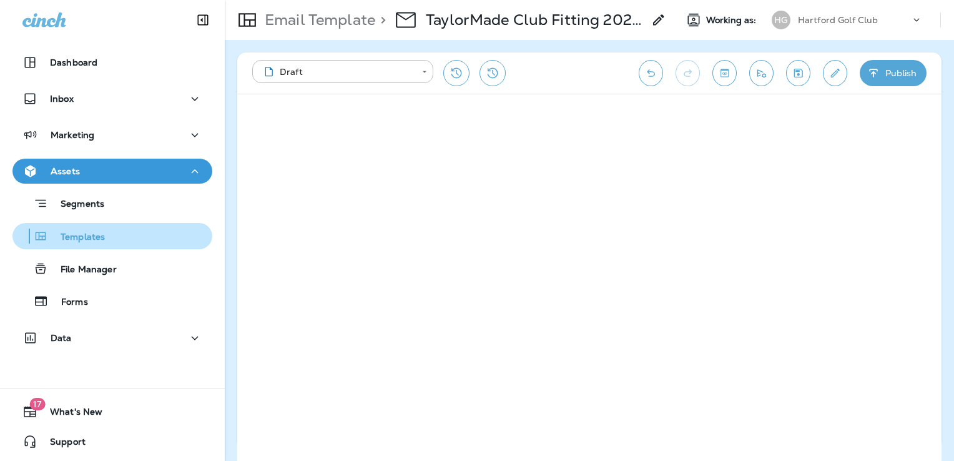
click at [116, 237] on div "Templates" at bounding box center [112, 236] width 190 height 19
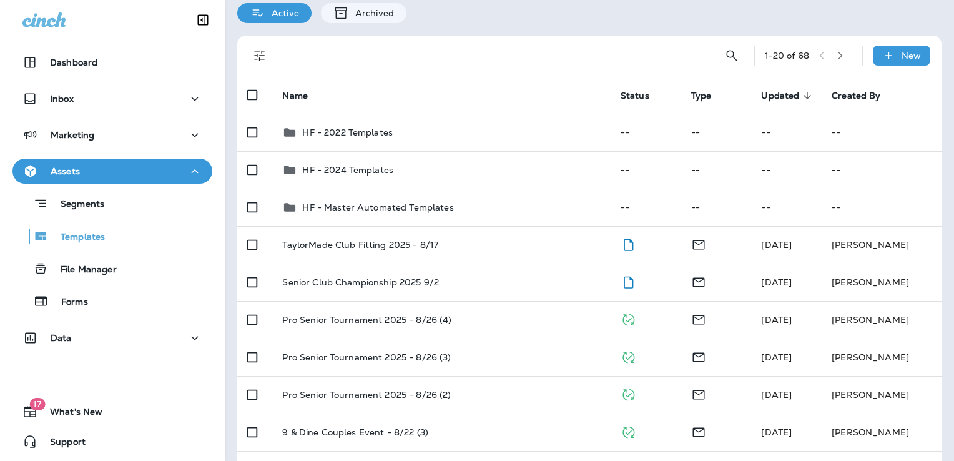
scroll to position [125, 0]
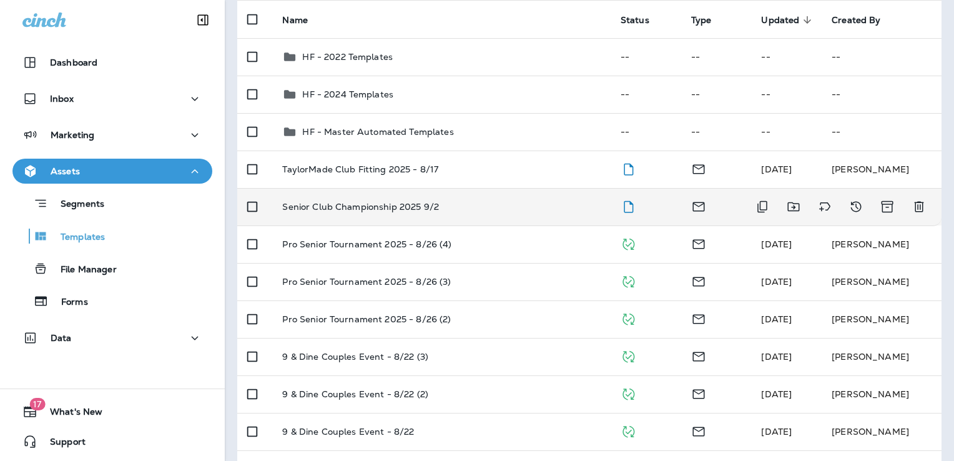
click at [487, 208] on div "Senior Club Championship 2025 9/2" at bounding box center [441, 207] width 318 height 10
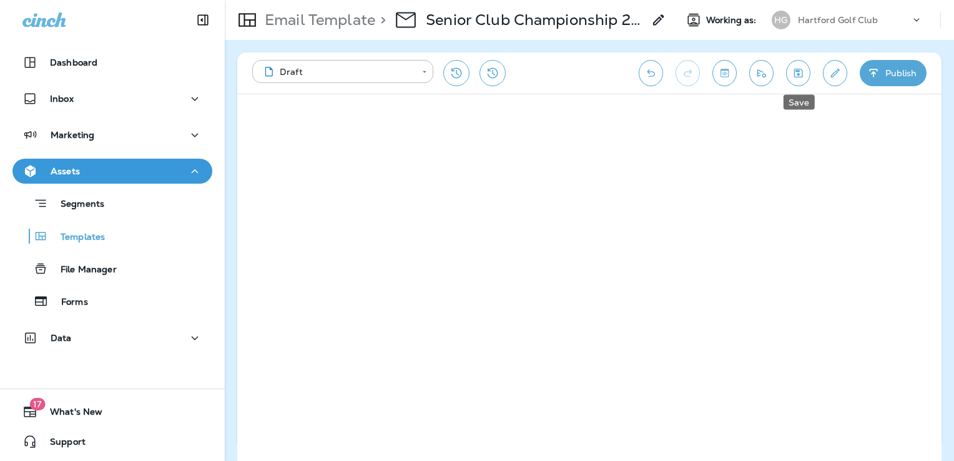
click at [795, 71] on icon "Save" at bounding box center [797, 73] width 13 height 12
click at [751, 74] on button "Send test email" at bounding box center [761, 73] width 24 height 26
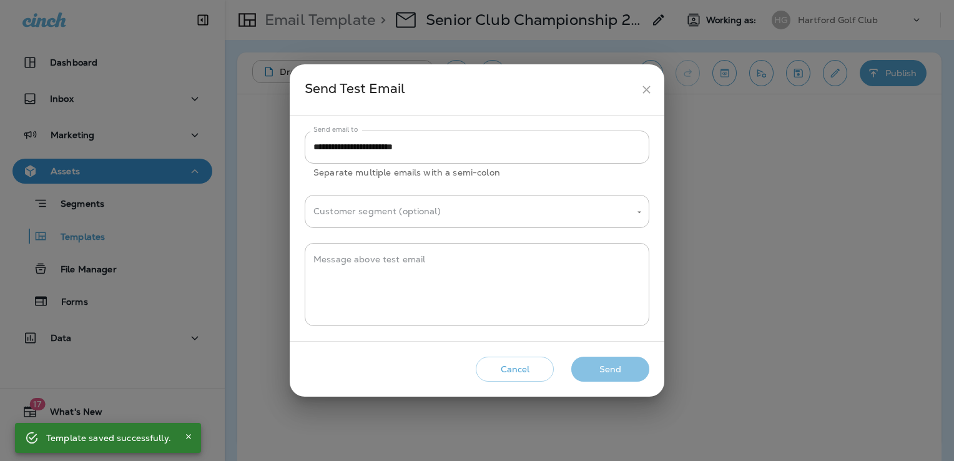
click at [620, 366] on button "Send" at bounding box center [610, 369] width 78 height 26
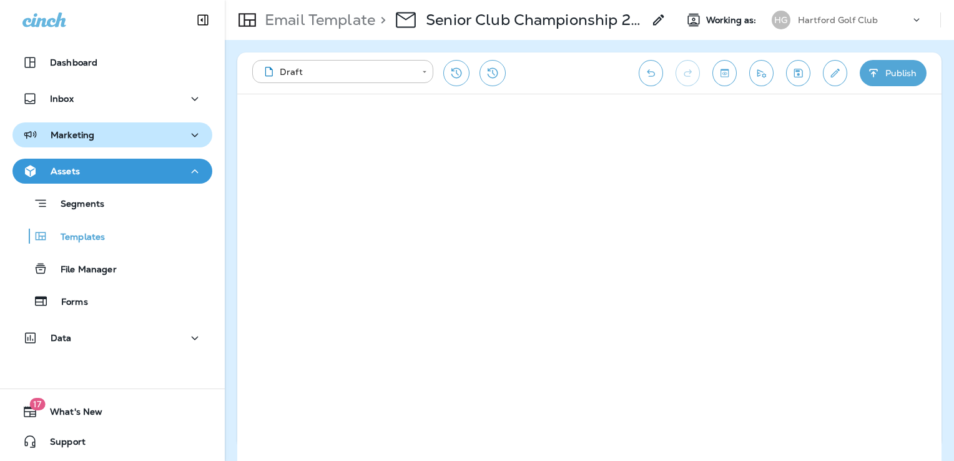
click at [91, 141] on div "Marketing" at bounding box center [58, 135] width 72 height 16
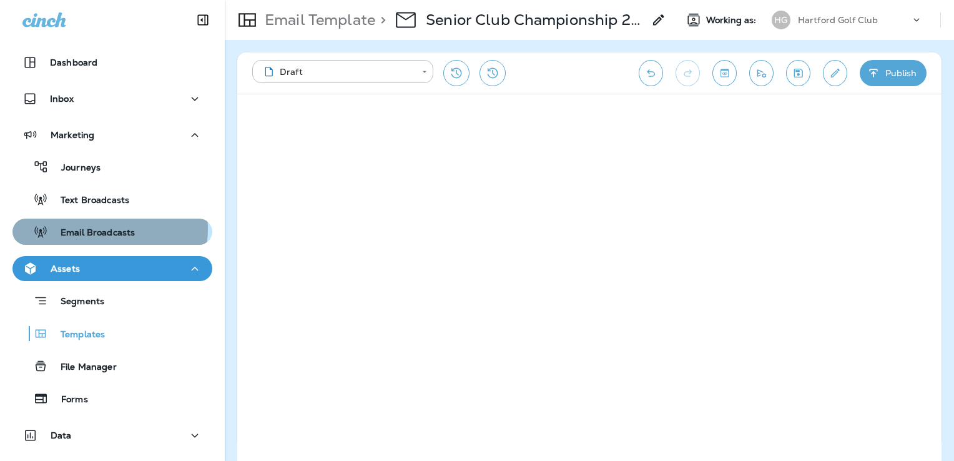
click at [100, 228] on p "Email Broadcasts" at bounding box center [91, 233] width 87 height 12
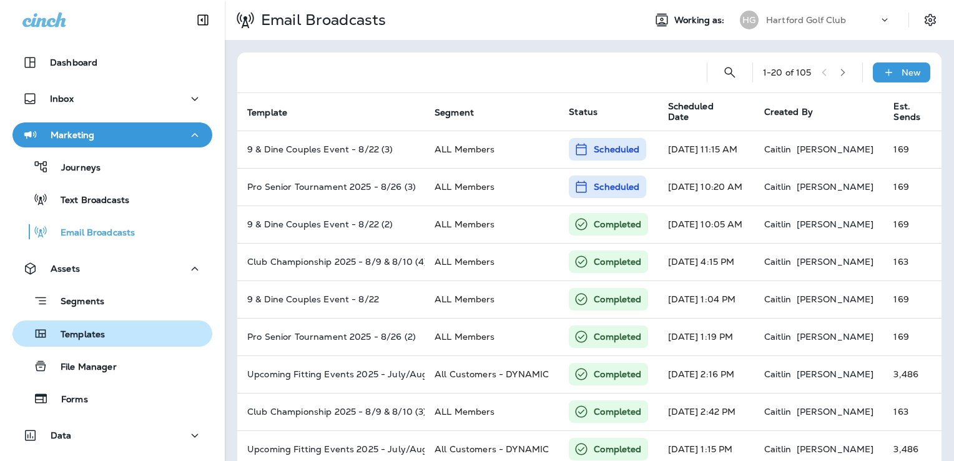
click at [97, 336] on p "Templates" at bounding box center [76, 335] width 57 height 12
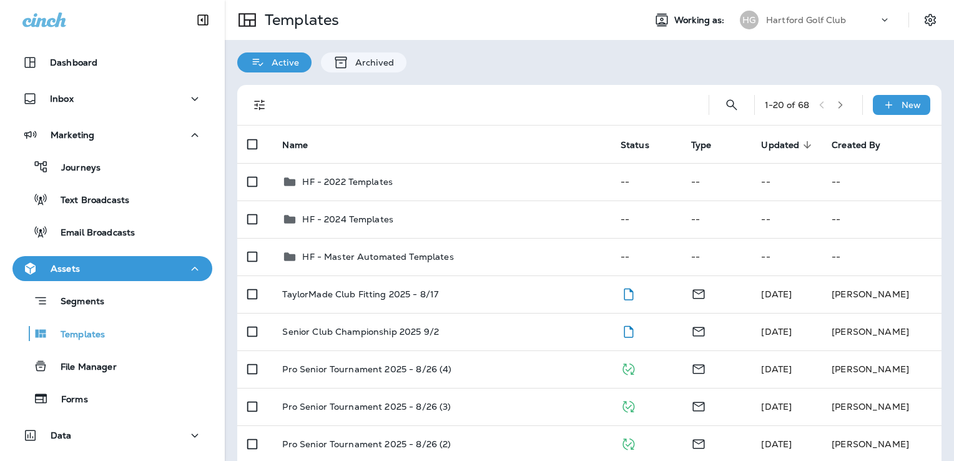
click at [797, 20] on p "Hartford Golf Club" at bounding box center [806, 20] width 81 height 10
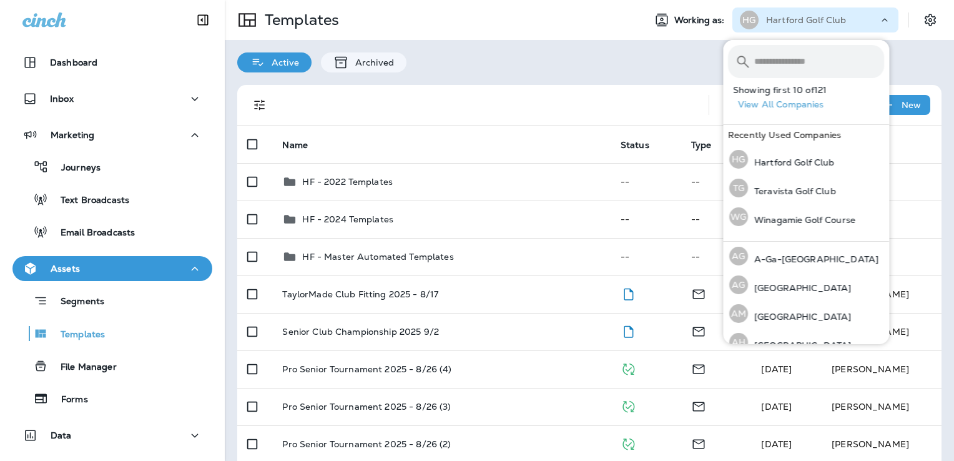
click at [794, 61] on input "text" at bounding box center [819, 61] width 130 height 33
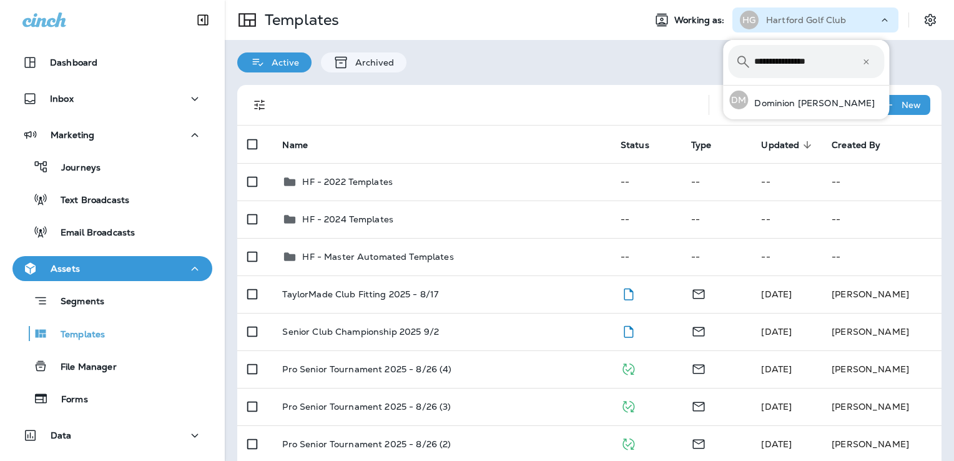
type input "**********"
